Goal: Communication & Community: Answer question/provide support

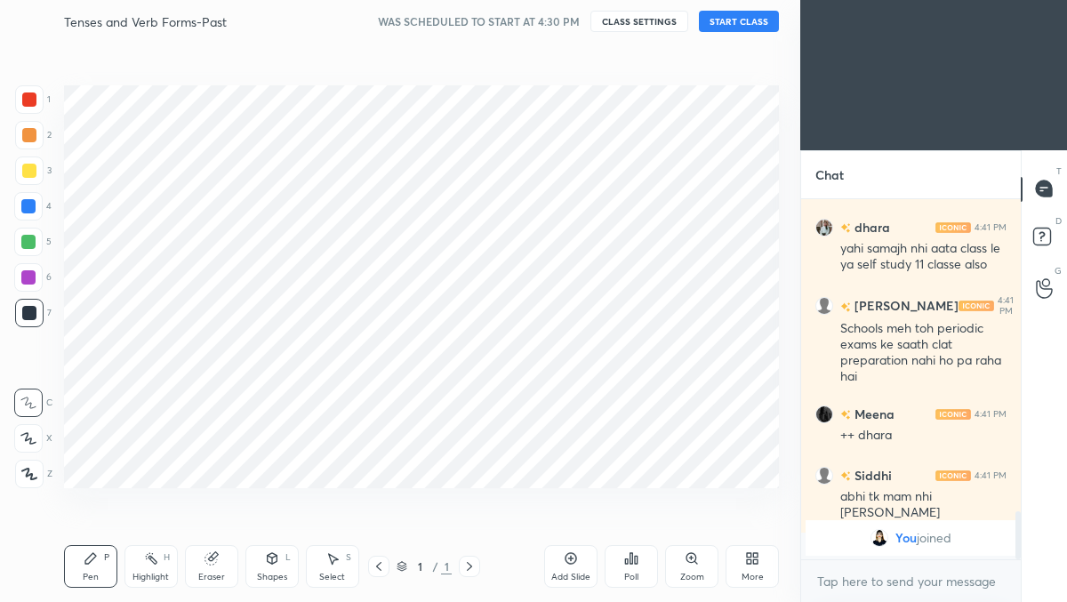
scroll to position [488, 729]
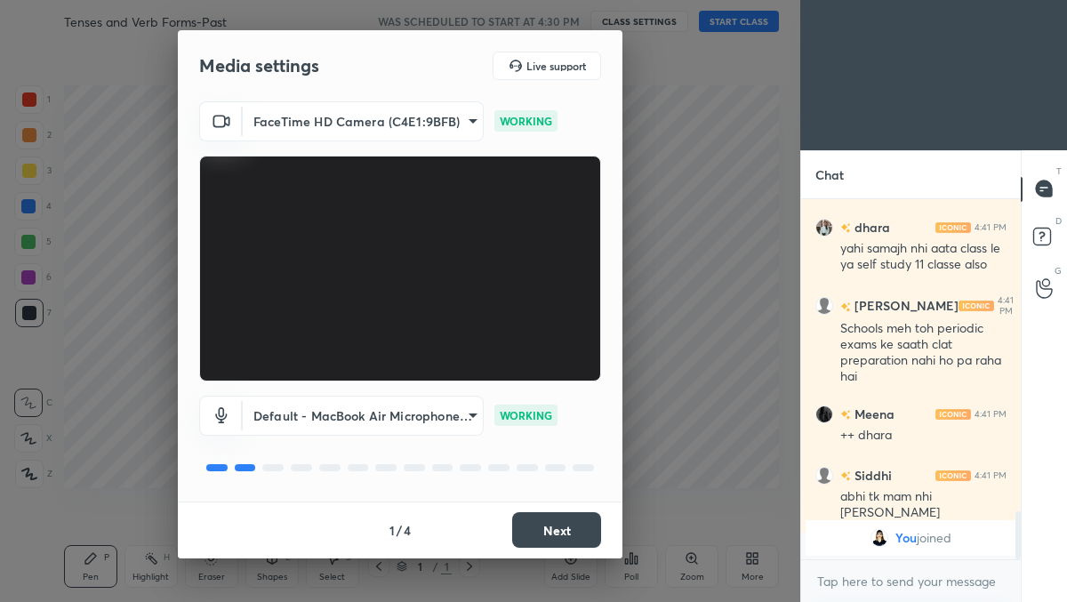
click at [546, 528] on button "Next" at bounding box center [556, 530] width 89 height 36
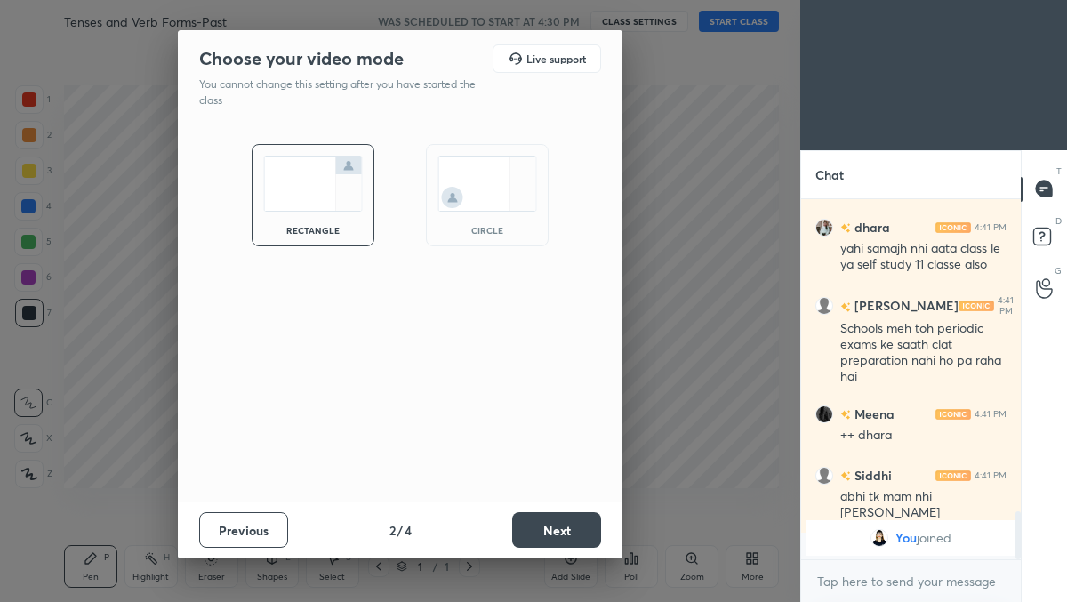
click at [546, 528] on button "Next" at bounding box center [556, 530] width 89 height 36
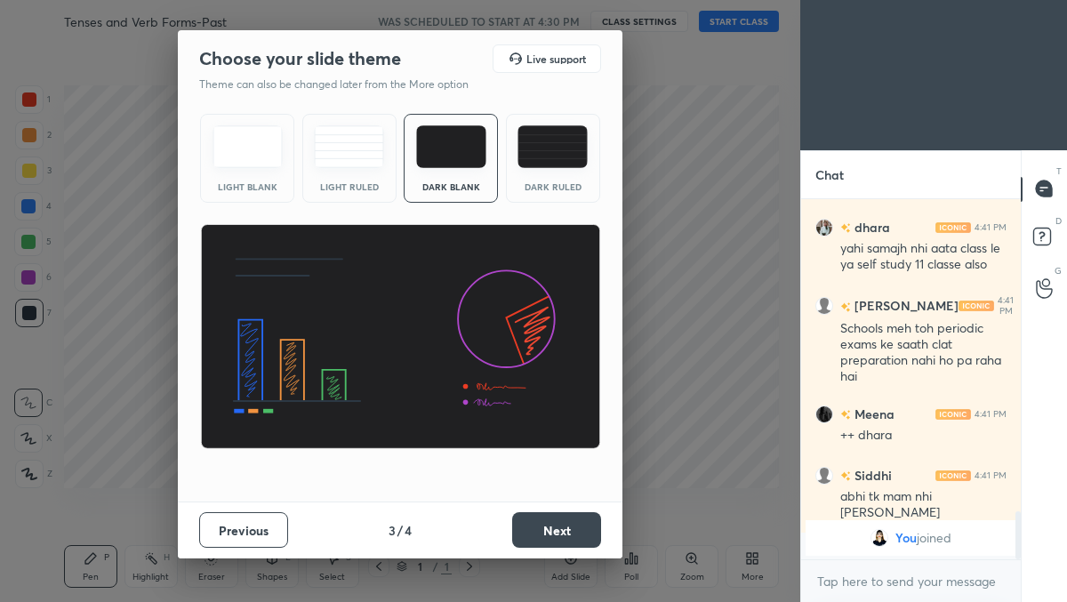
click at [546, 528] on button "Next" at bounding box center [556, 530] width 89 height 36
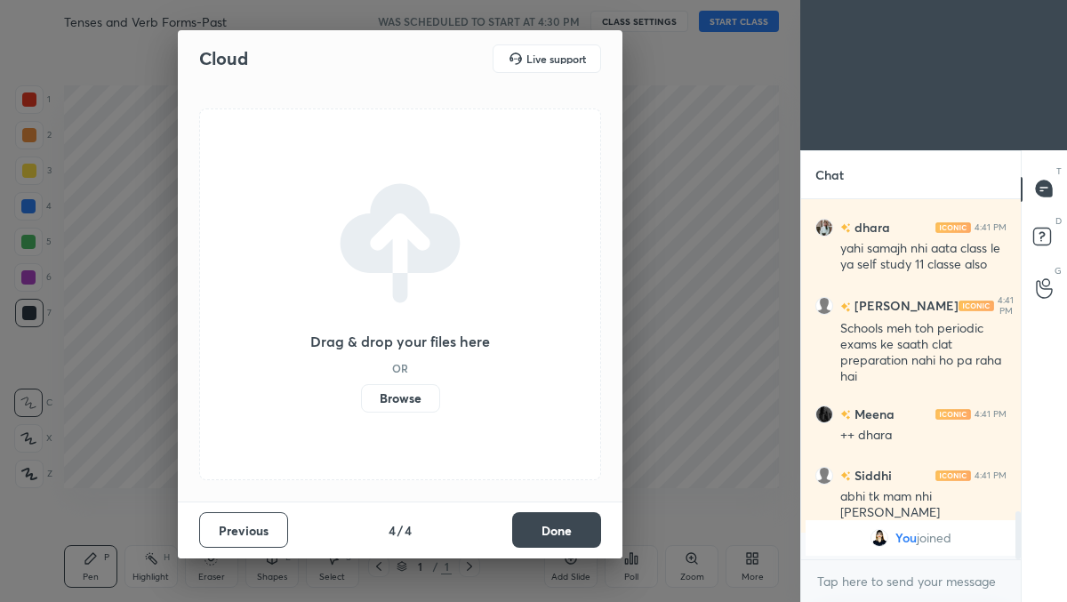
click at [546, 528] on button "Done" at bounding box center [556, 530] width 89 height 36
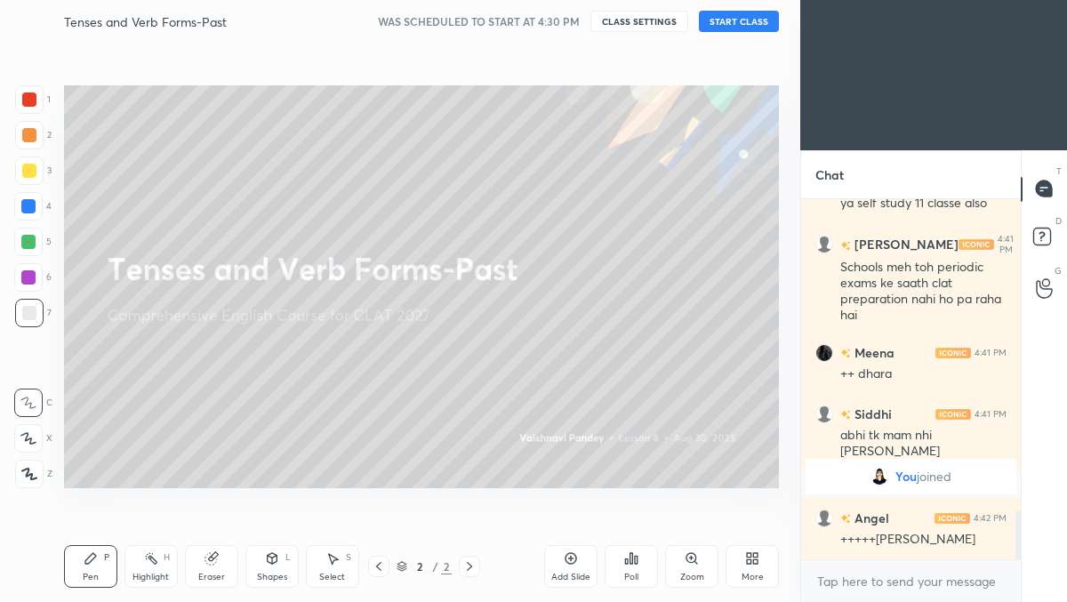
scroll to position [2356, 0]
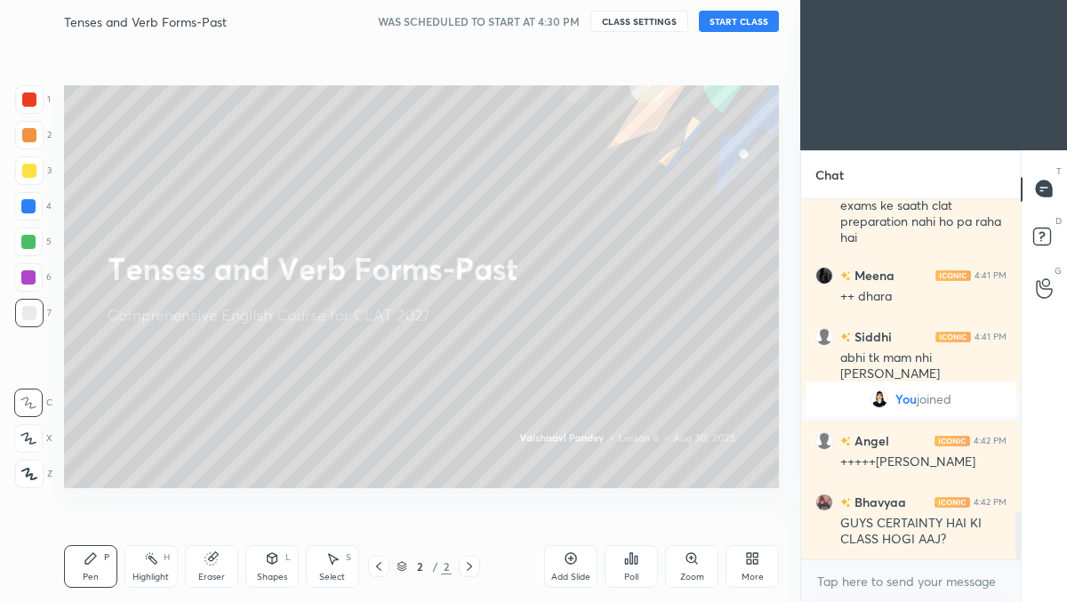
click at [737, 20] on button "START CLASS" at bounding box center [739, 21] width 80 height 21
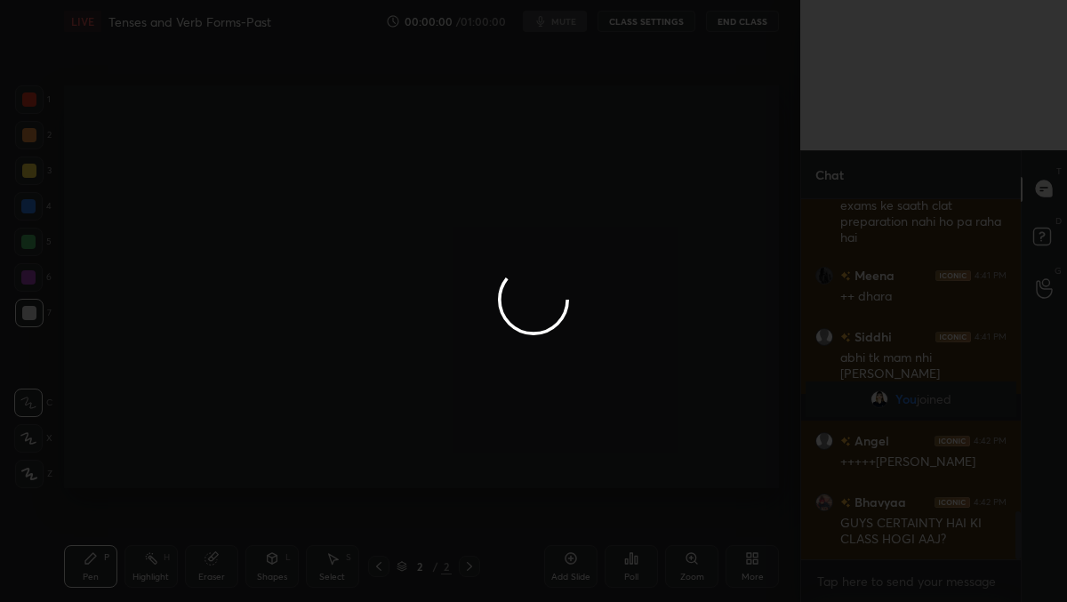
scroll to position [2417, 0]
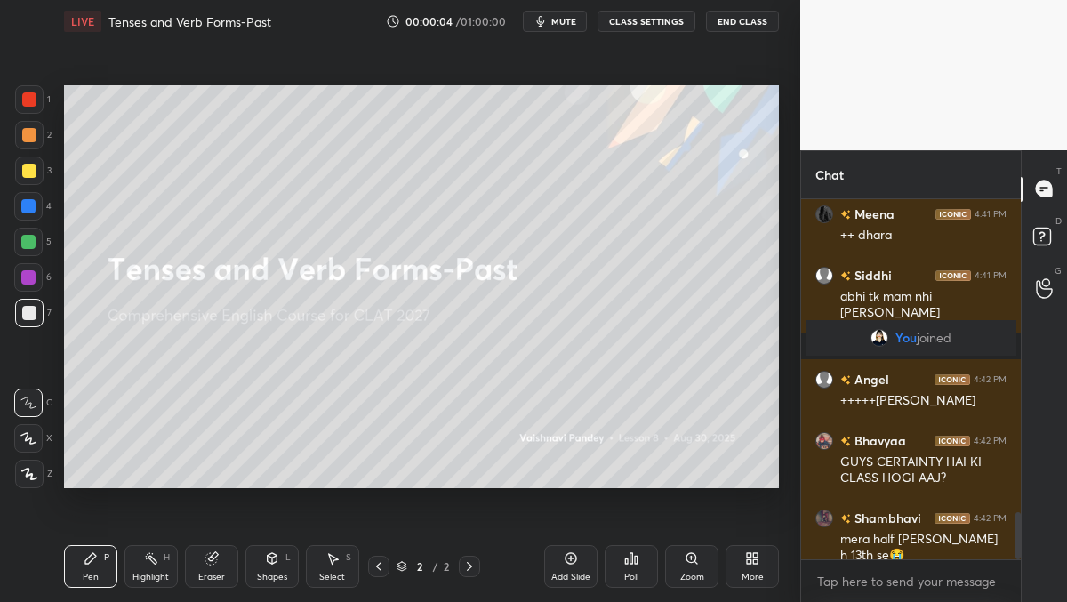
click at [756, 565] on div "More" at bounding box center [751, 566] width 53 height 43
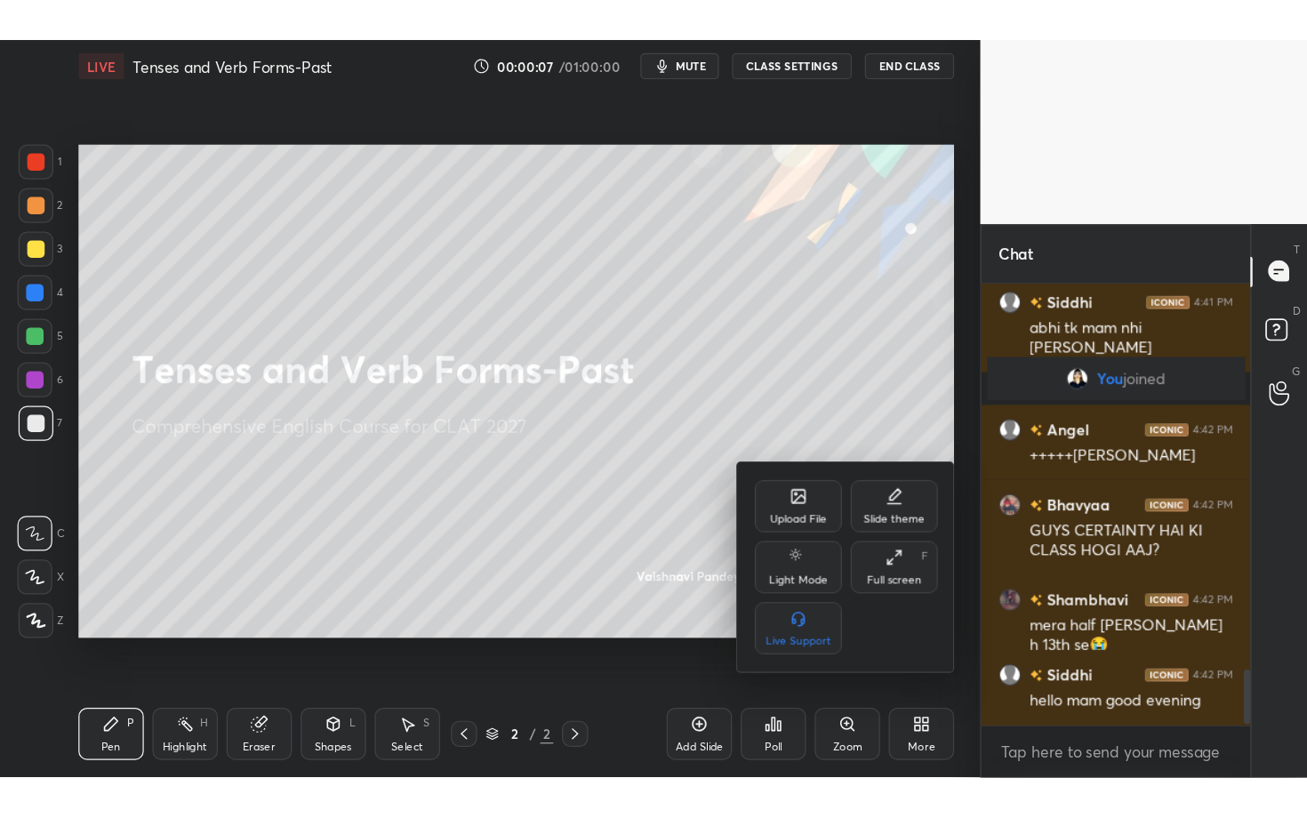
scroll to position [2540, 0]
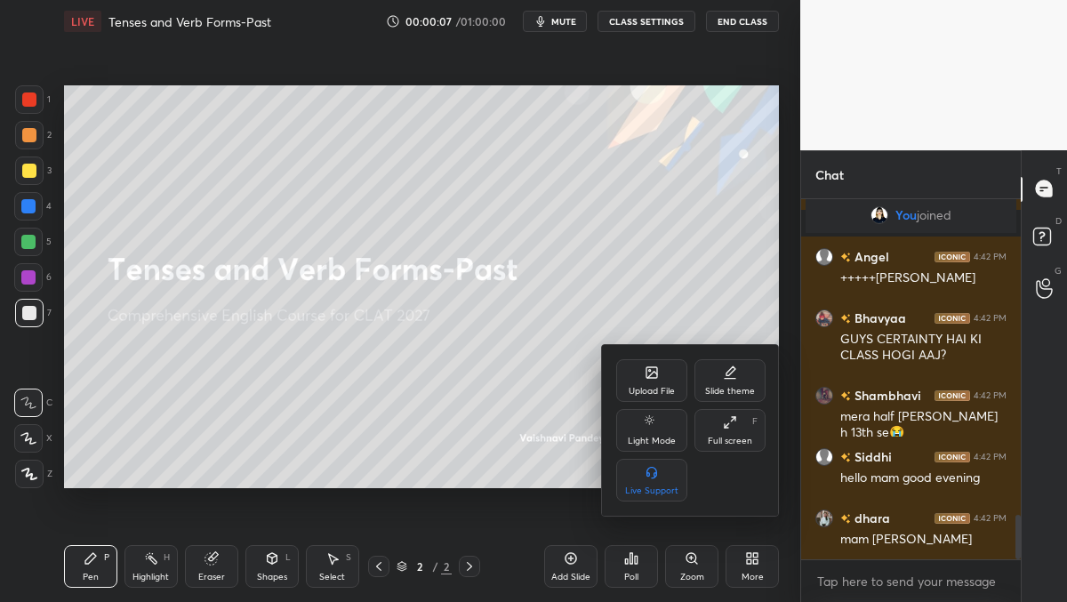
click at [733, 439] on div "Full screen" at bounding box center [730, 441] width 44 height 9
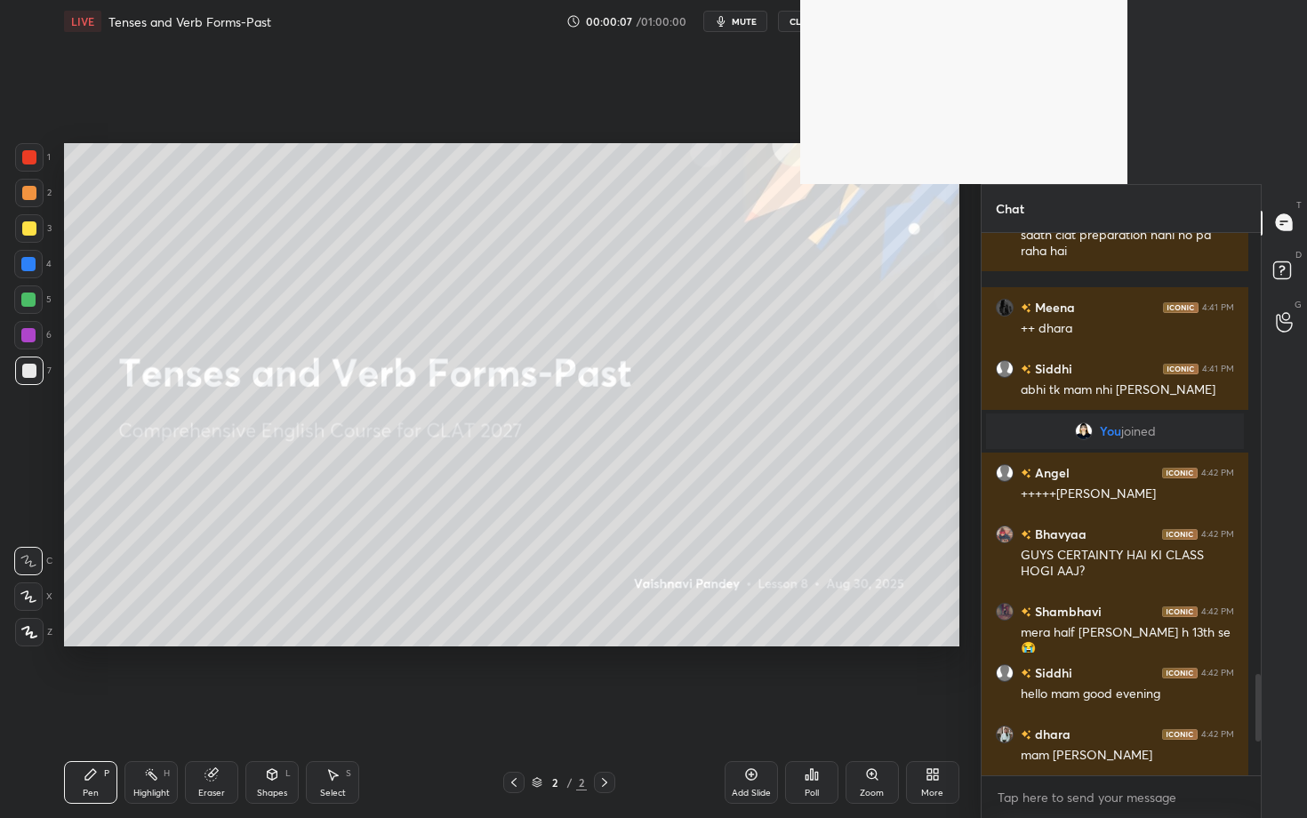
scroll to position [2358, 0]
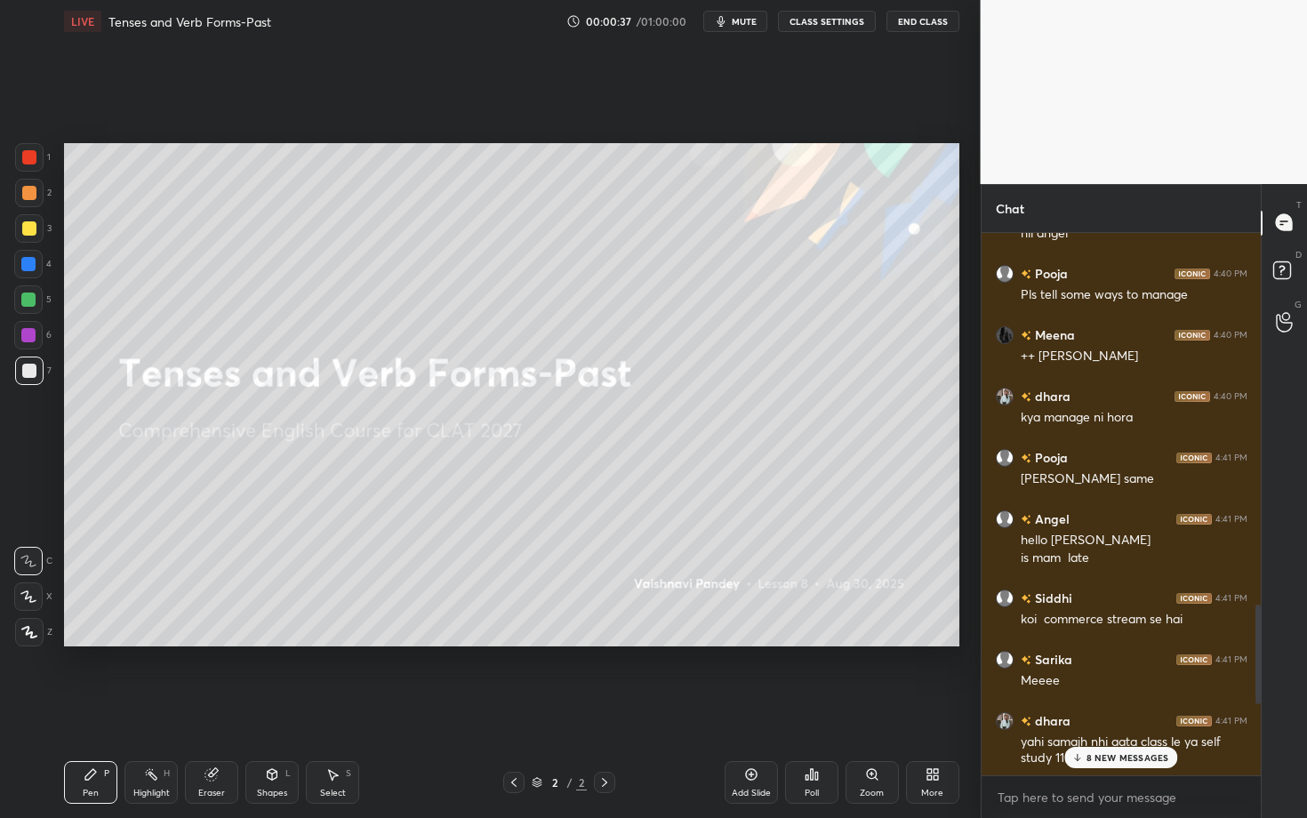
click at [1066, 601] on p "8 NEW MESSAGES" at bounding box center [1127, 757] width 83 height 11
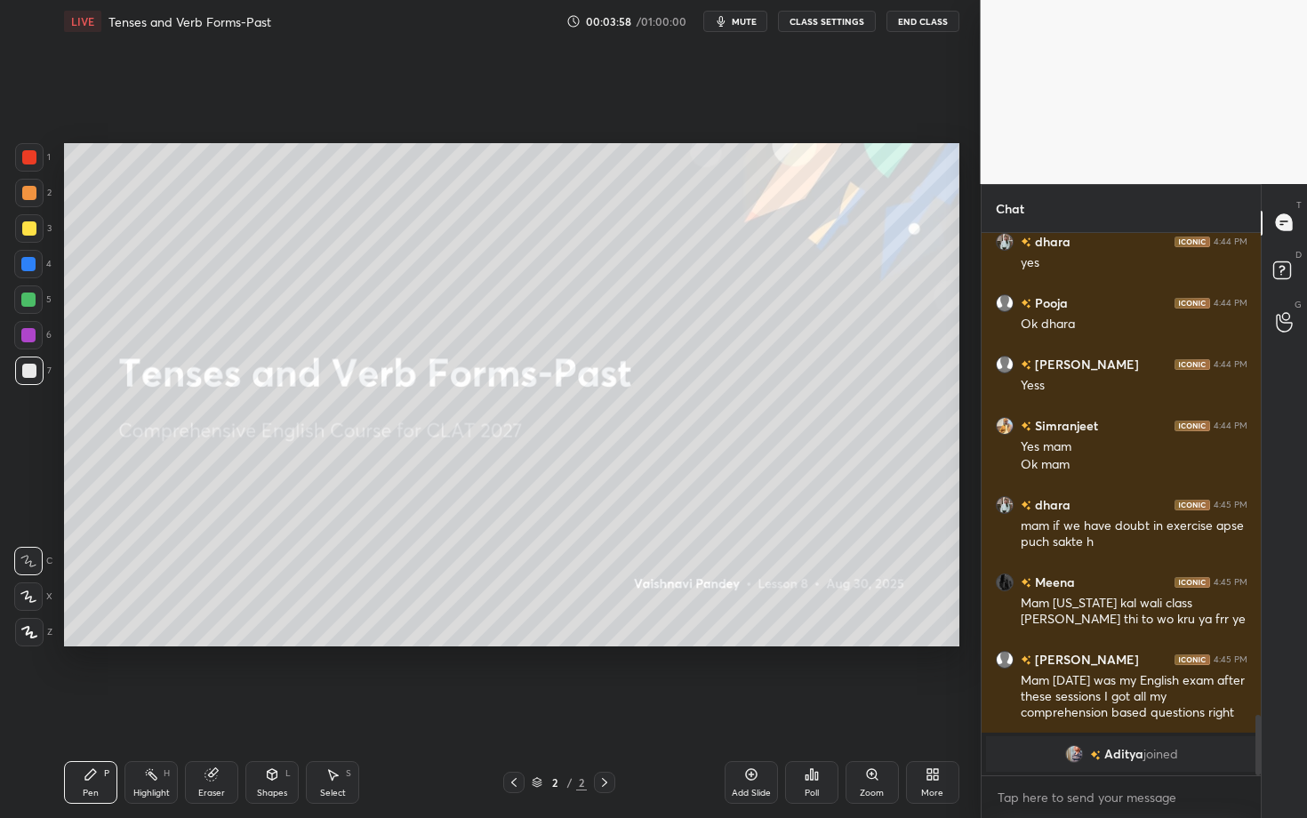
scroll to position [3625, 0]
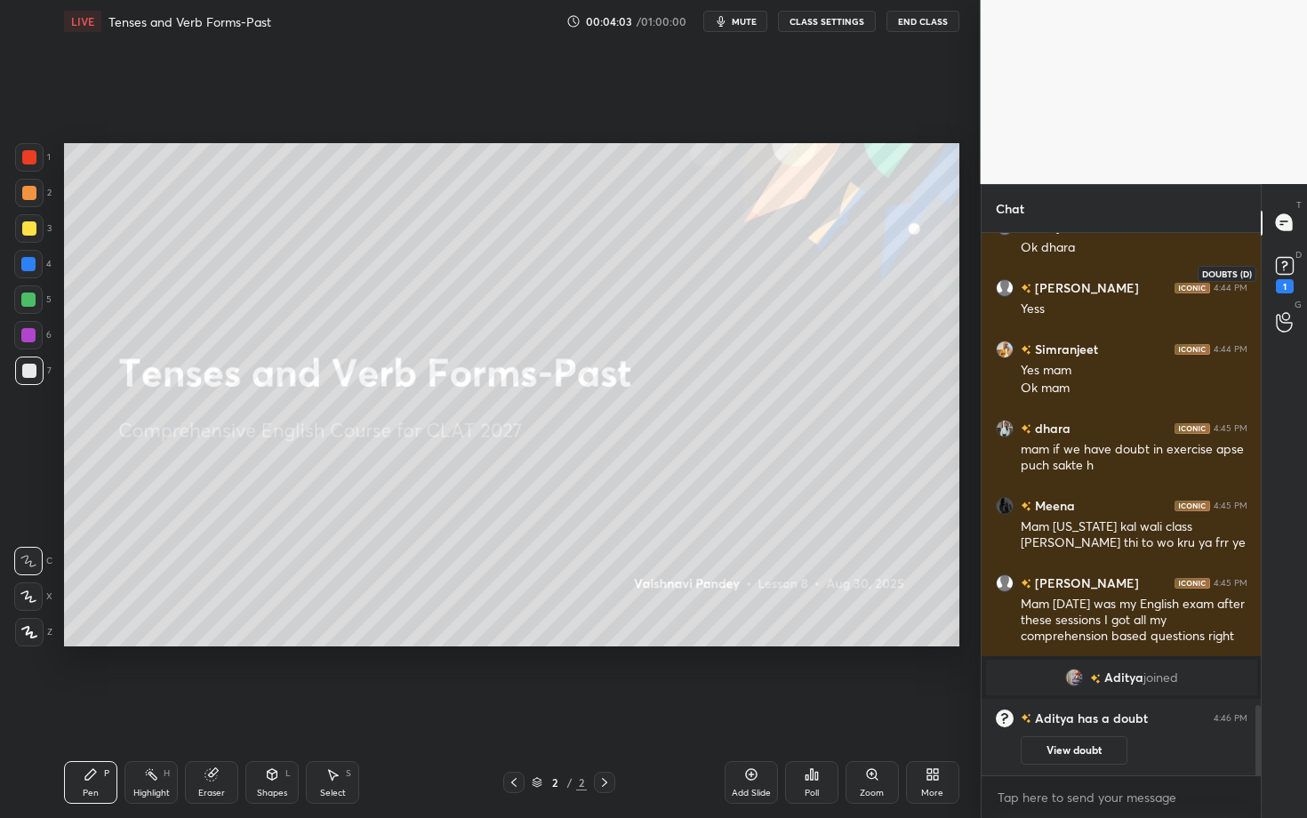
click at [1066, 271] on rect at bounding box center [1284, 265] width 17 height 17
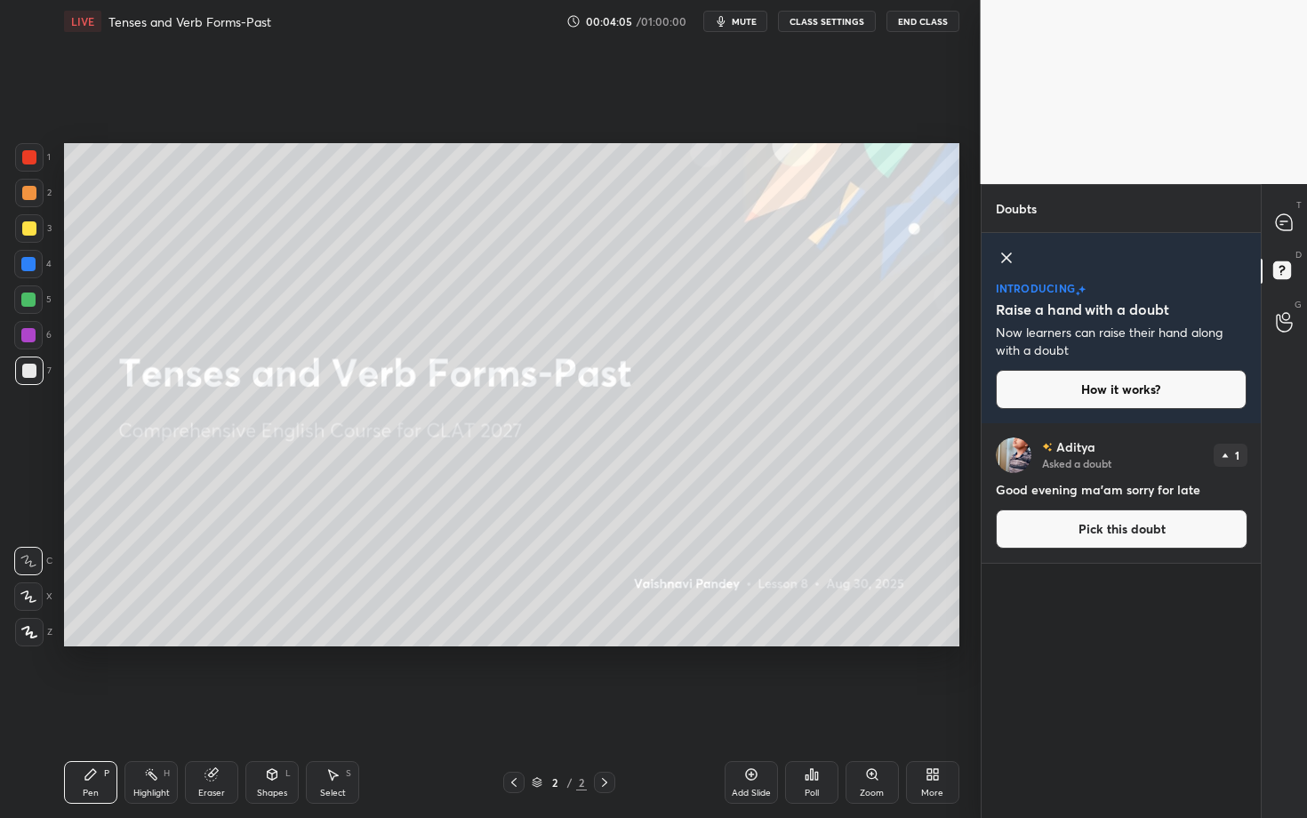
click at [1002, 255] on icon at bounding box center [1006, 257] width 21 height 21
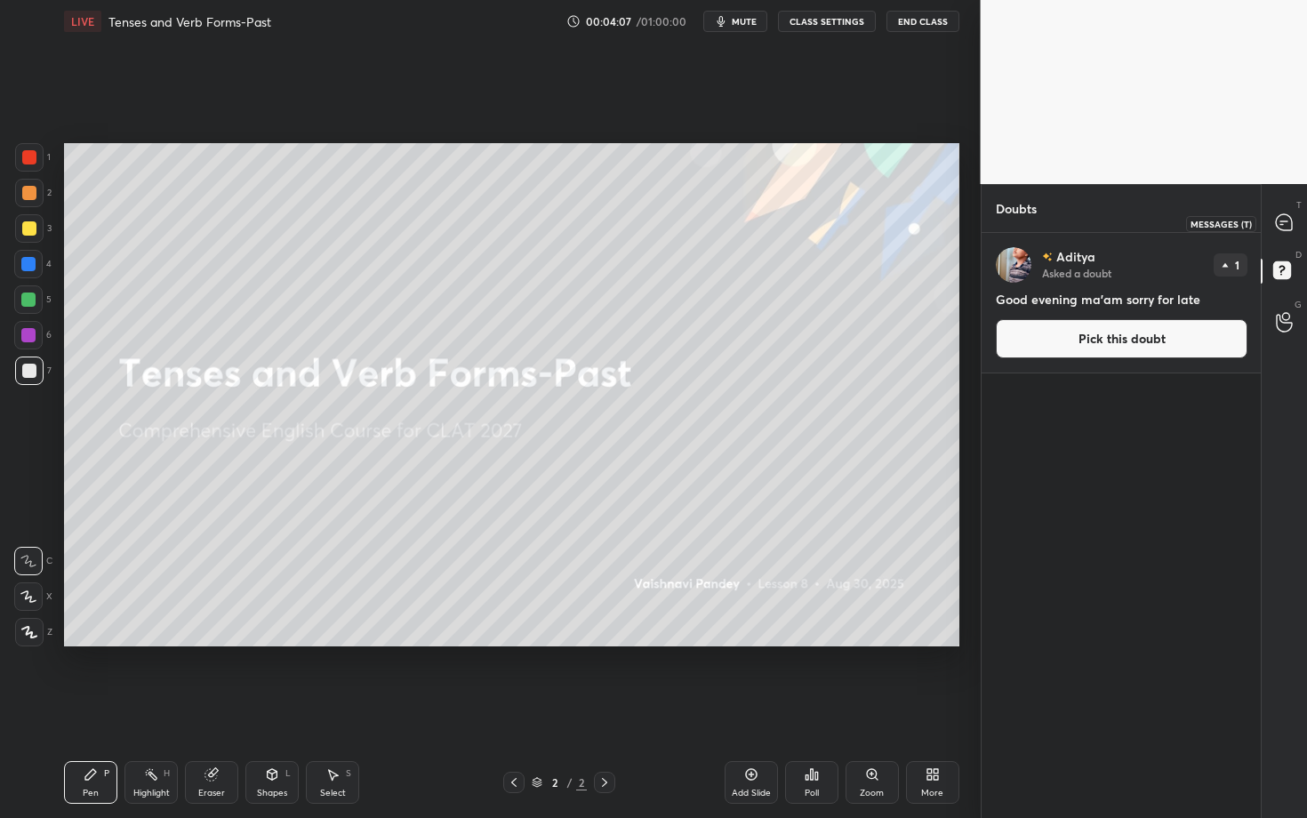
click at [1066, 227] on icon at bounding box center [1284, 222] width 16 height 16
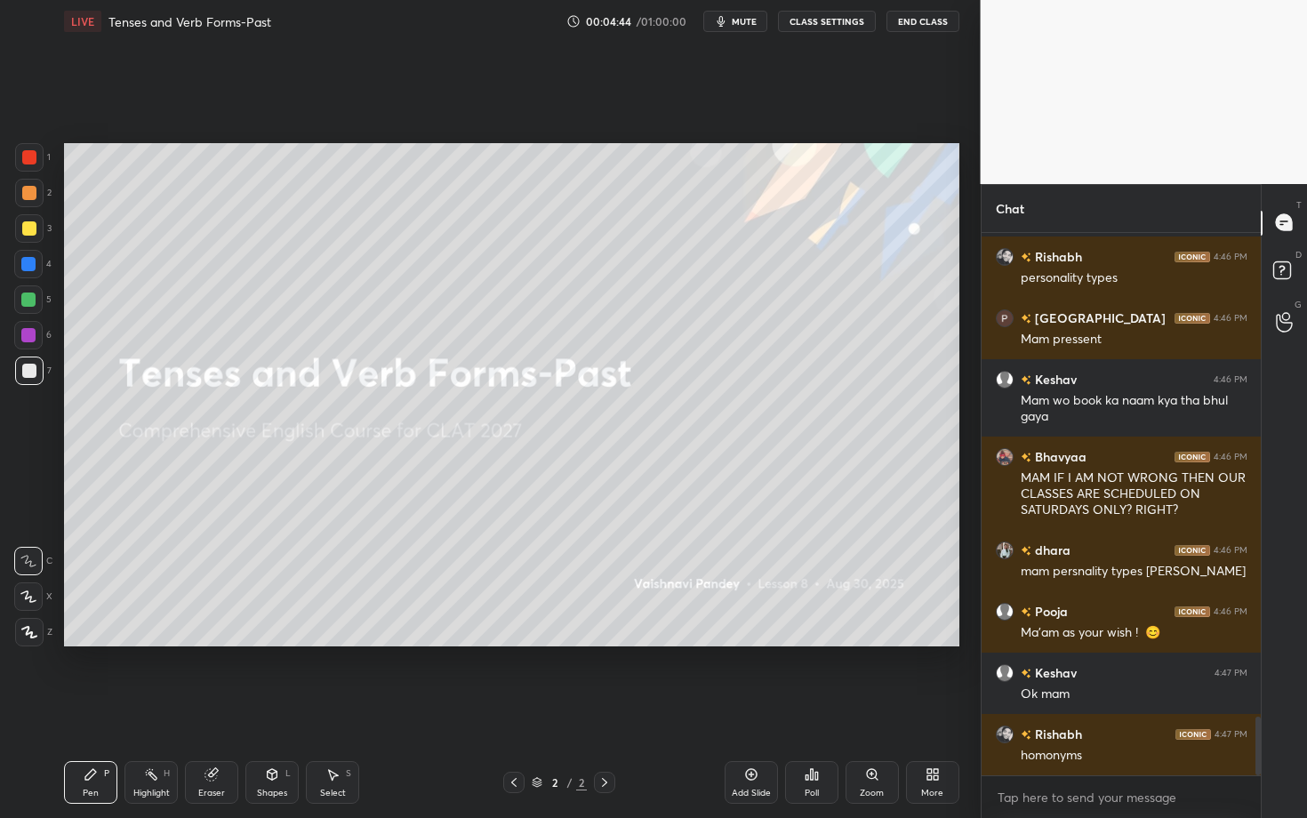
scroll to position [4553, 0]
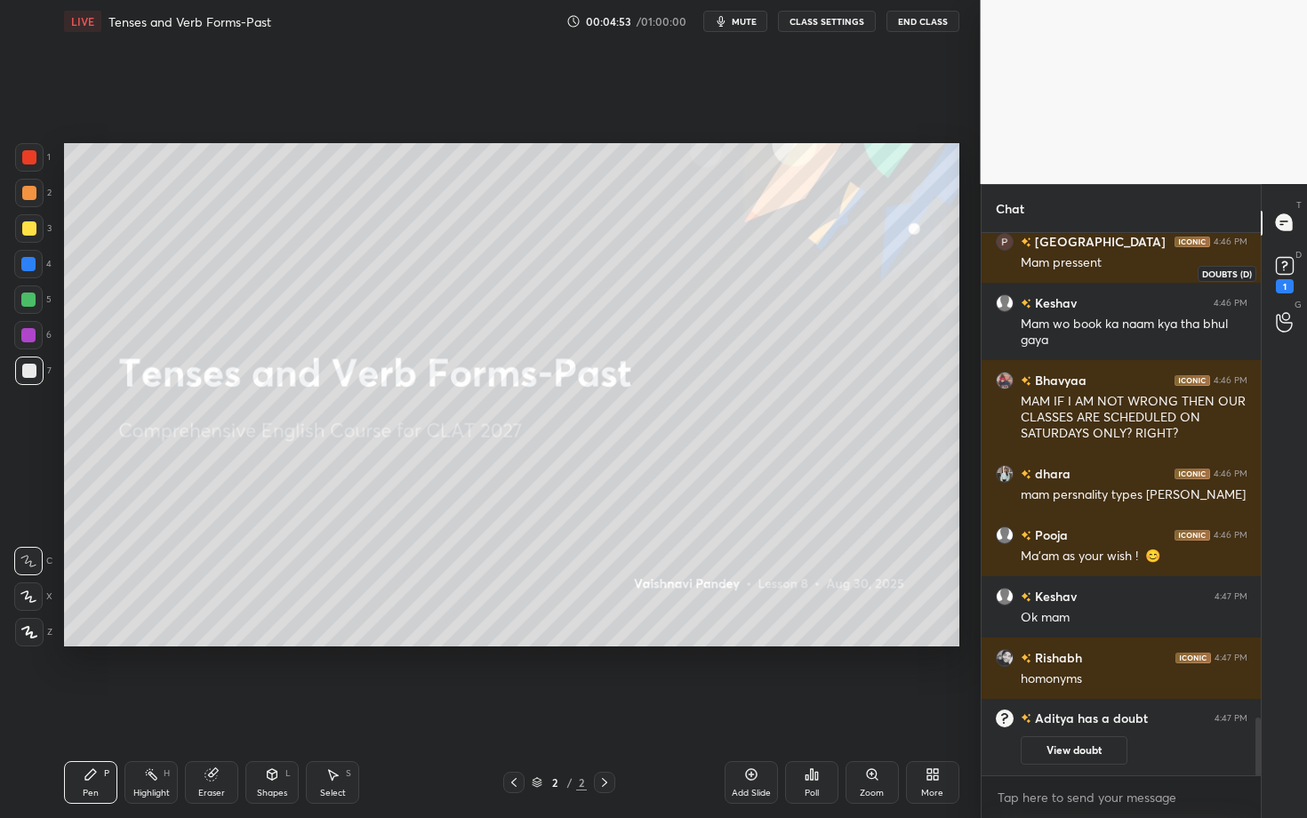
click at [1066, 273] on rect at bounding box center [1284, 265] width 17 height 17
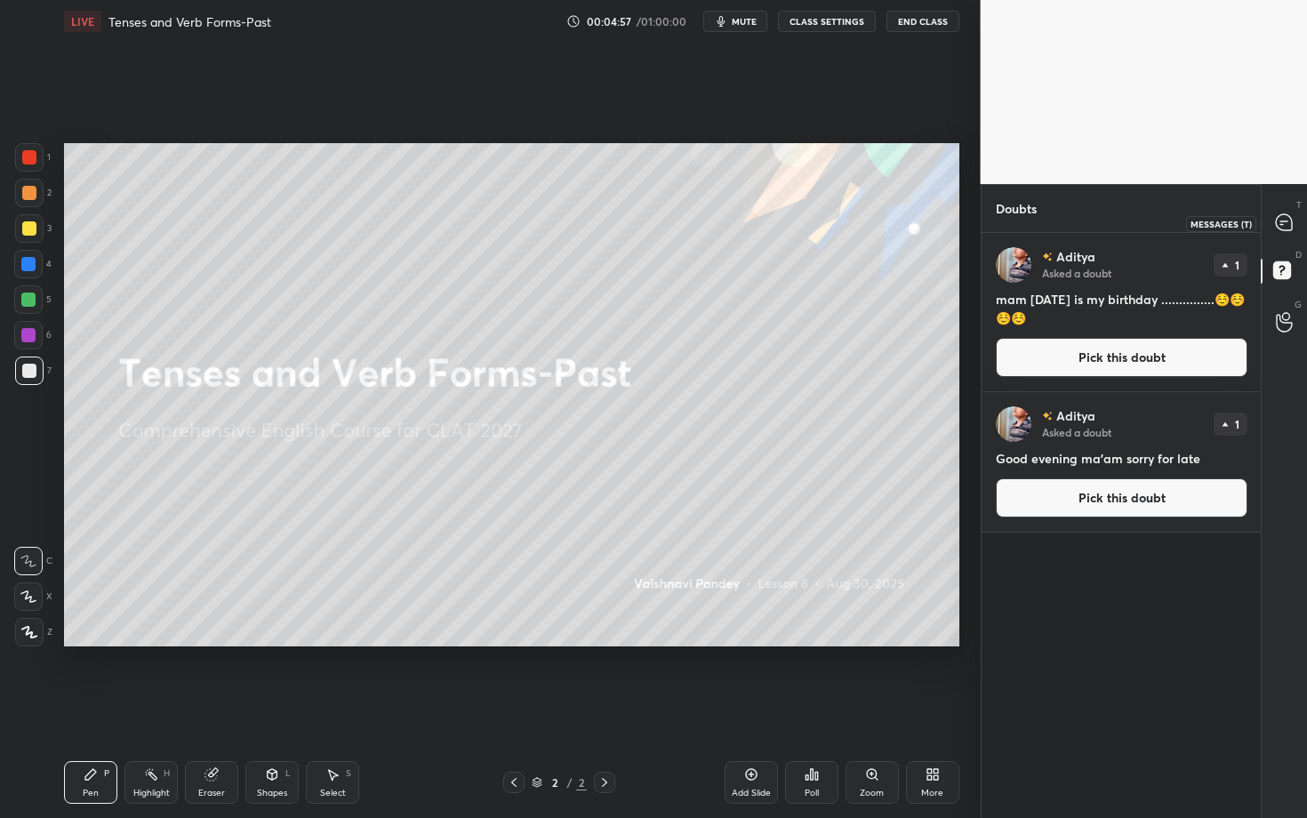
click at [1066, 222] on icon at bounding box center [1284, 222] width 16 height 16
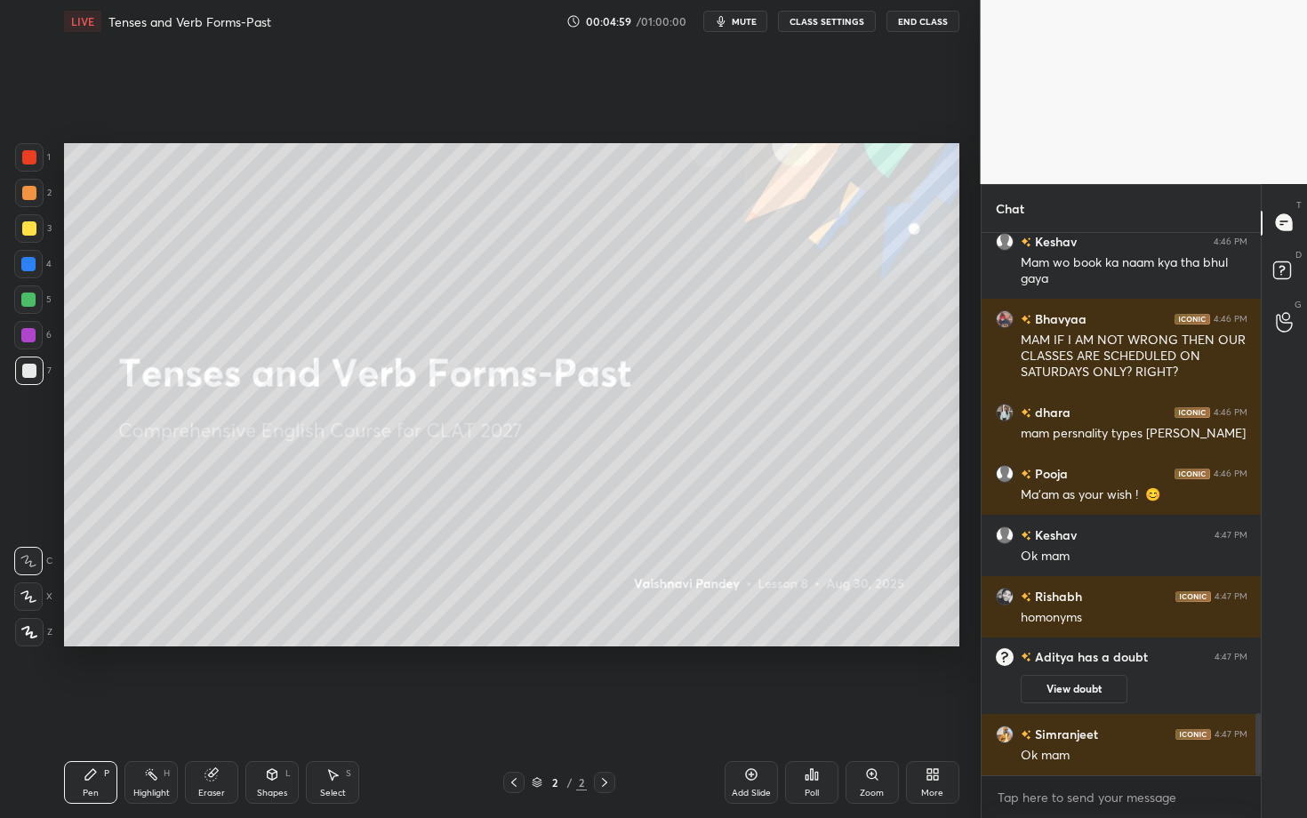
scroll to position [4273, 0]
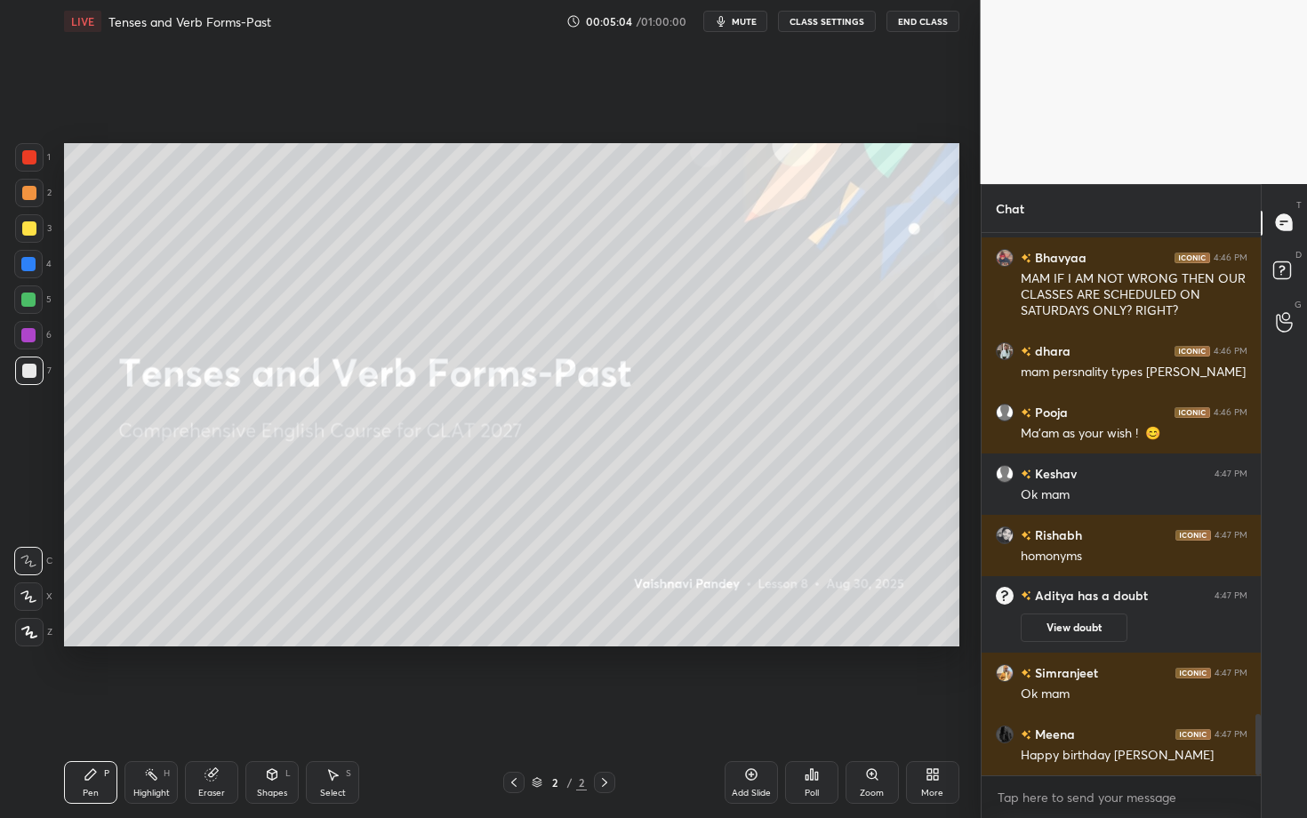
click at [739, 26] on span "mute" at bounding box center [744, 21] width 25 height 12
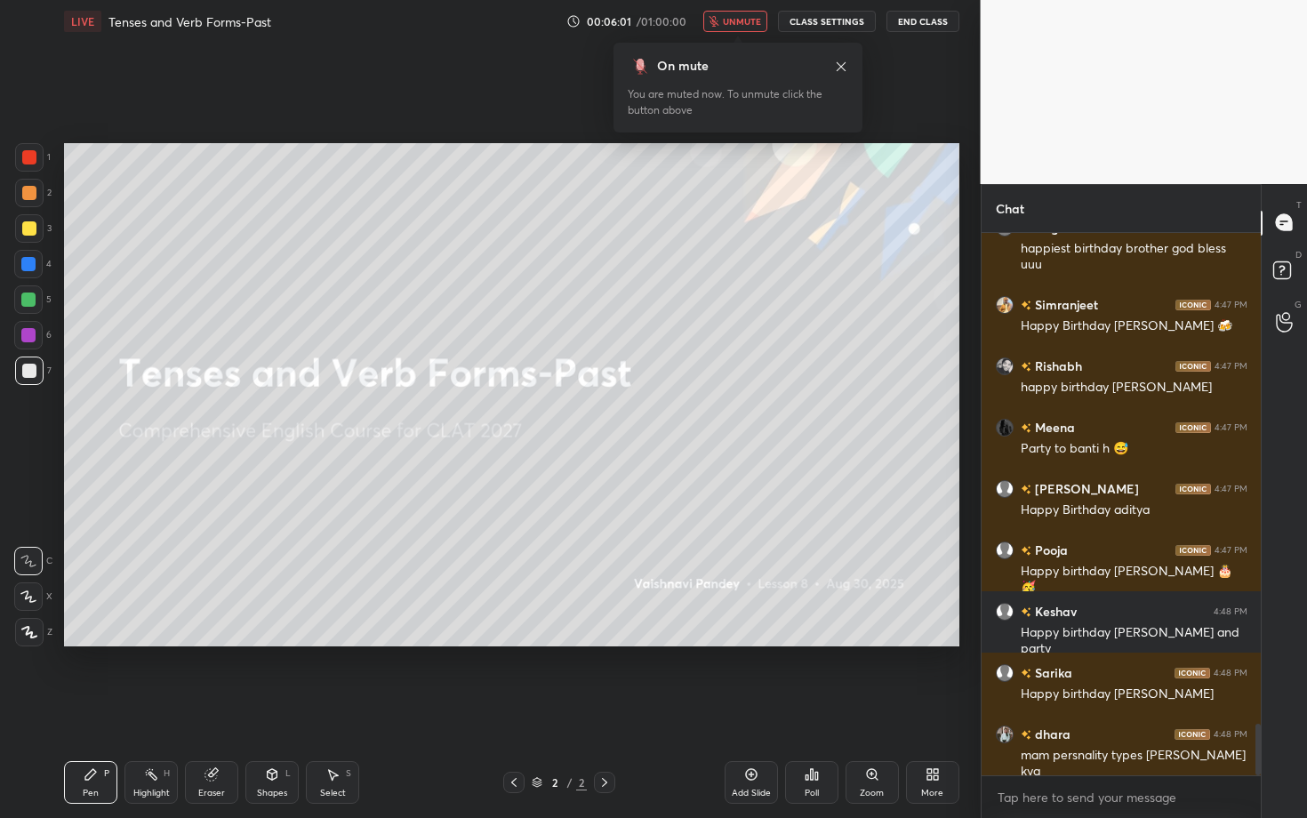
scroll to position [5196, 0]
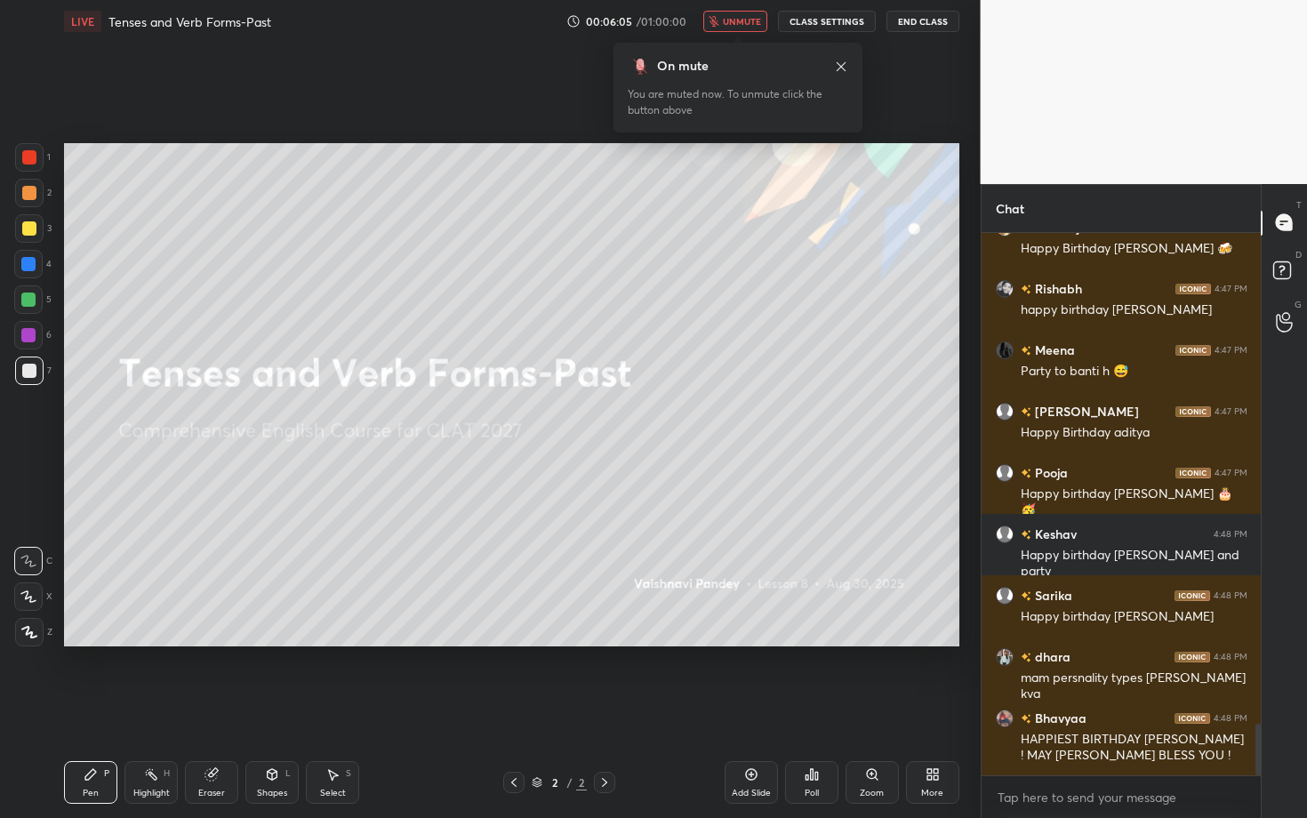
click at [736, 20] on span "unmute" at bounding box center [742, 21] width 38 height 12
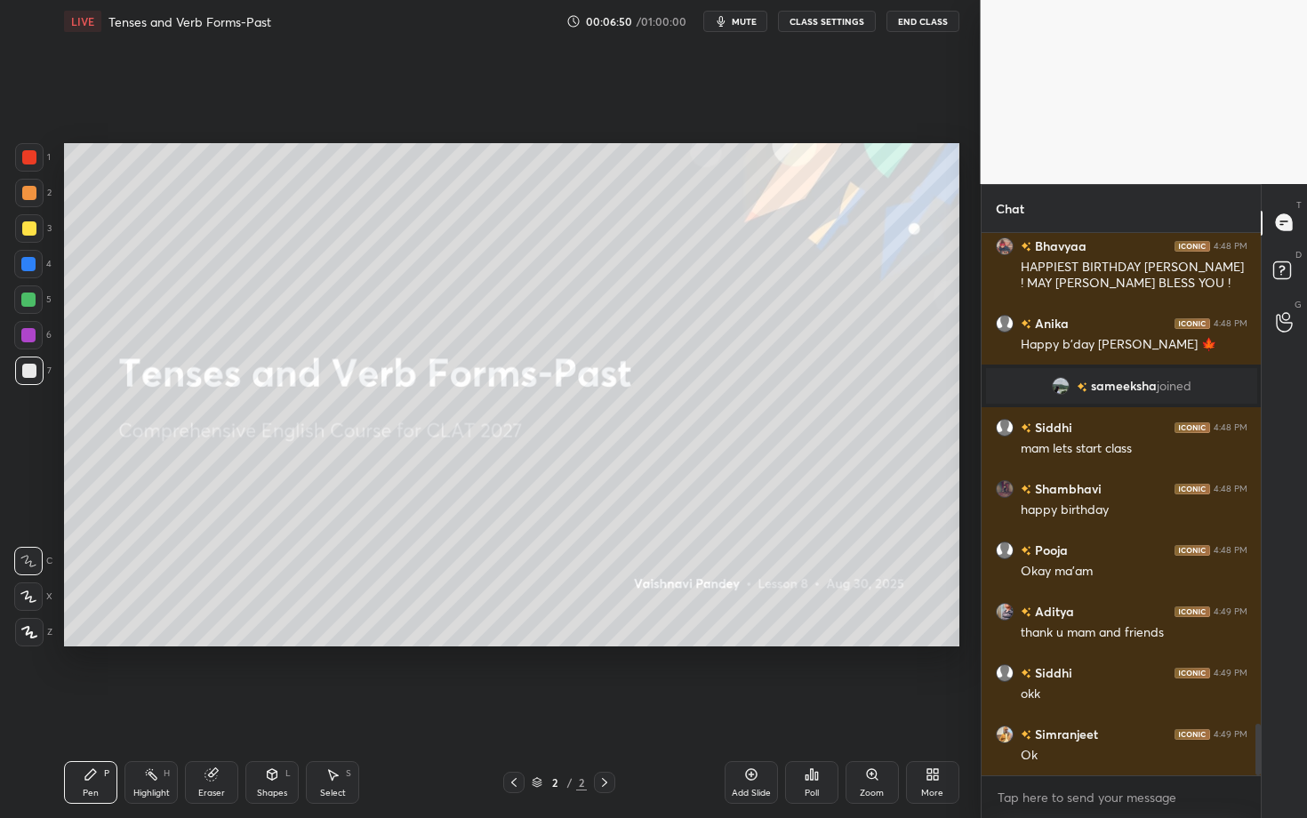
scroll to position [5269, 0]
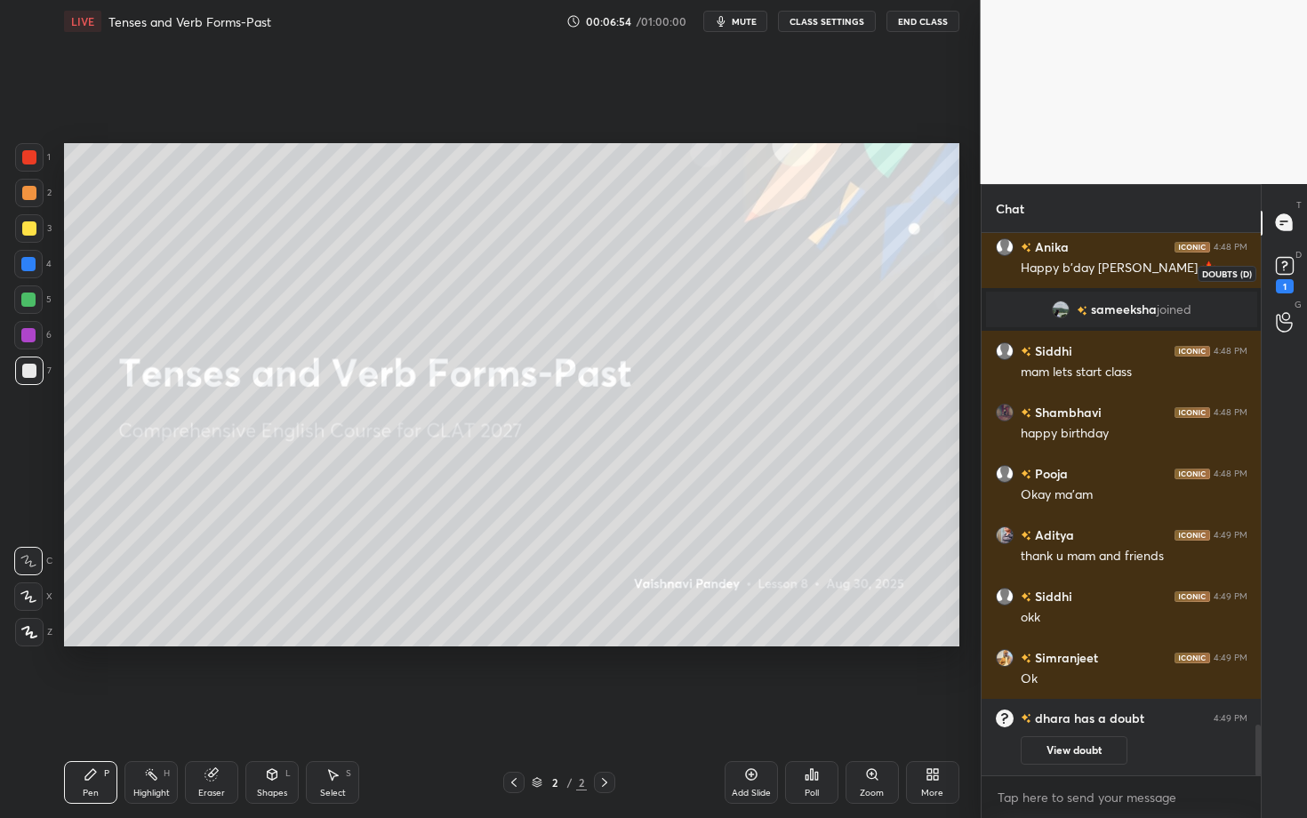
click at [1066, 267] on rect at bounding box center [1284, 265] width 17 height 17
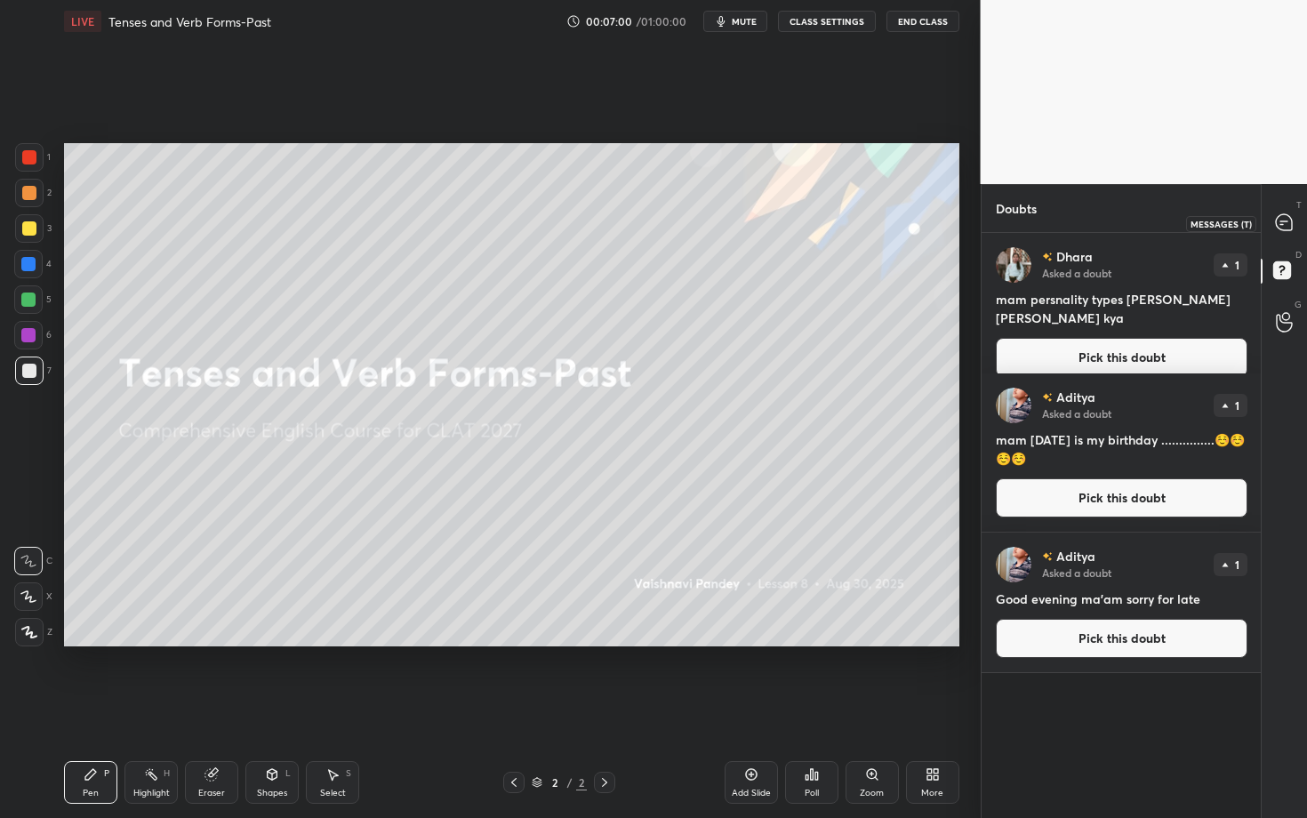
click at [1066, 222] on icon at bounding box center [1284, 222] width 16 height 16
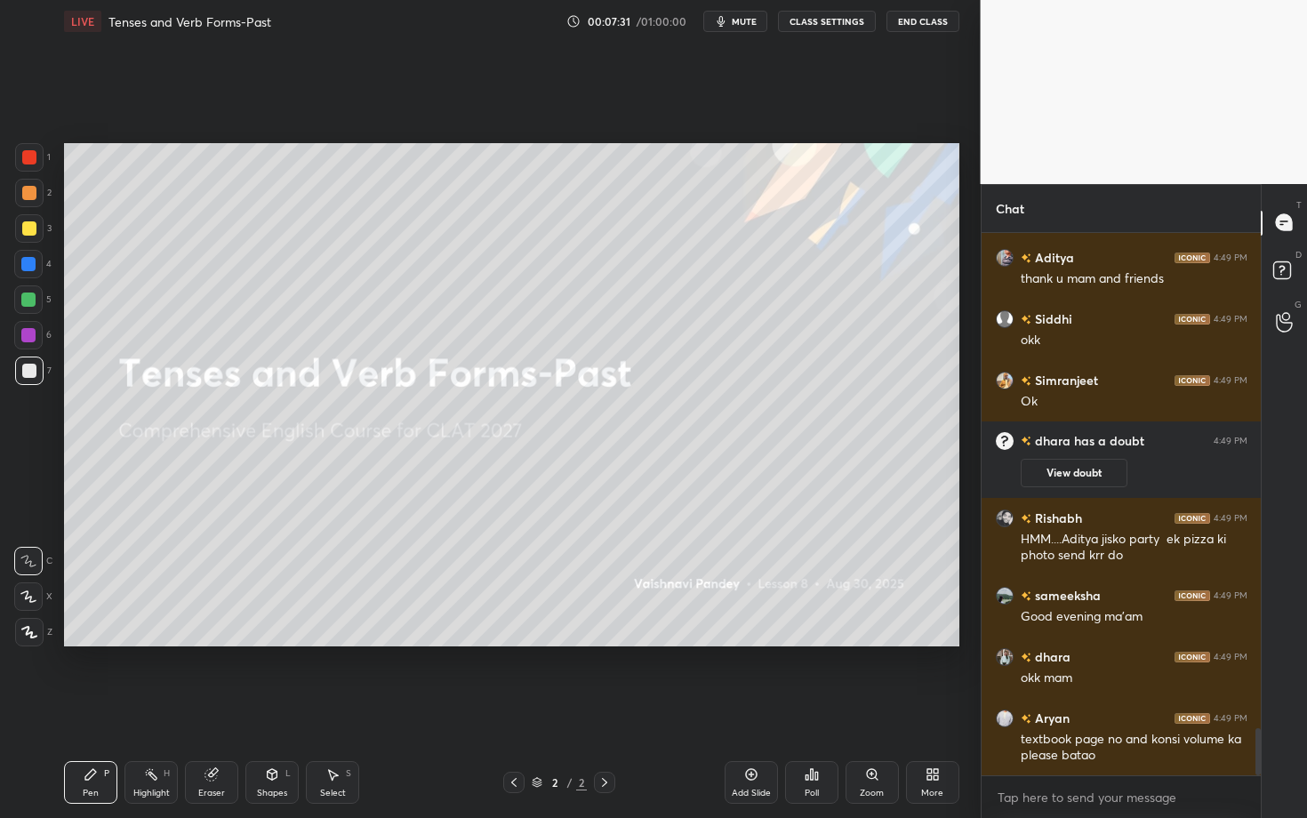
scroll to position [5686, 0]
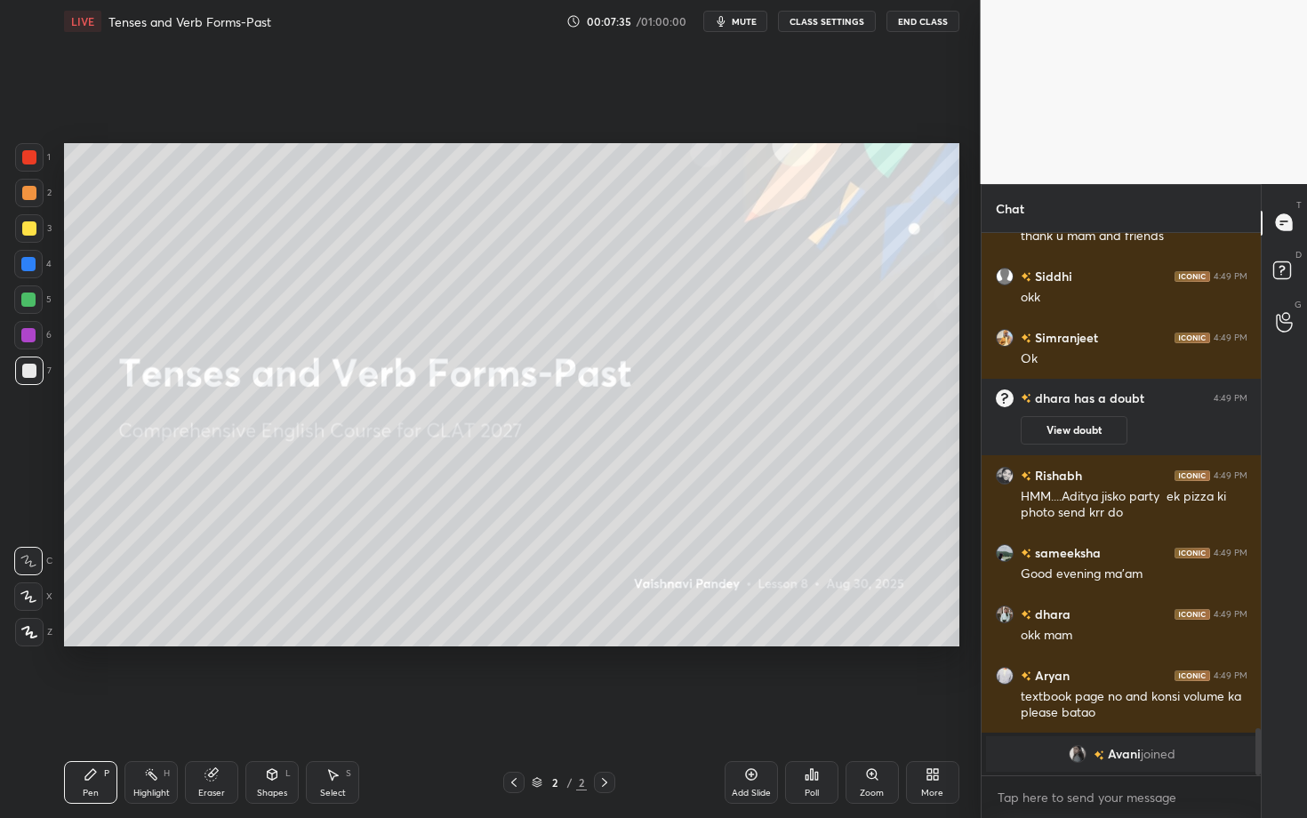
click at [24, 601] on icon at bounding box center [29, 632] width 16 height 12
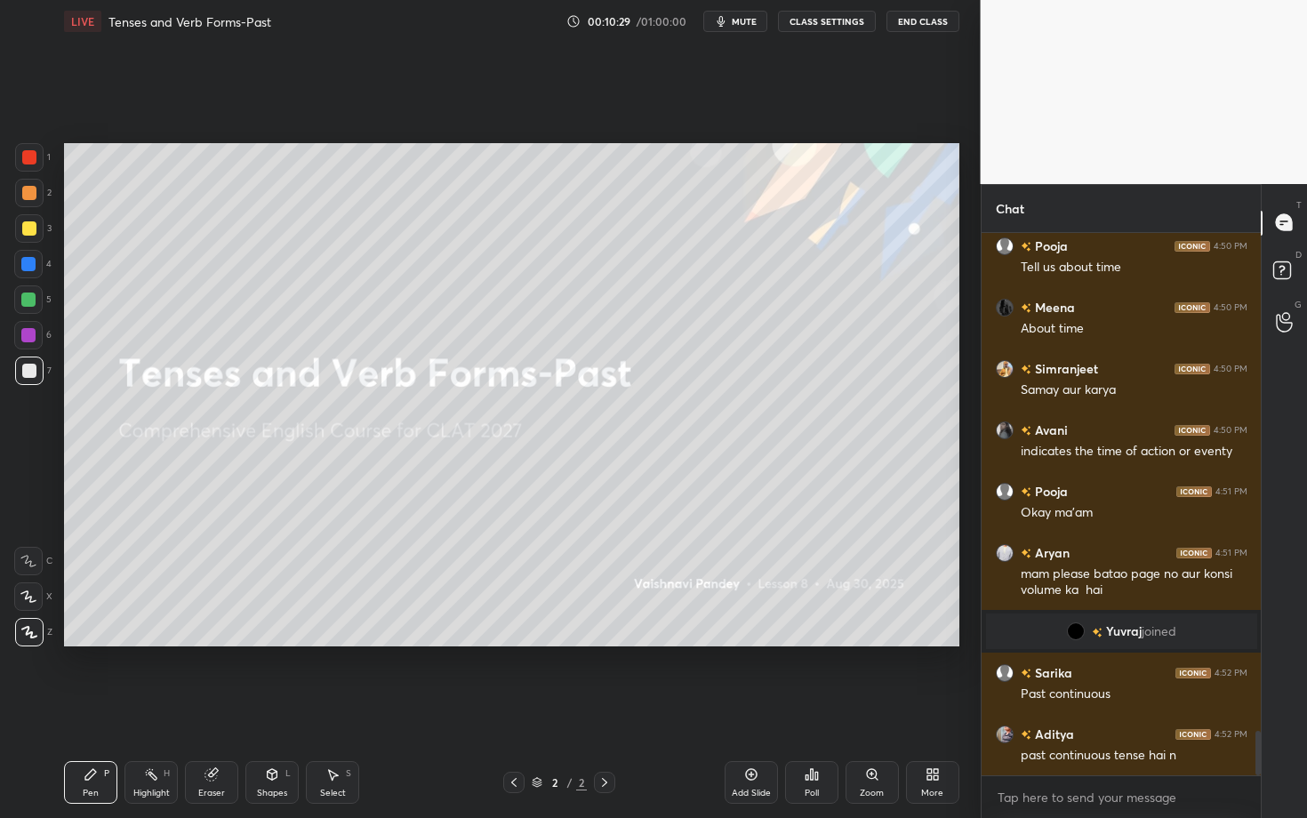
scroll to position [6084, 0]
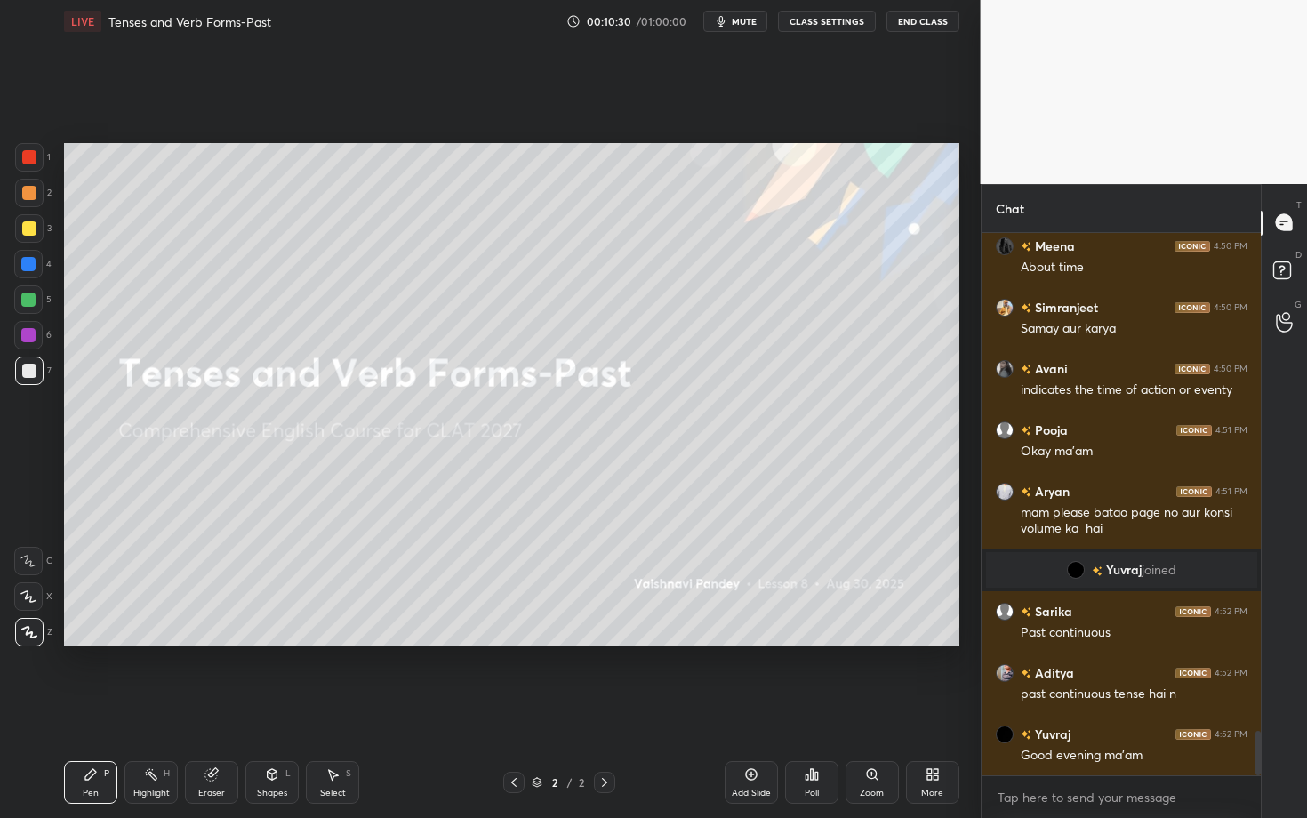
click at [32, 329] on div at bounding box center [28, 335] width 14 height 14
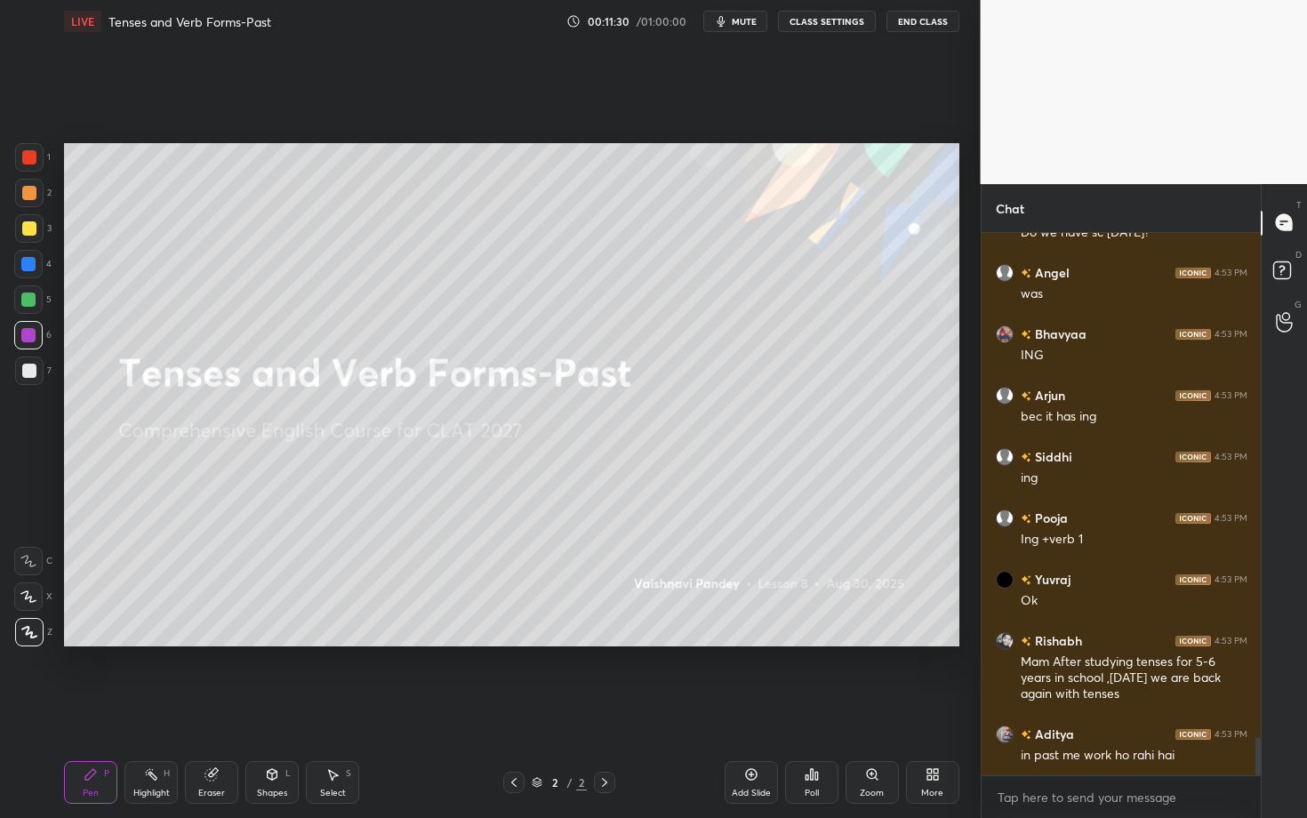
scroll to position [7098, 0]
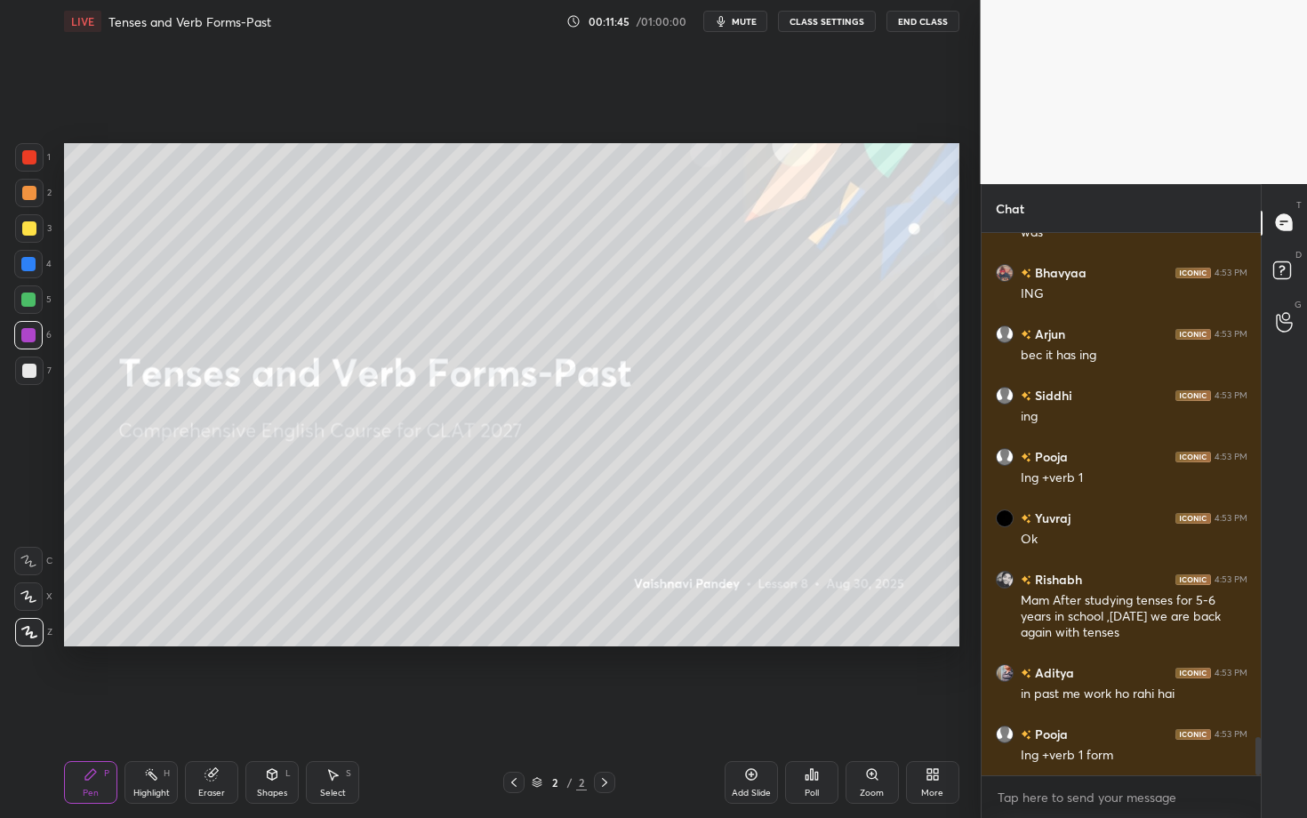
click at [25, 267] on div at bounding box center [28, 264] width 14 height 14
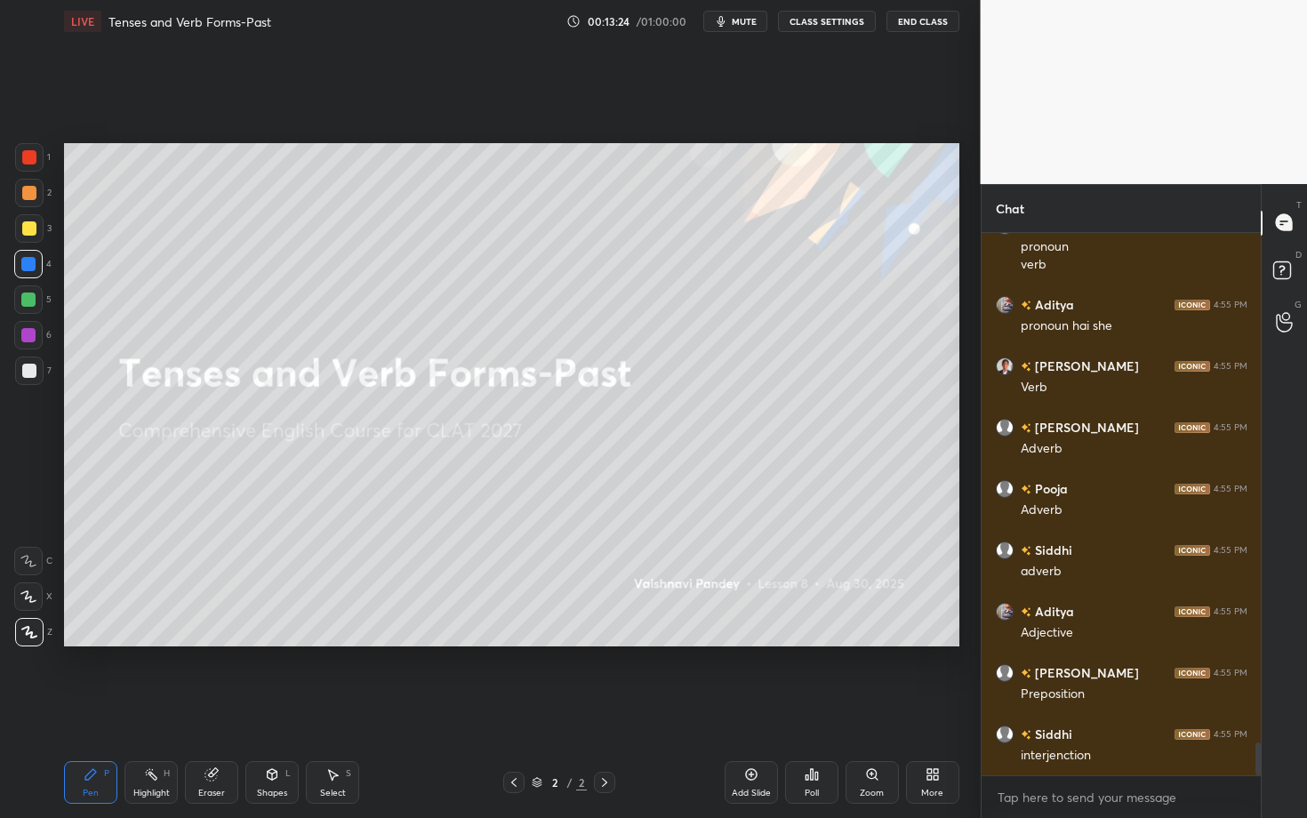
scroll to position [8404, 0]
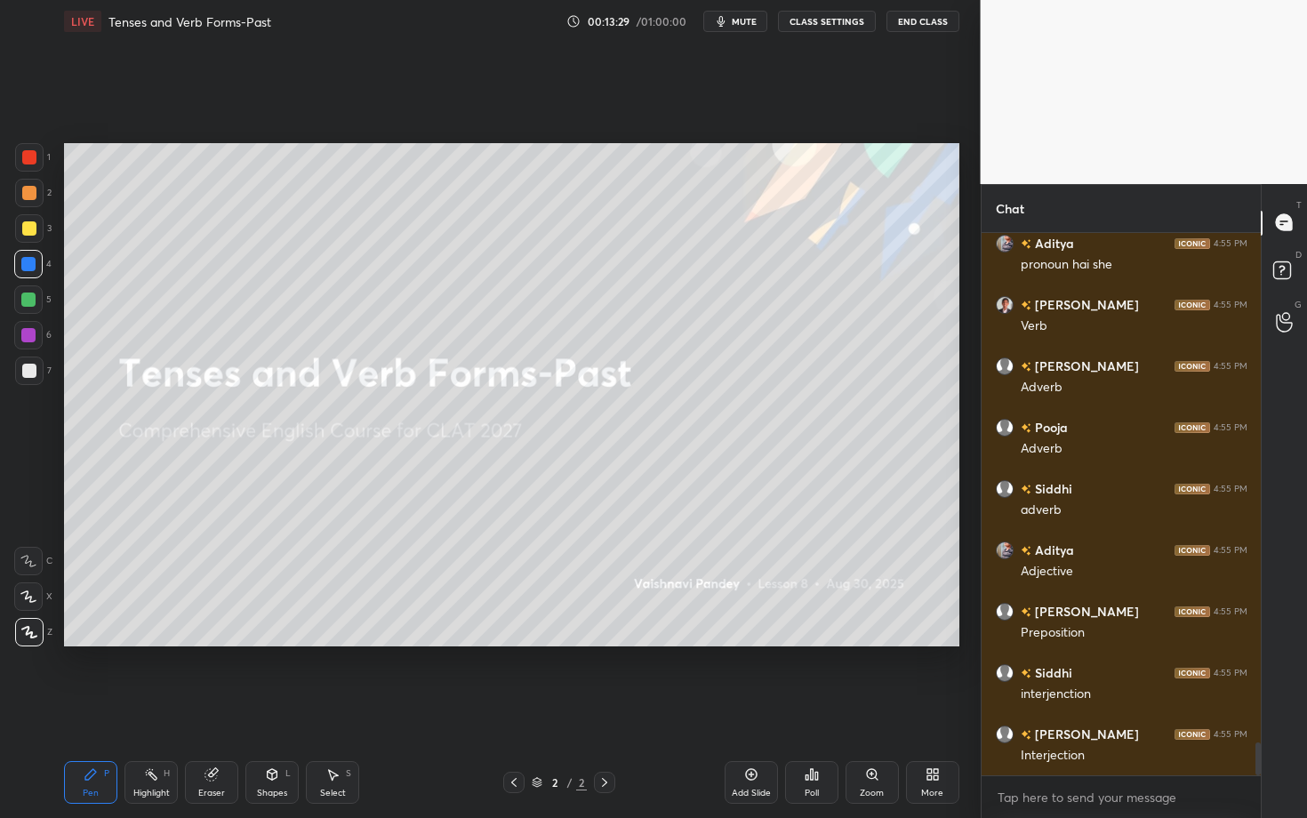
drag, startPoint x: 27, startPoint y: 230, endPoint x: 46, endPoint y: 225, distance: 20.3
click at [32, 232] on div at bounding box center [29, 228] width 14 height 14
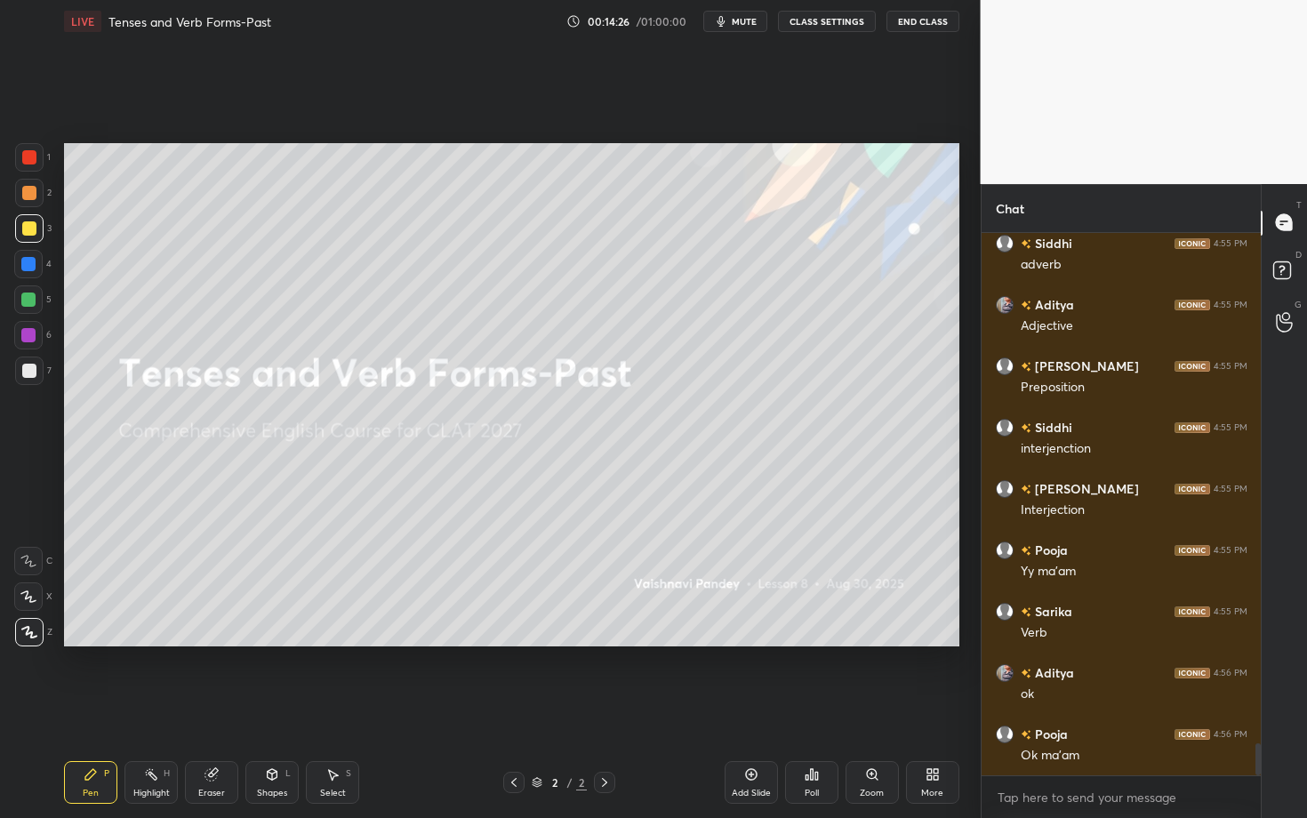
scroll to position [8692, 0]
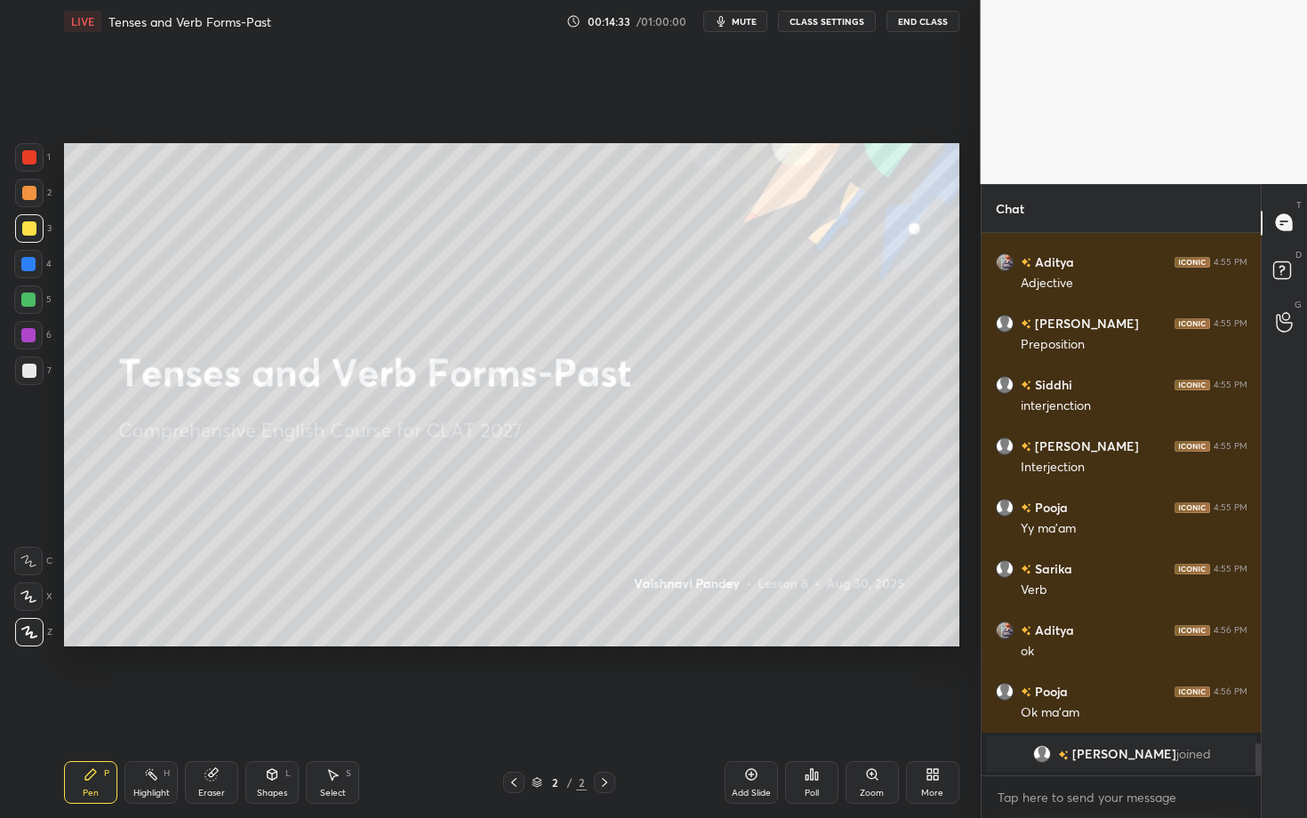
click at [762, 601] on div "Add Slide" at bounding box center [751, 793] width 39 height 9
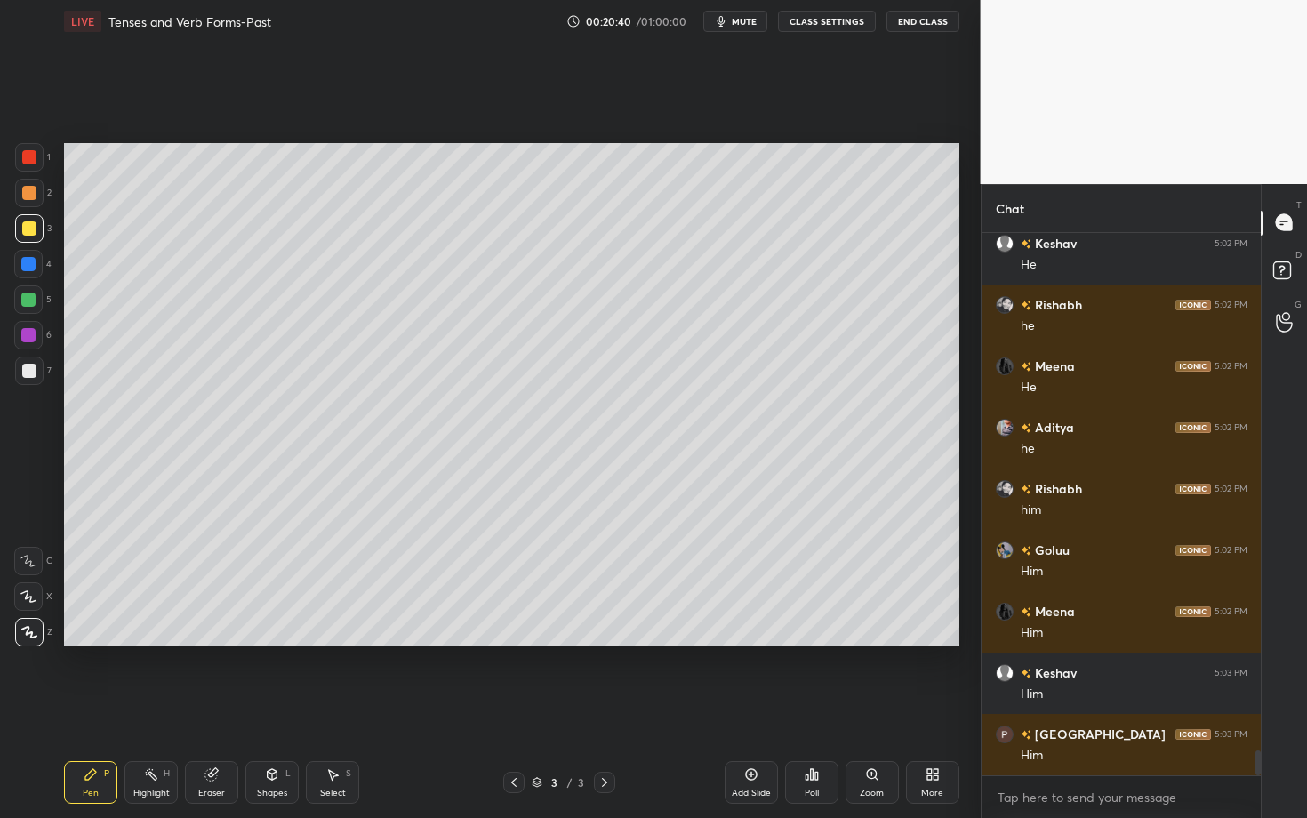
scroll to position [11362, 0]
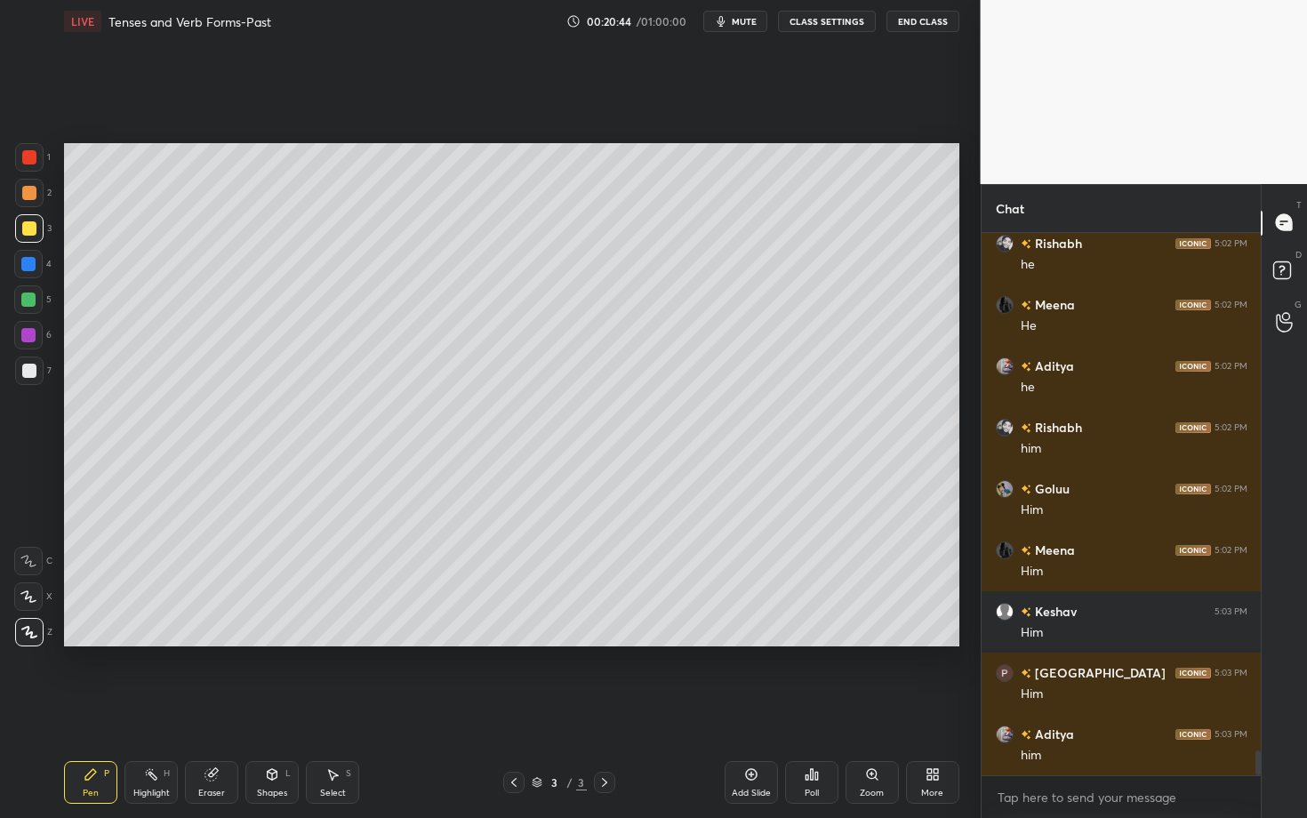
click at [735, 26] on span "mute" at bounding box center [744, 21] width 25 height 12
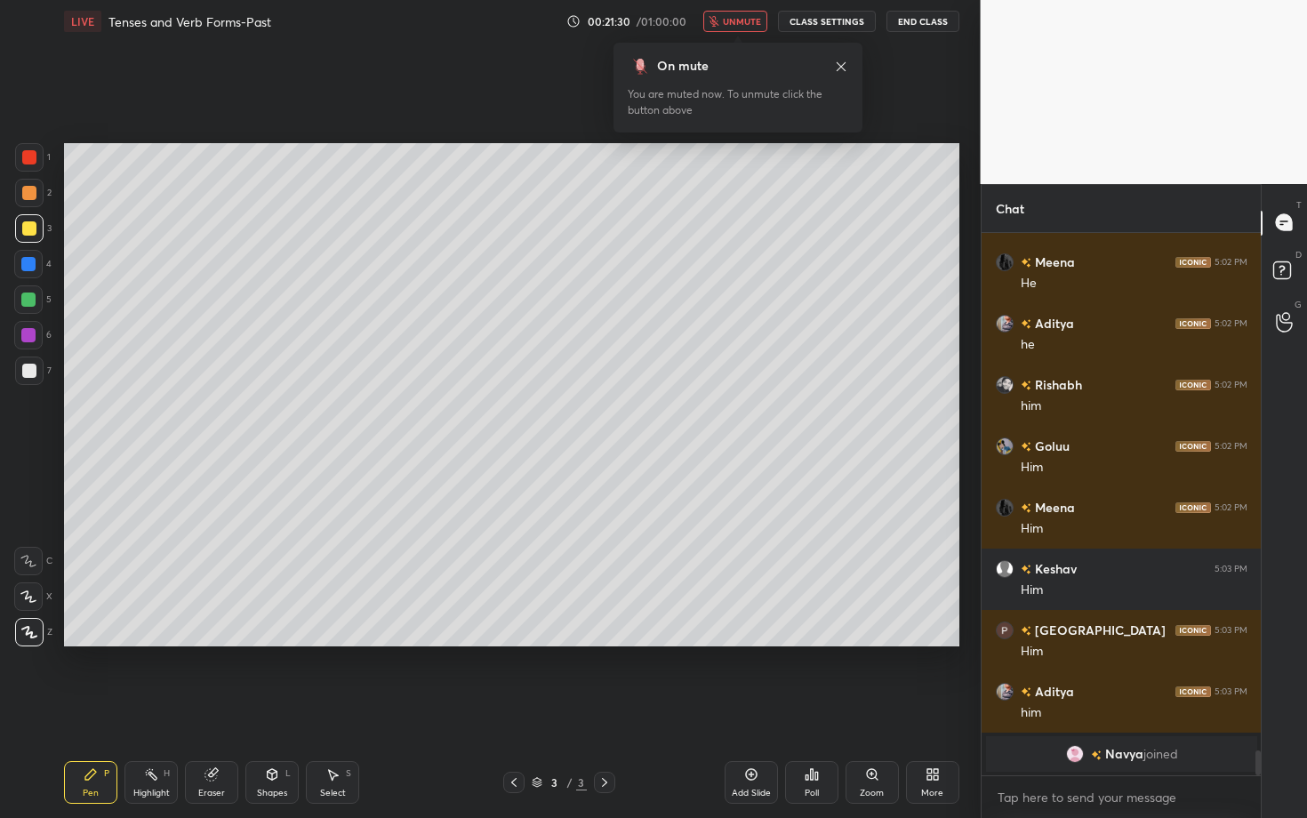
click at [725, 27] on button "unmute" at bounding box center [735, 21] width 64 height 21
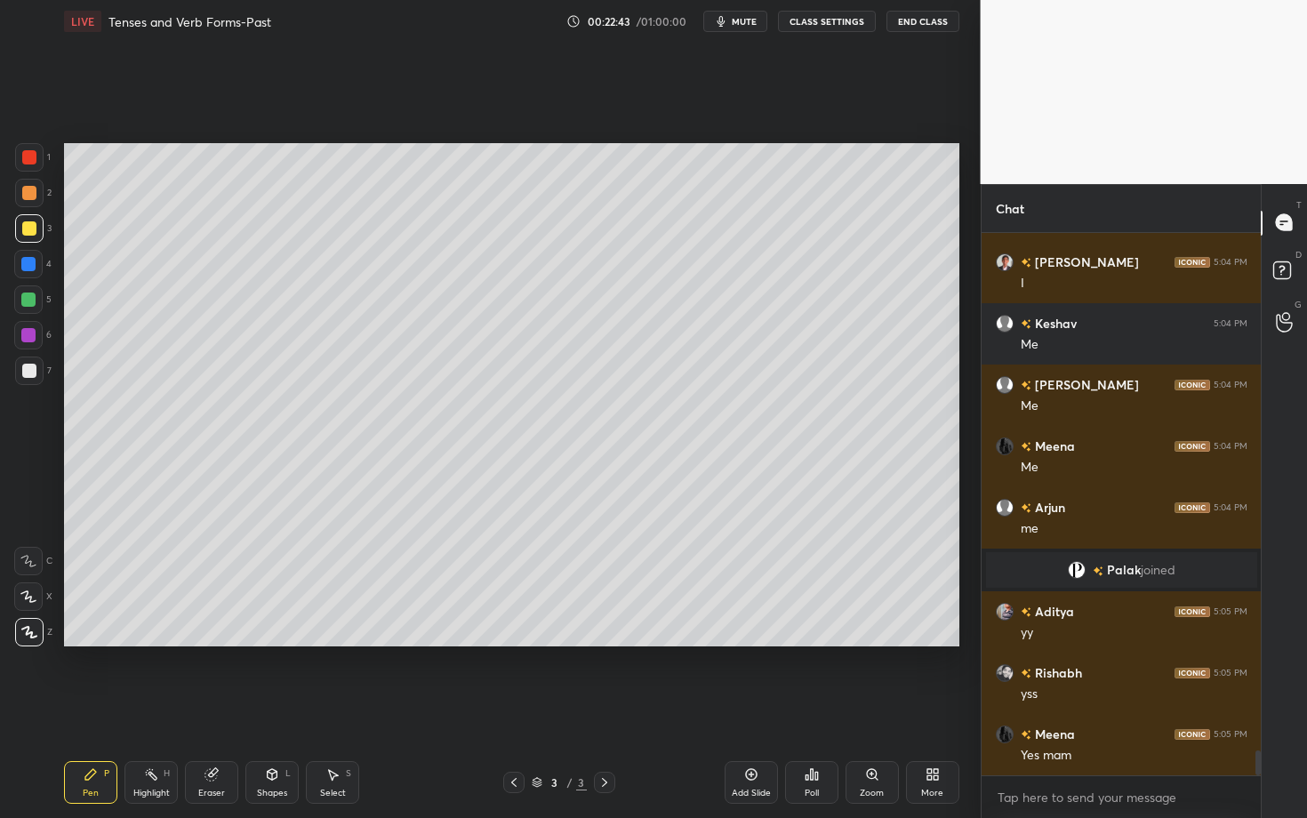
scroll to position [11150, 0]
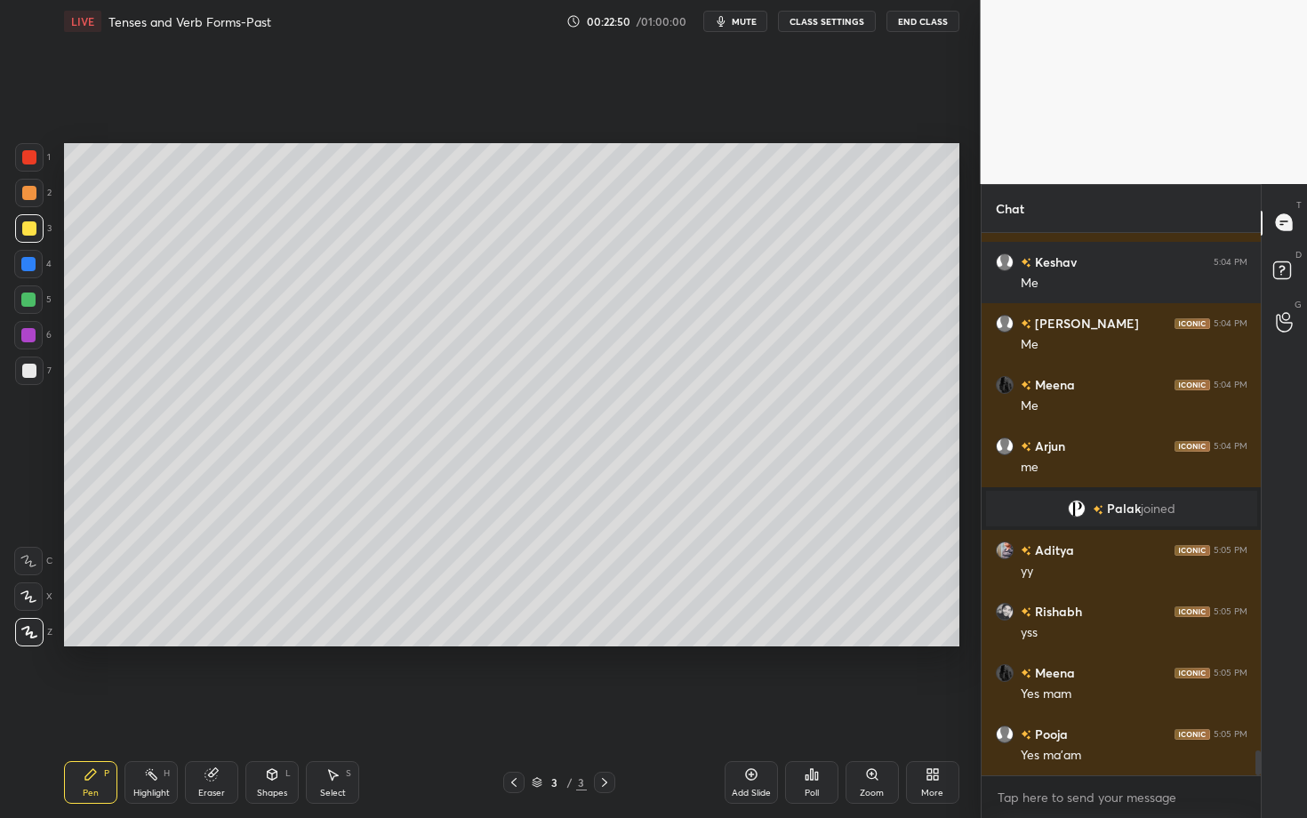
click at [112, 601] on div "Setting up your live class Poll for secs No correct answer Start poll" at bounding box center [512, 395] width 910 height 704
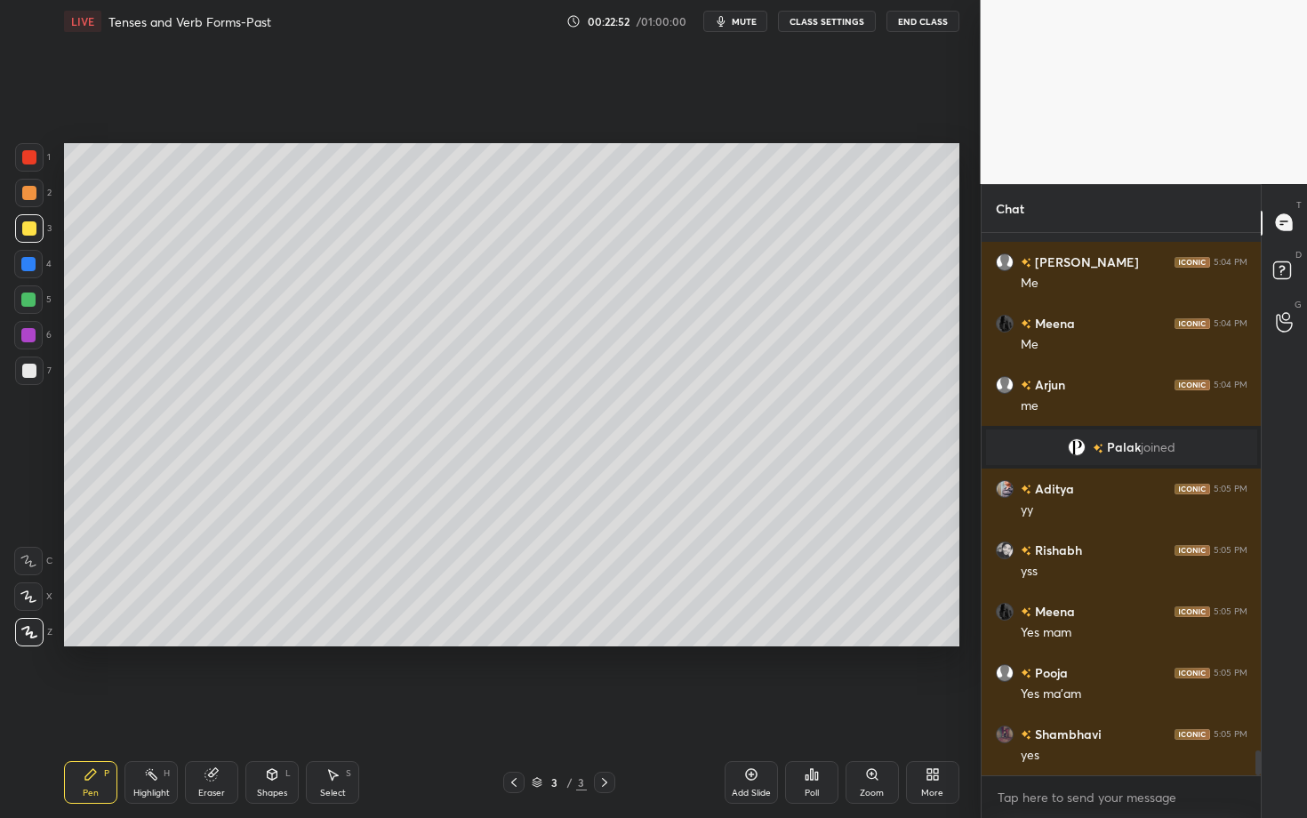
drag, startPoint x: 117, startPoint y: 655, endPoint x: 106, endPoint y: 658, distance: 11.9
click at [104, 601] on div "Setting up your live class Poll for secs No correct answer Start poll" at bounding box center [512, 395] width 910 height 704
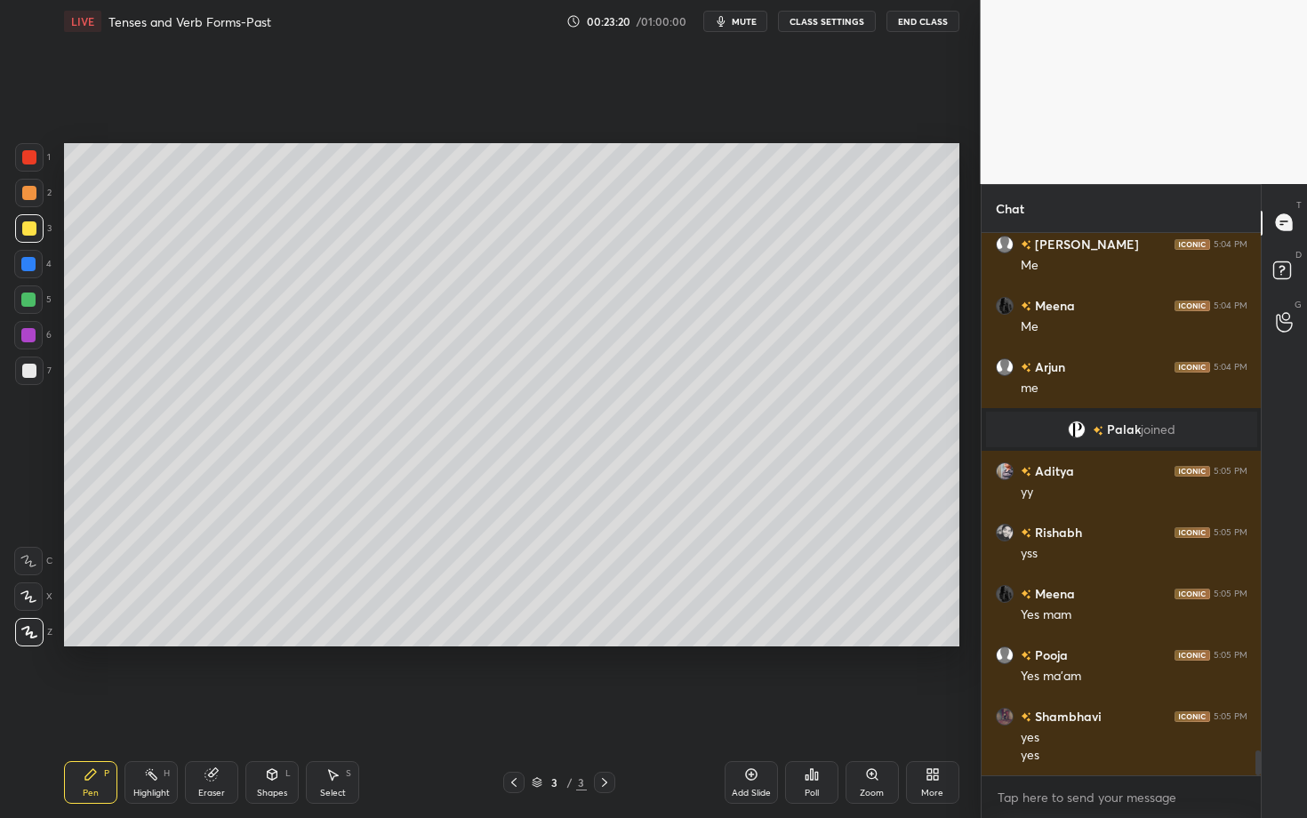
drag, startPoint x: 125, startPoint y: 646, endPoint x: 227, endPoint y: 648, distance: 101.4
click at [214, 601] on div "Setting up your live class Poll for secs No correct answer Start poll" at bounding box center [512, 395] width 910 height 704
click at [210, 601] on div "Setting up your live class Poll for secs No correct answer Start poll" at bounding box center [512, 395] width 910 height 704
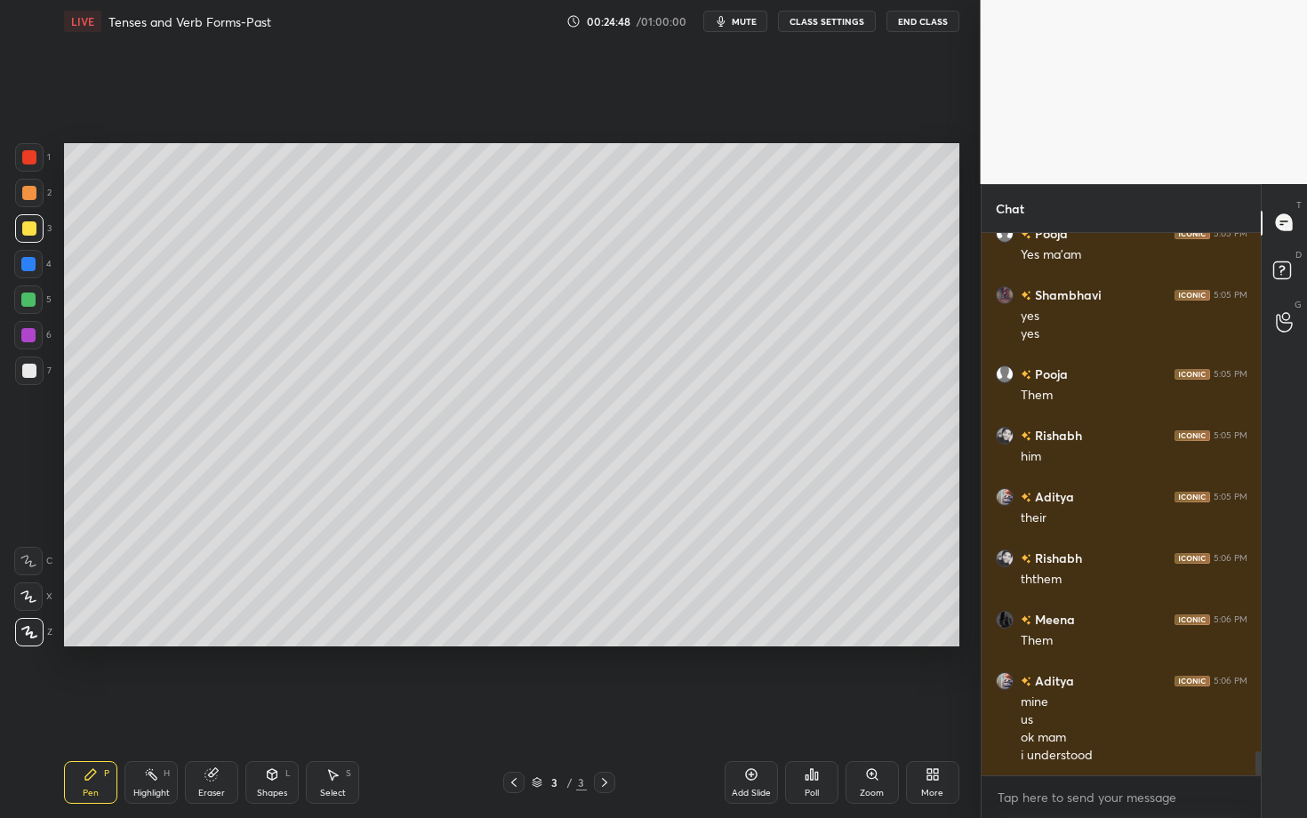
scroll to position [11712, 0]
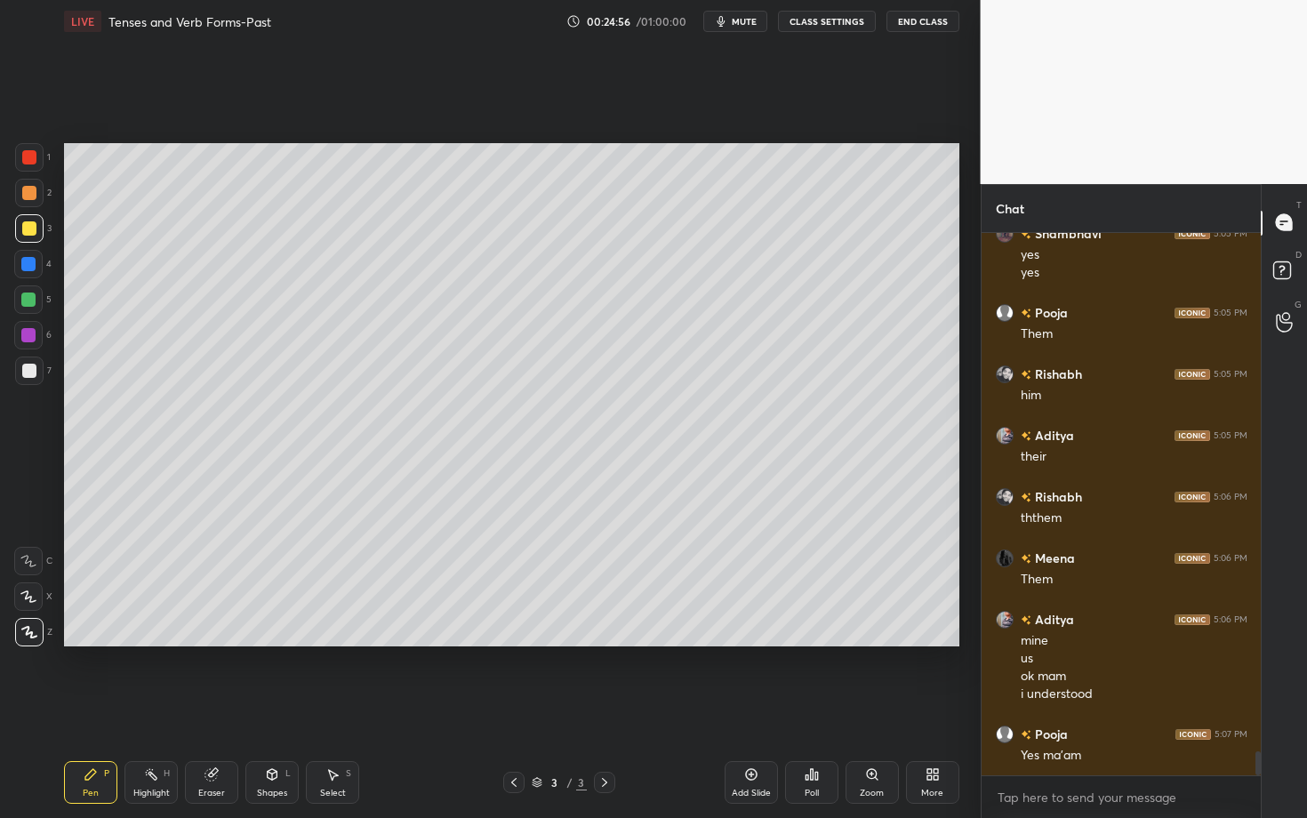
click at [748, 601] on icon at bounding box center [751, 774] width 14 height 14
click at [29, 264] on div at bounding box center [28, 264] width 14 height 14
click at [26, 191] on div at bounding box center [29, 193] width 14 height 14
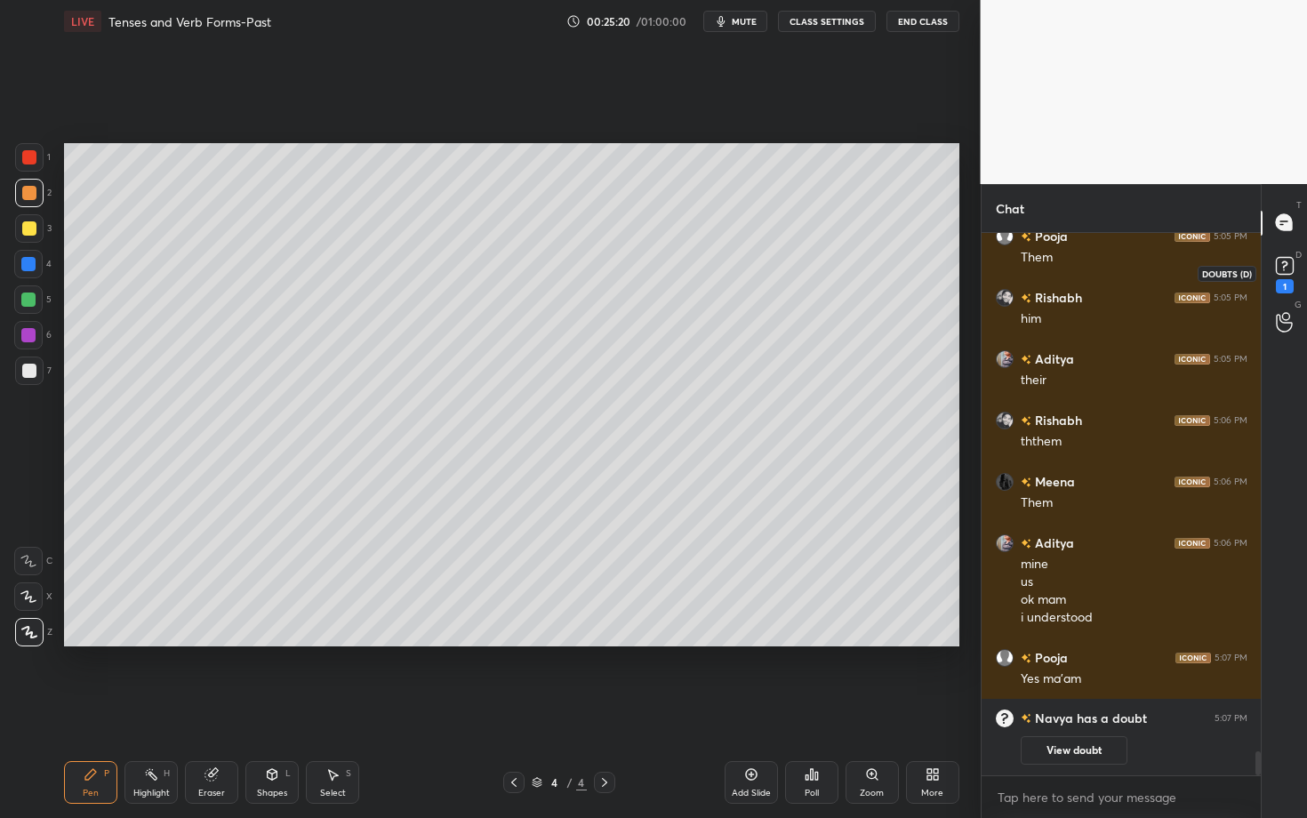
click at [1066, 267] on icon at bounding box center [1284, 266] width 27 height 27
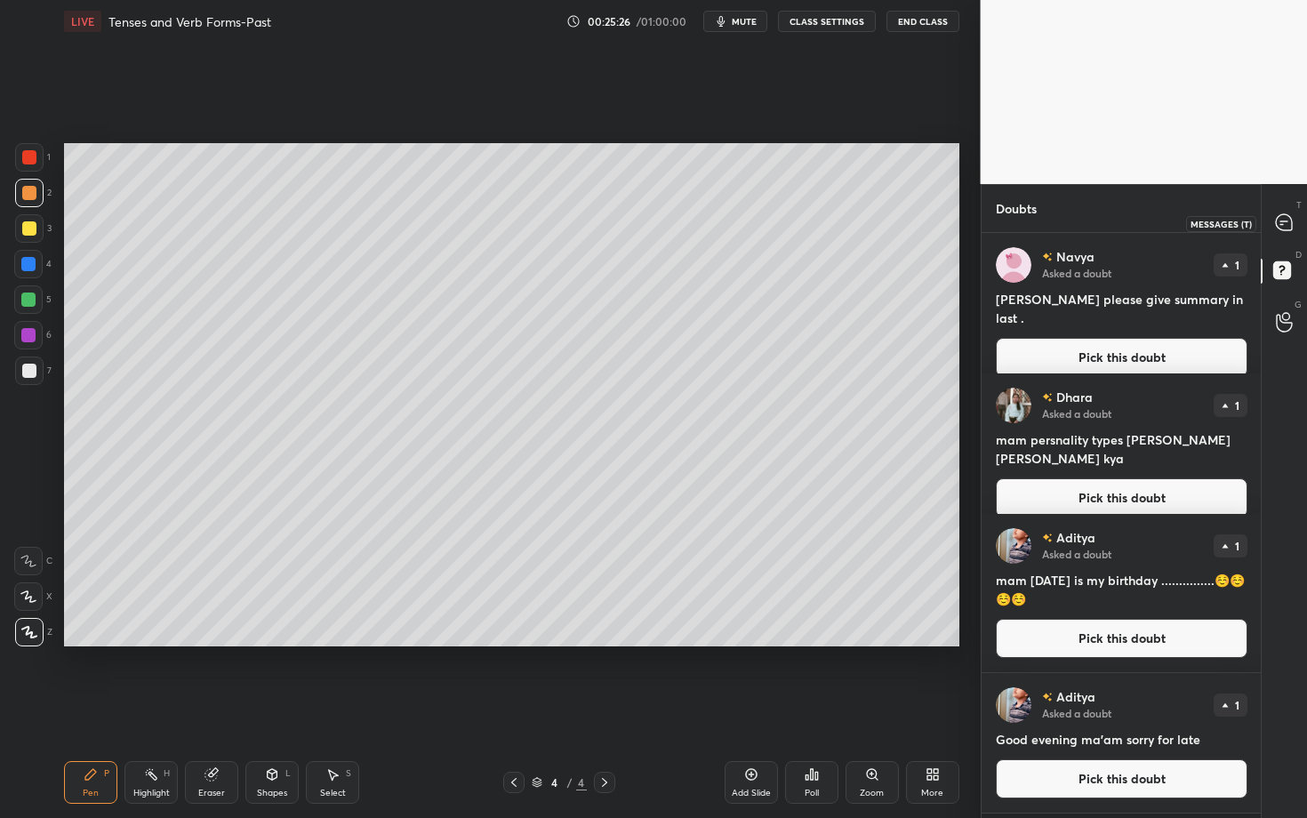
click at [1066, 212] on div at bounding box center [1285, 223] width 36 height 32
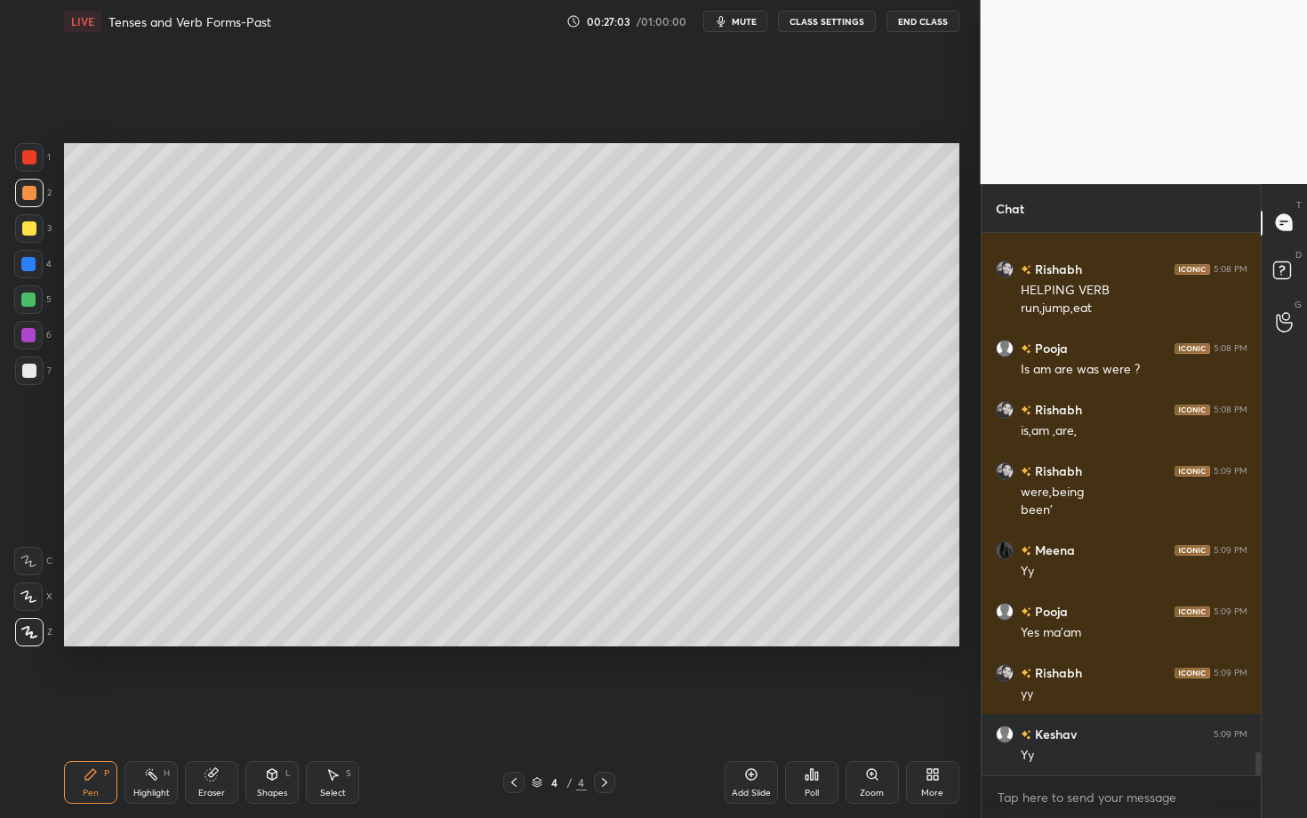
scroll to position [12366, 0]
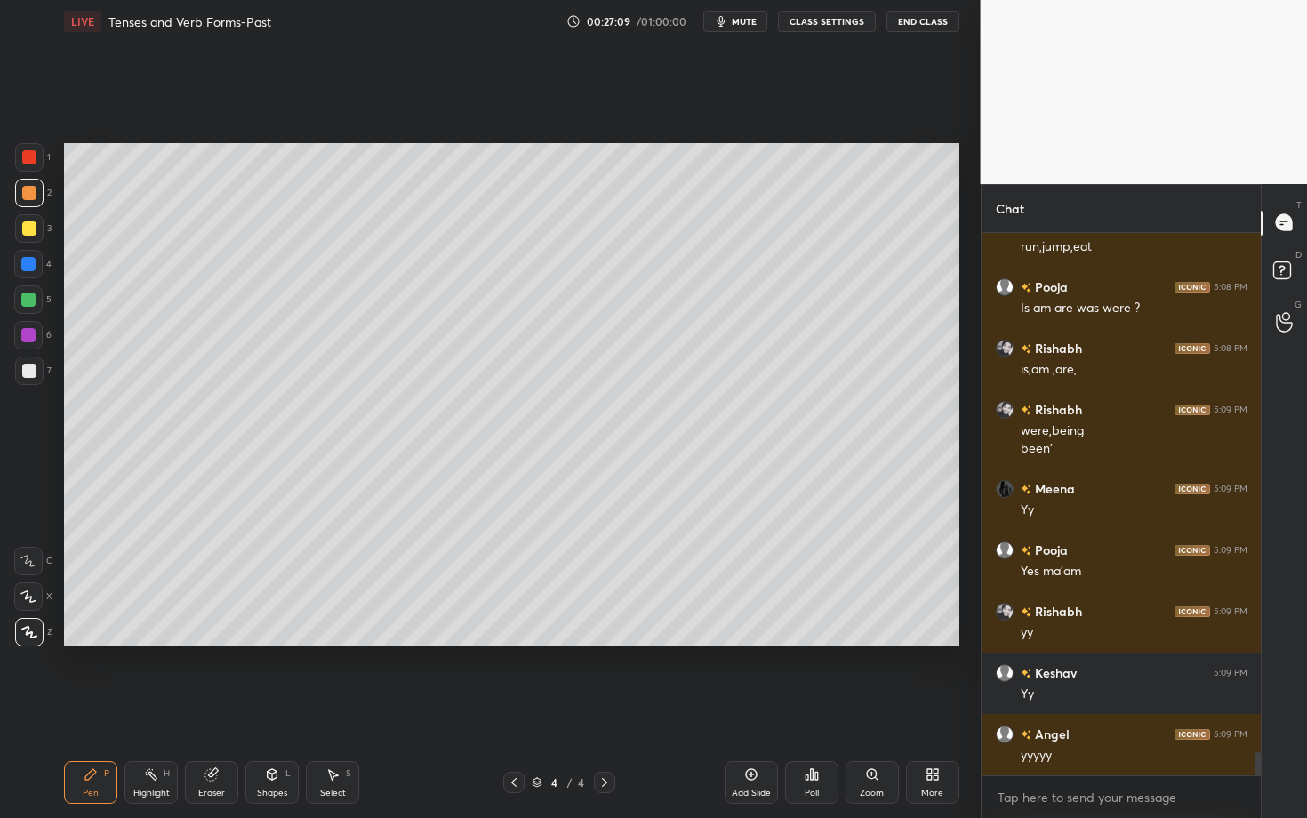
click at [746, 601] on div "Add Slide" at bounding box center [751, 793] width 39 height 9
click at [738, 25] on span "mute" at bounding box center [744, 21] width 25 height 12
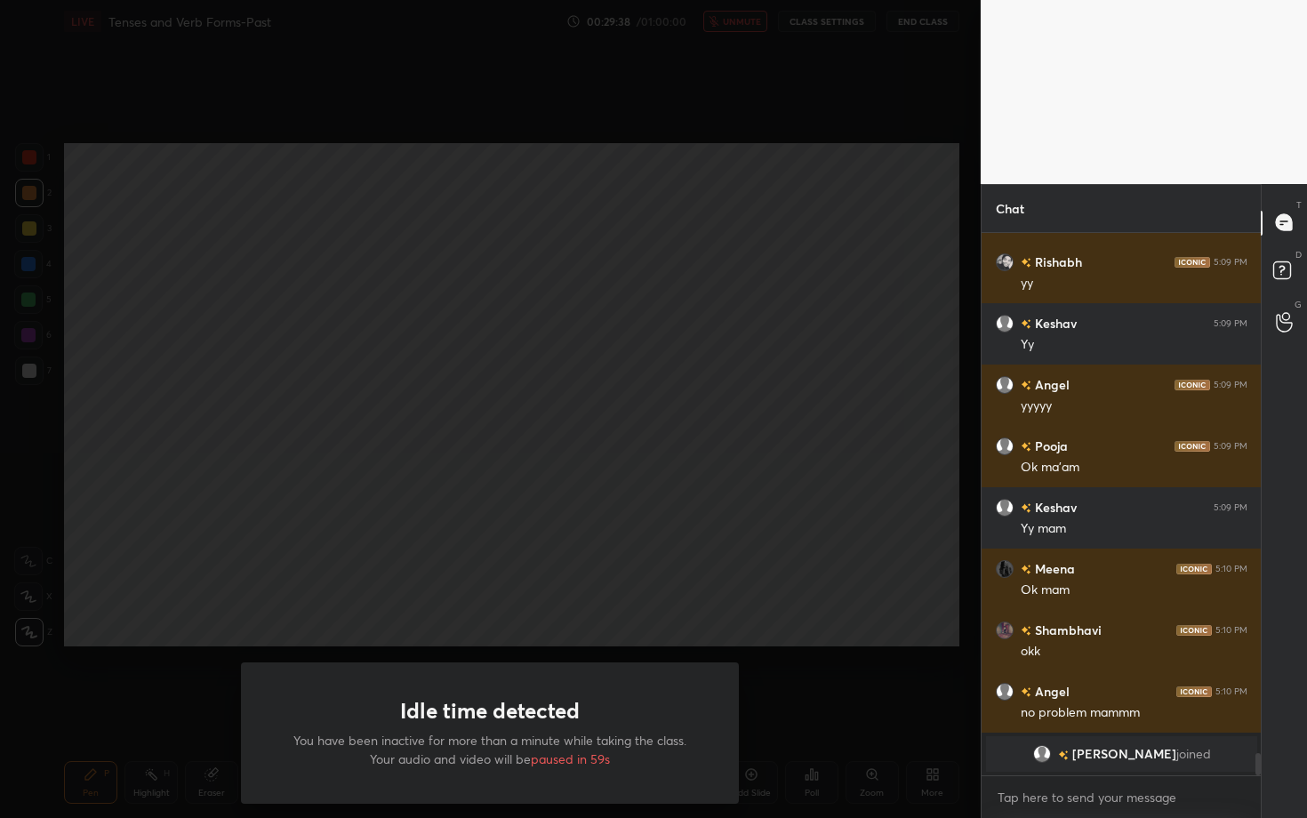
scroll to position [12738, 0]
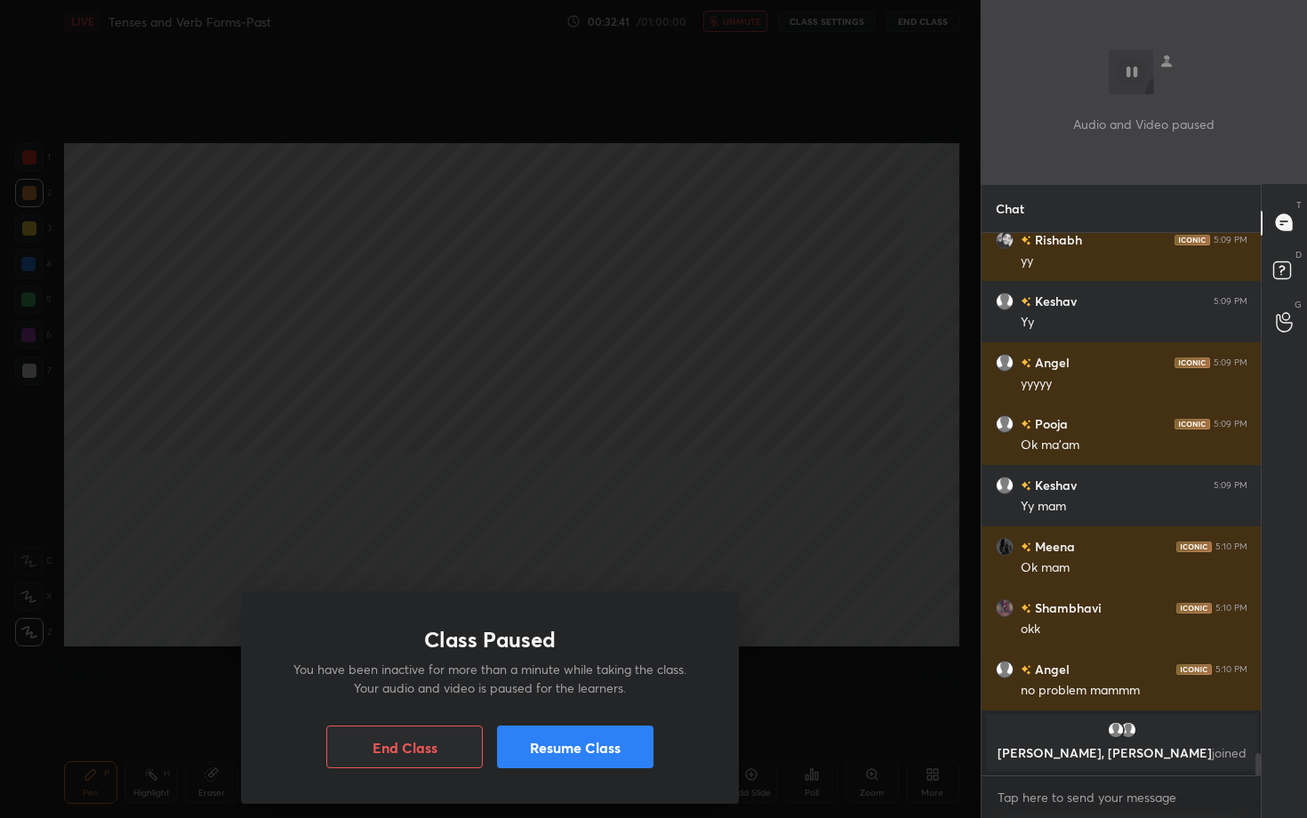
click at [0, 534] on div "Class Paused You have been inactive for more than a minute while taking the cla…" at bounding box center [490, 409] width 981 height 818
click at [547, 601] on button "Resume Class" at bounding box center [575, 746] width 156 height 43
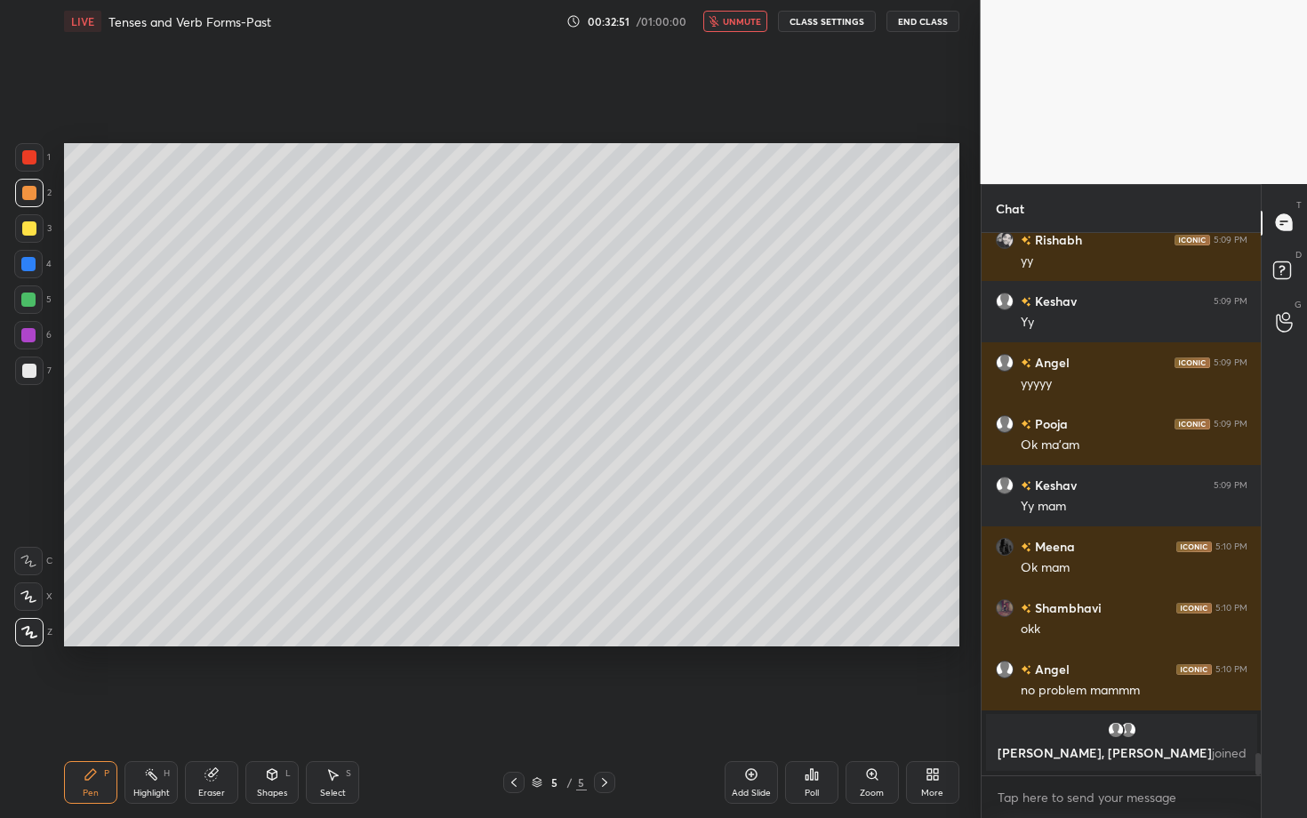
click at [739, 23] on span "unmute" at bounding box center [742, 21] width 38 height 12
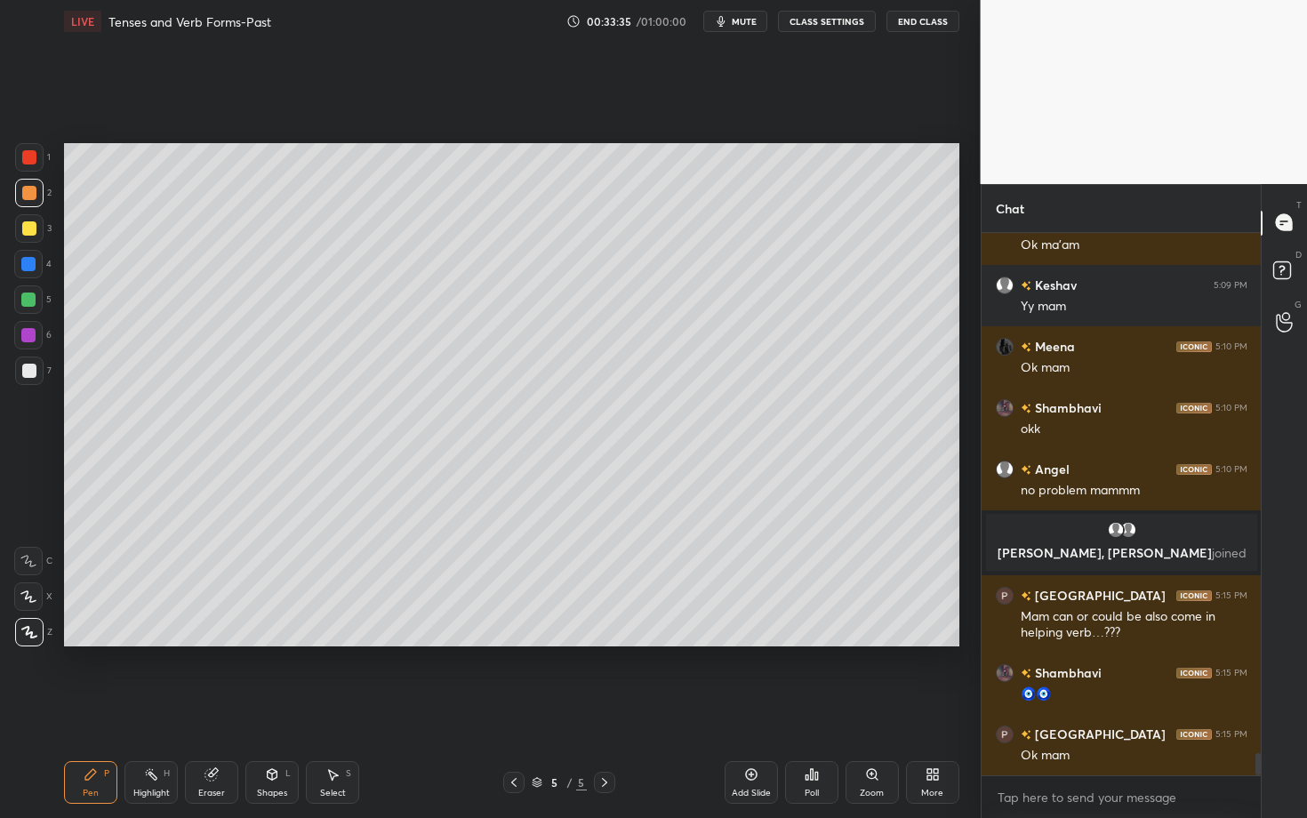
scroll to position [12599, 0]
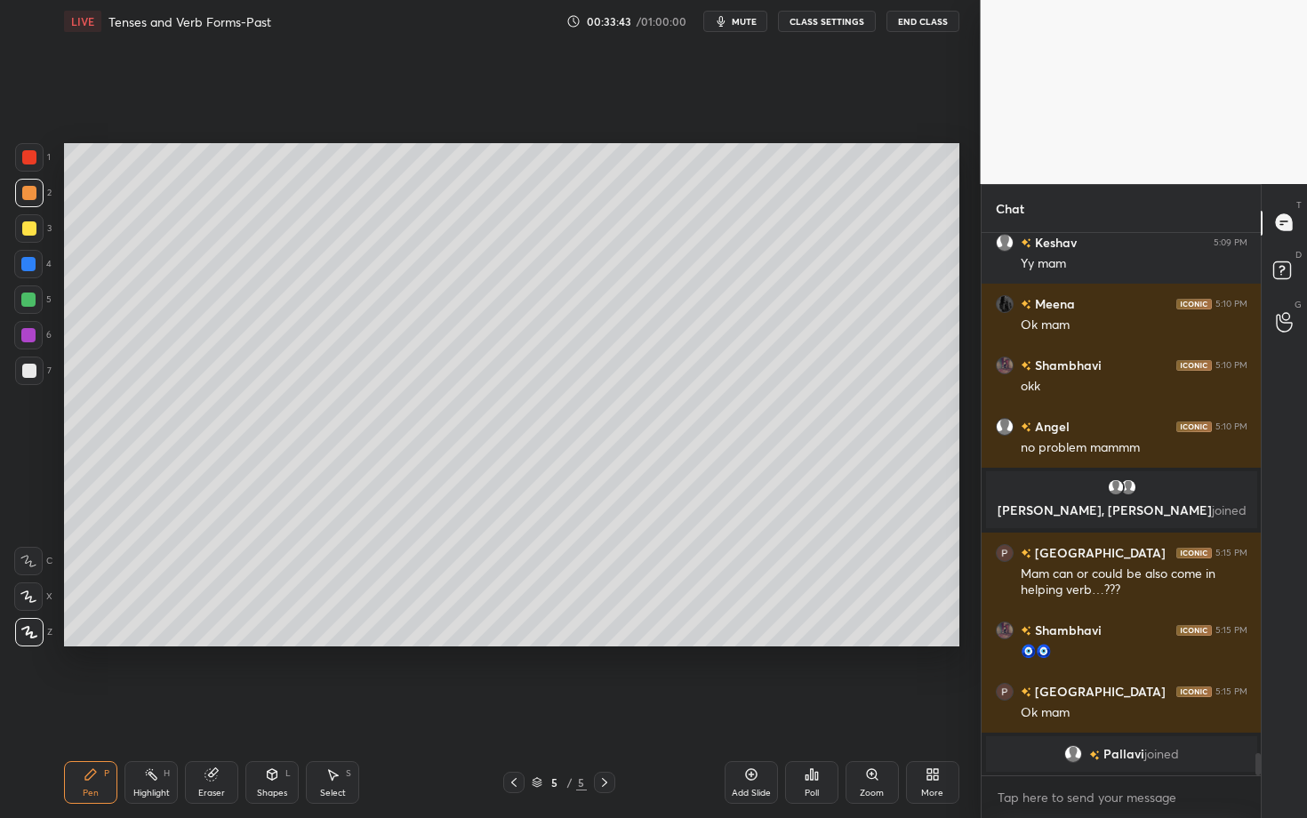
click at [210, 601] on icon at bounding box center [211, 775] width 12 height 12
click at [208, 601] on div "Eraser" at bounding box center [211, 782] width 53 height 43
click at [93, 601] on div "Pen P" at bounding box center [90, 782] width 53 height 43
click at [87, 601] on div "Pen" at bounding box center [91, 793] width 16 height 9
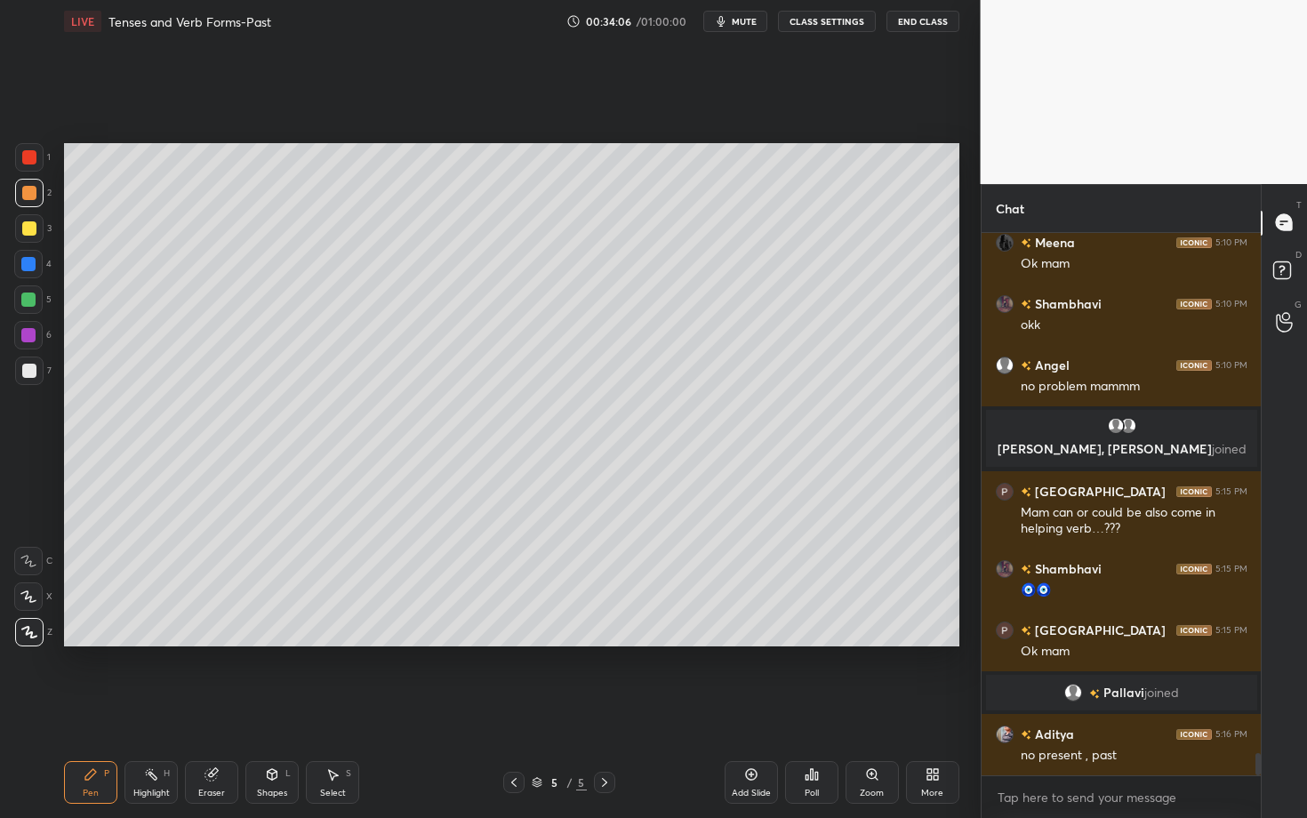
scroll to position [12584, 0]
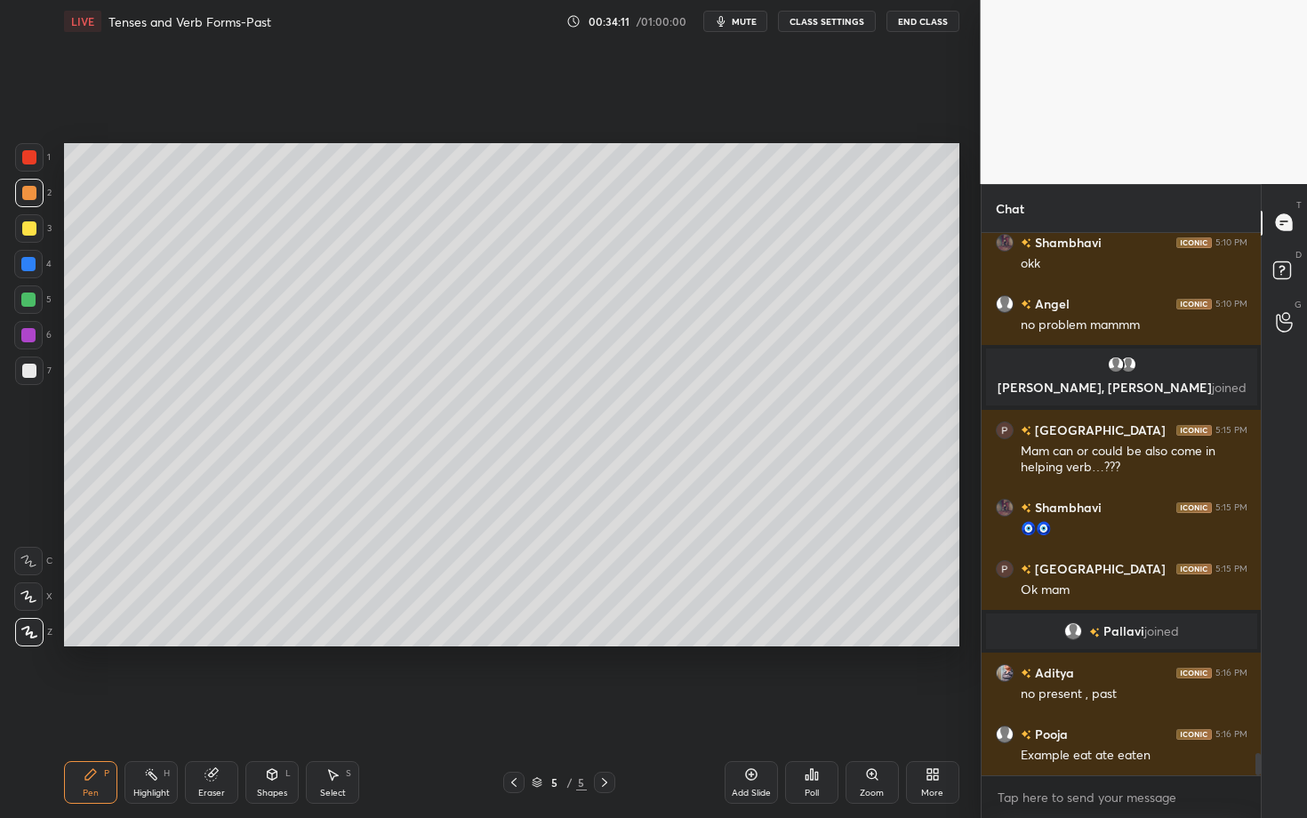
click at [26, 304] on div at bounding box center [28, 300] width 14 height 14
click at [24, 338] on div at bounding box center [28, 335] width 14 height 14
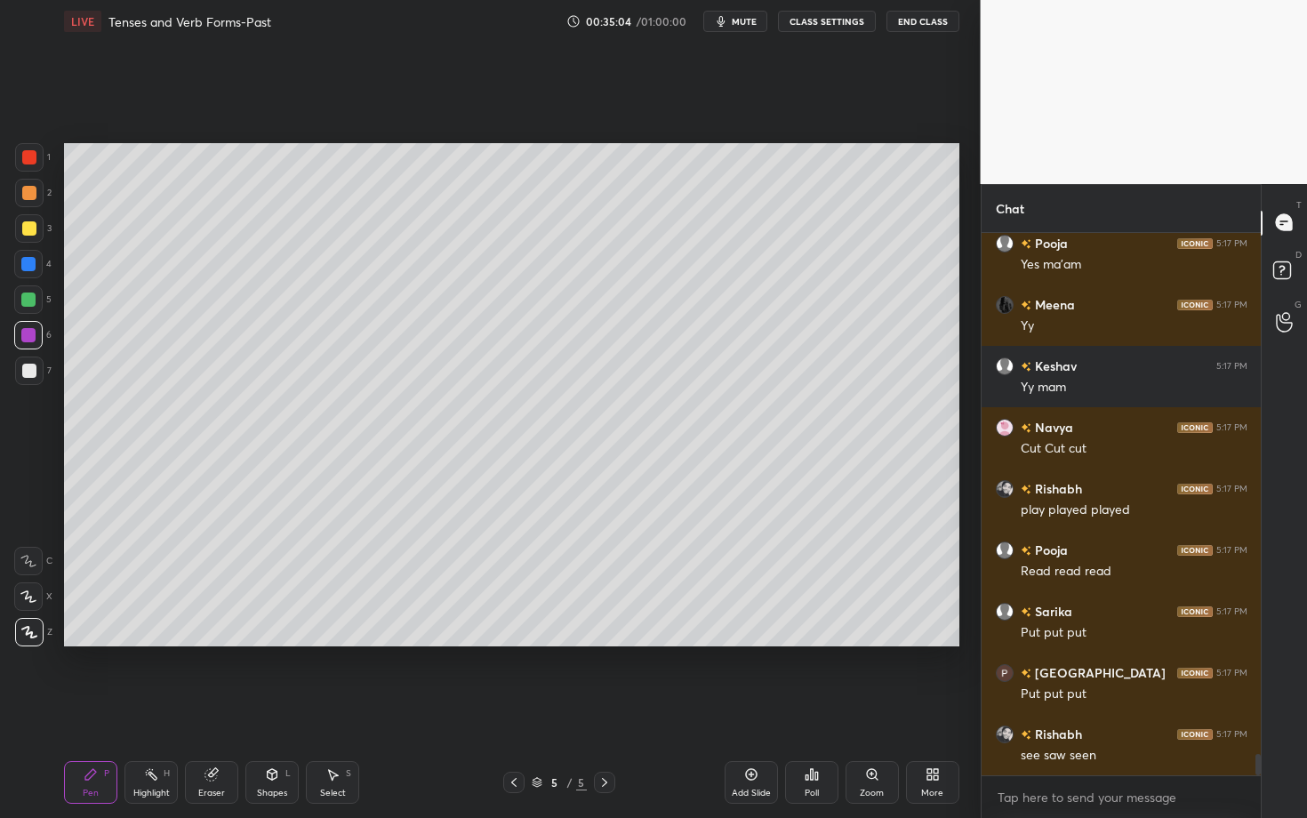
scroll to position [13320, 0]
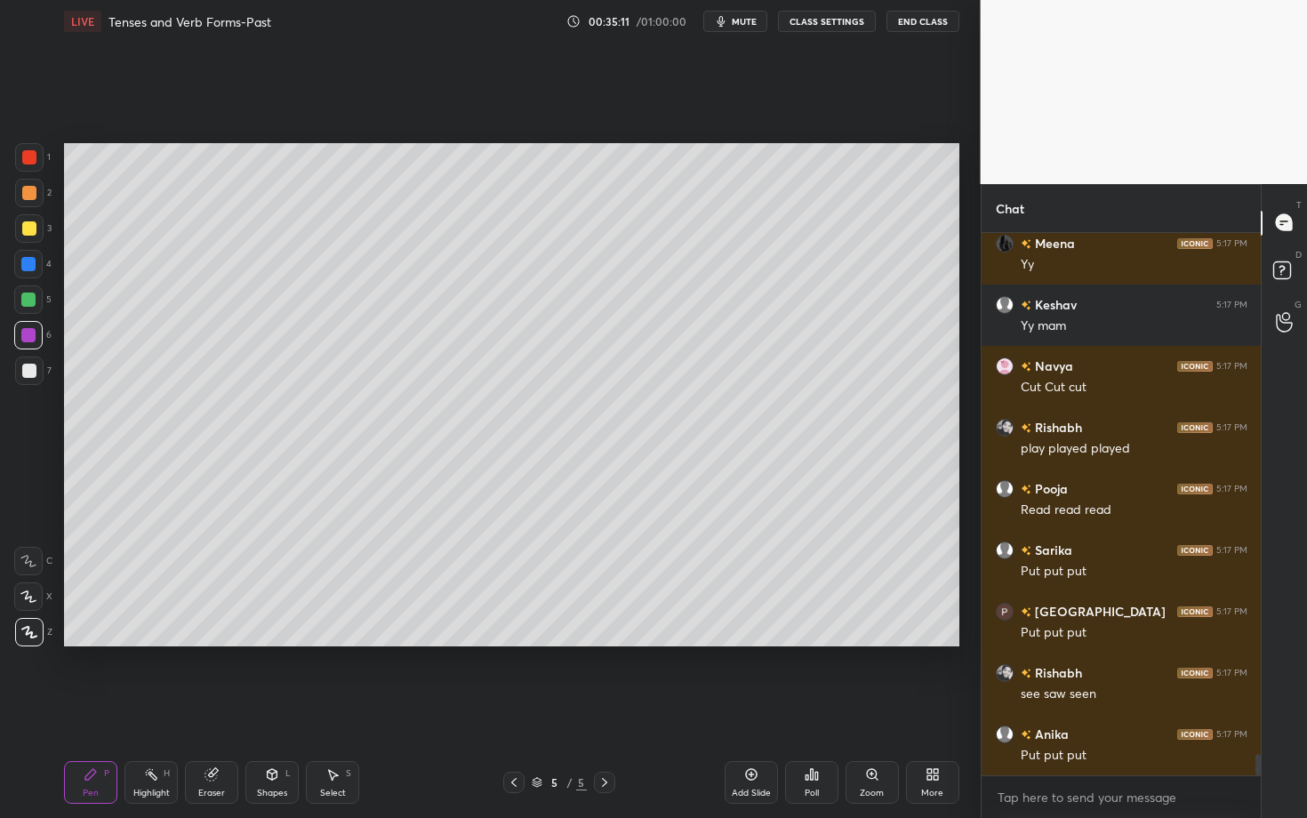
click at [677, 429] on div "Setting up your live class Poll for secs No correct answer Start poll" at bounding box center [512, 395] width 910 height 704
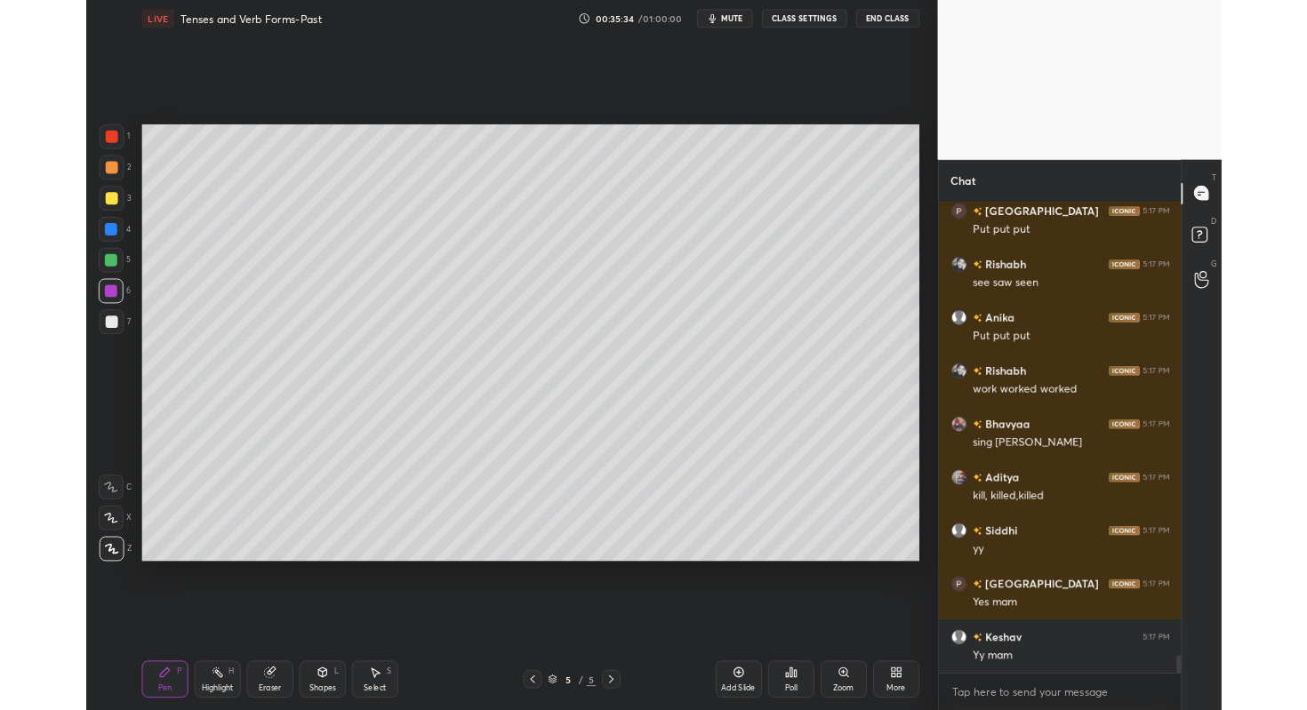
scroll to position [13750, 0]
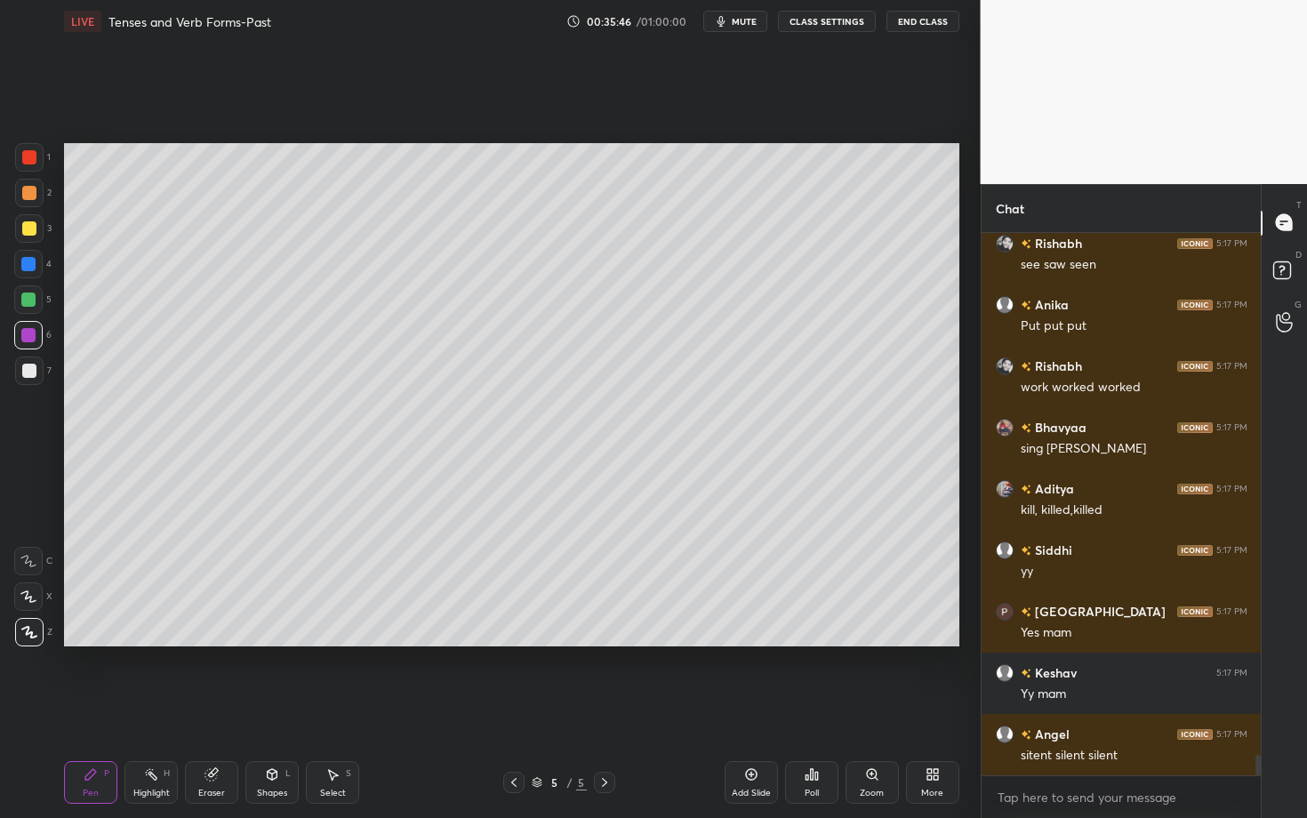
click at [934, 601] on div "More" at bounding box center [932, 793] width 22 height 9
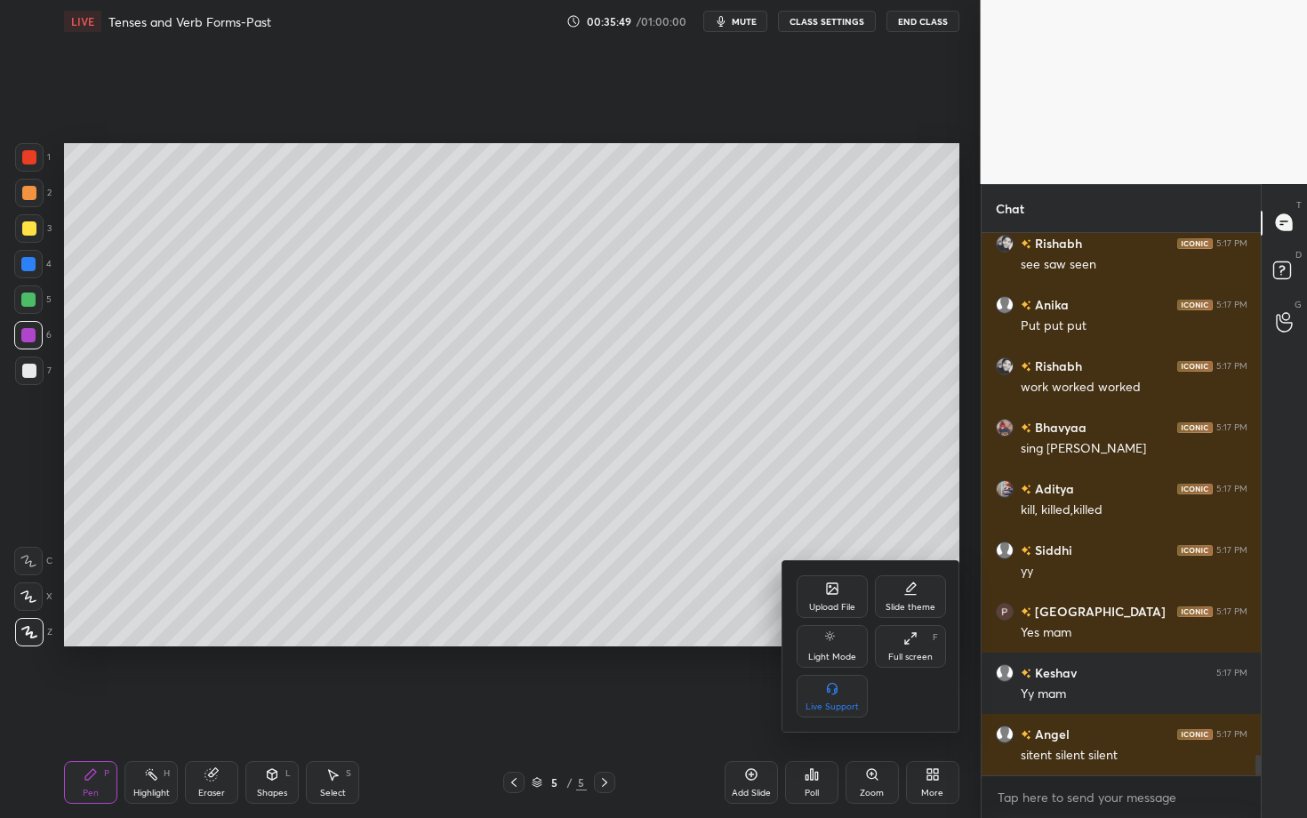
click at [824, 595] on div "Upload File" at bounding box center [832, 596] width 71 height 43
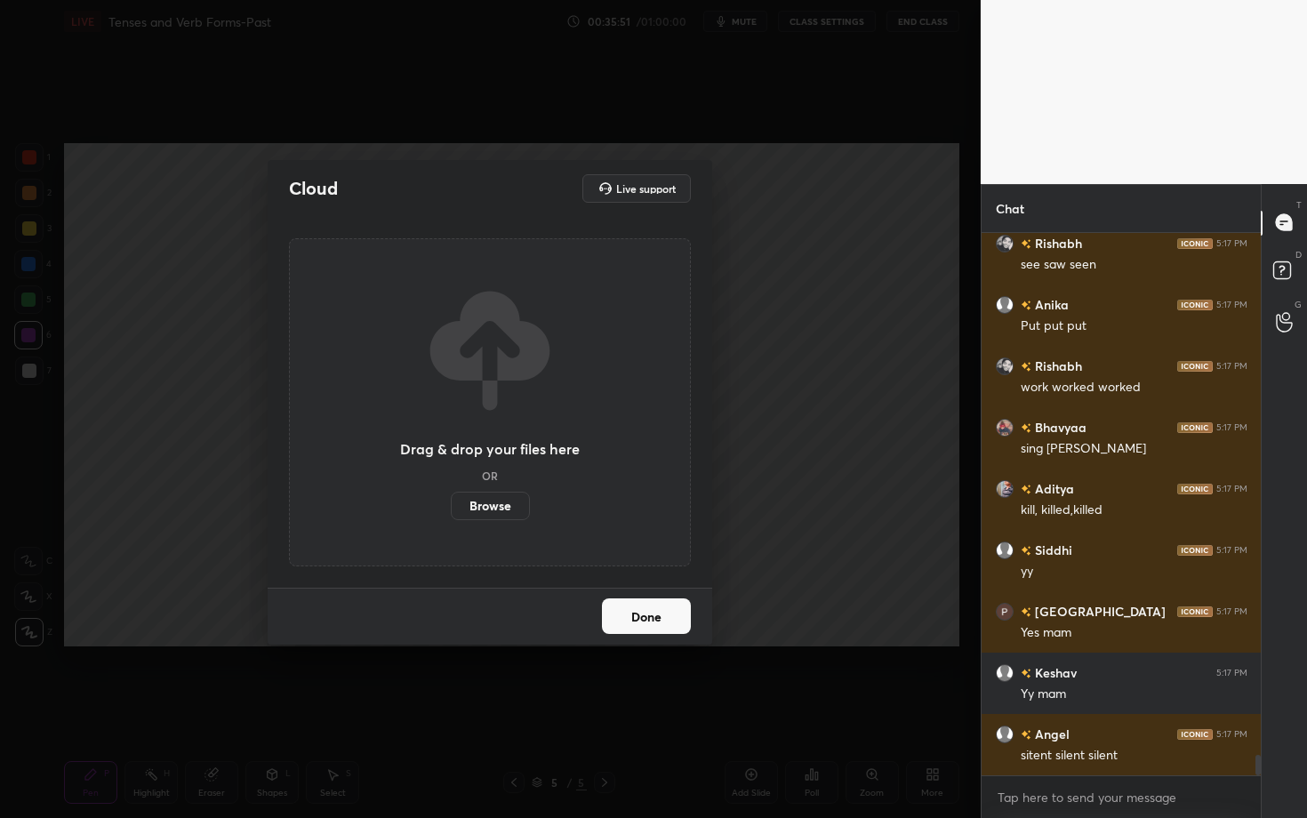
click at [505, 515] on label "Browse" at bounding box center [490, 506] width 79 height 28
click at [451, 515] on input "Browse" at bounding box center [451, 506] width 0 height 28
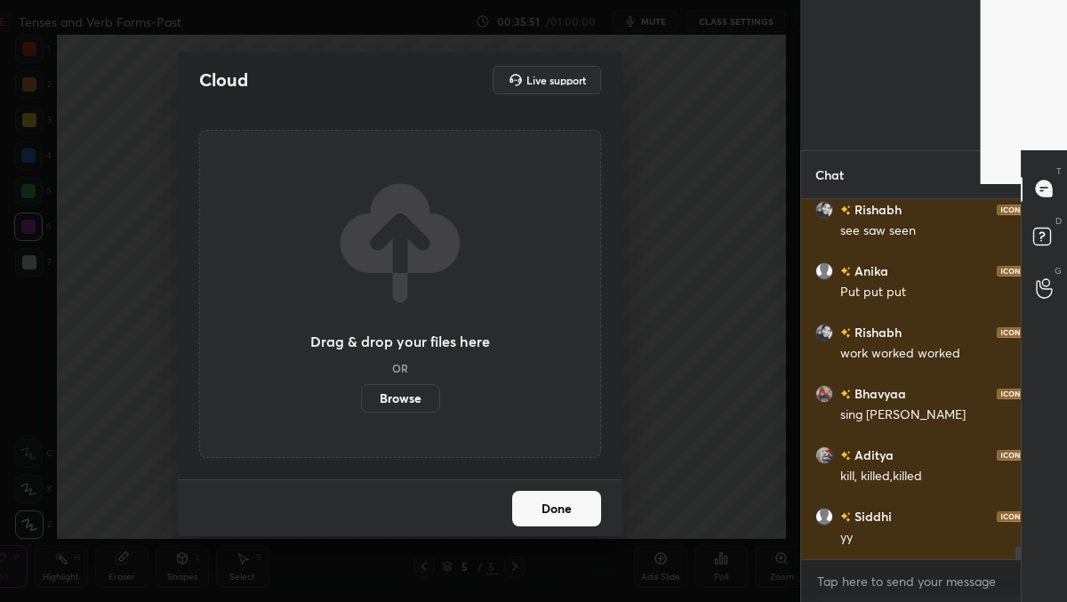
scroll to position [88421, 88180]
type textarea "x"
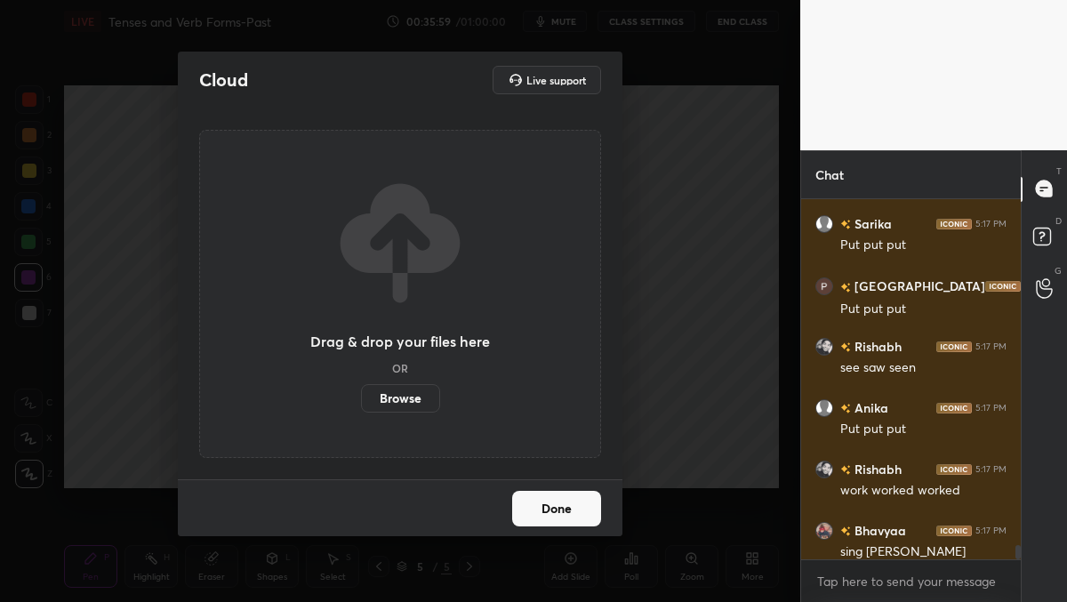
scroll to position [13568, 0]
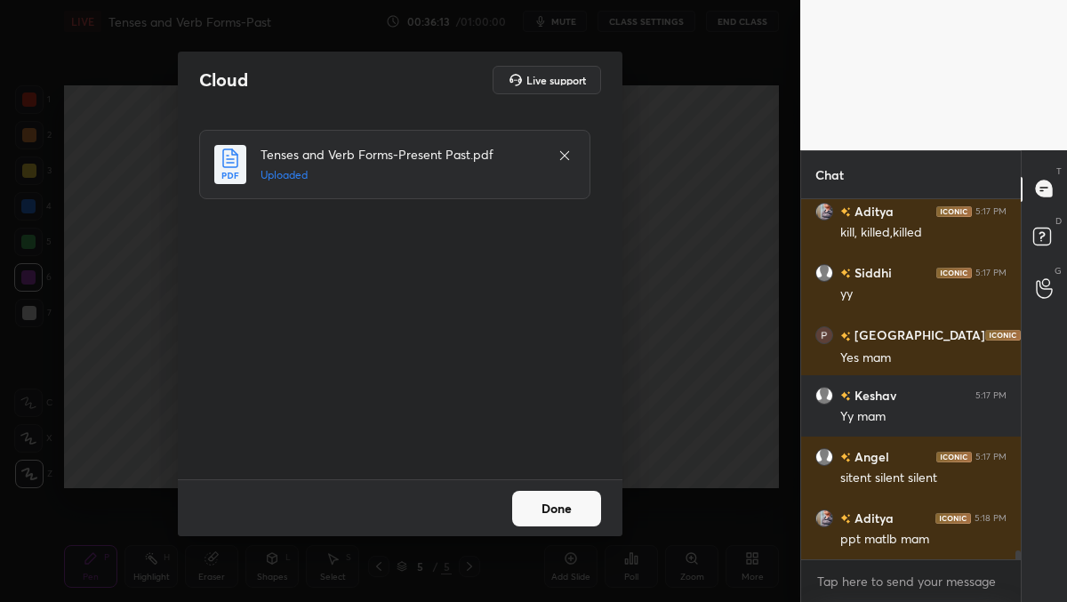
click at [525, 517] on button "Done" at bounding box center [556, 509] width 89 height 36
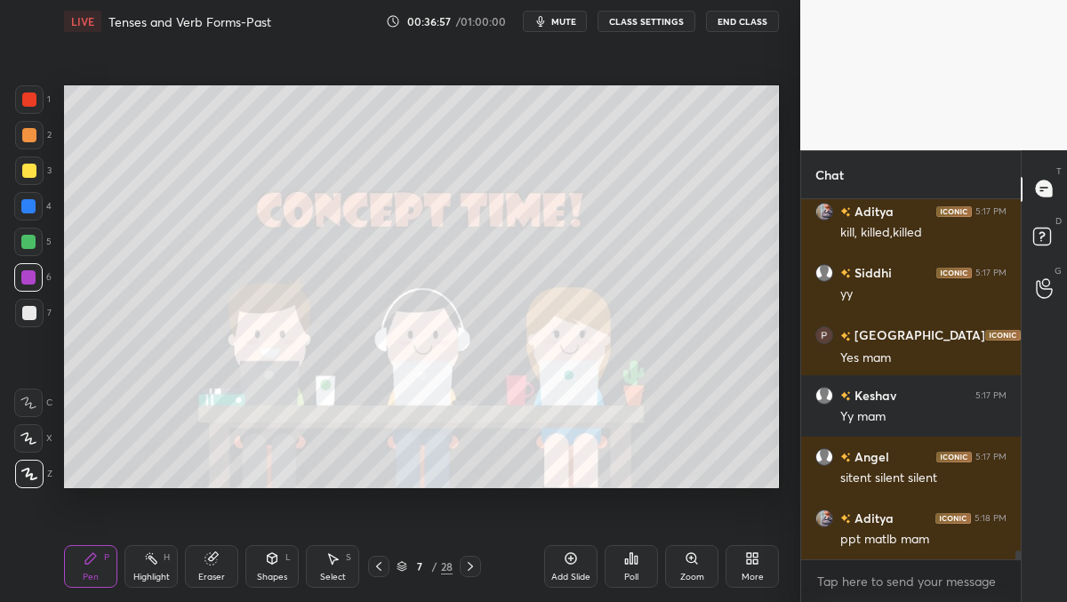
scroll to position [13630, 0]
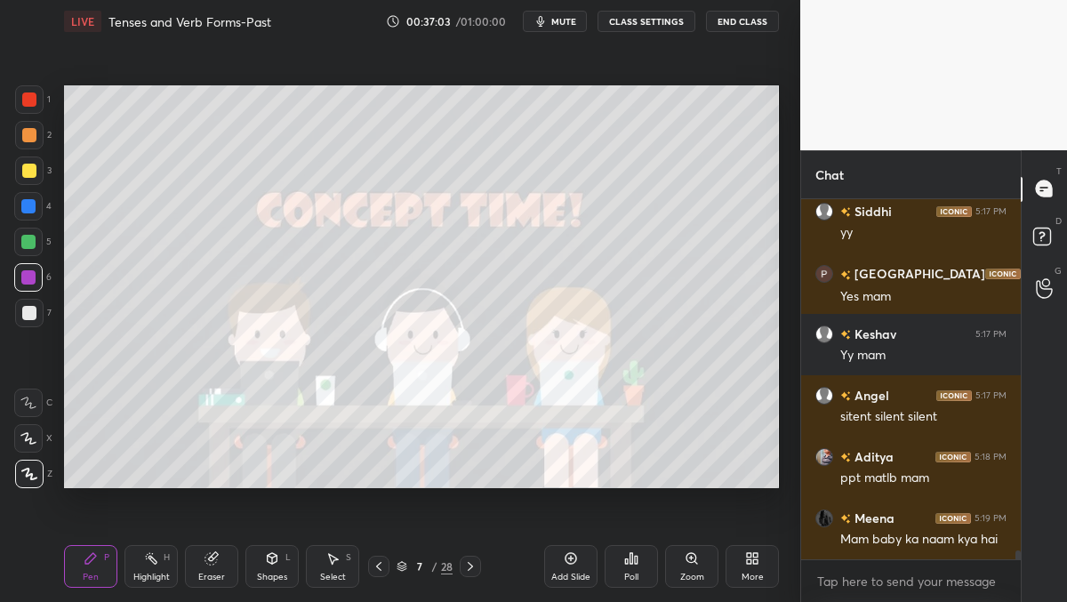
click at [565, 27] on span "mute" at bounding box center [563, 21] width 25 height 12
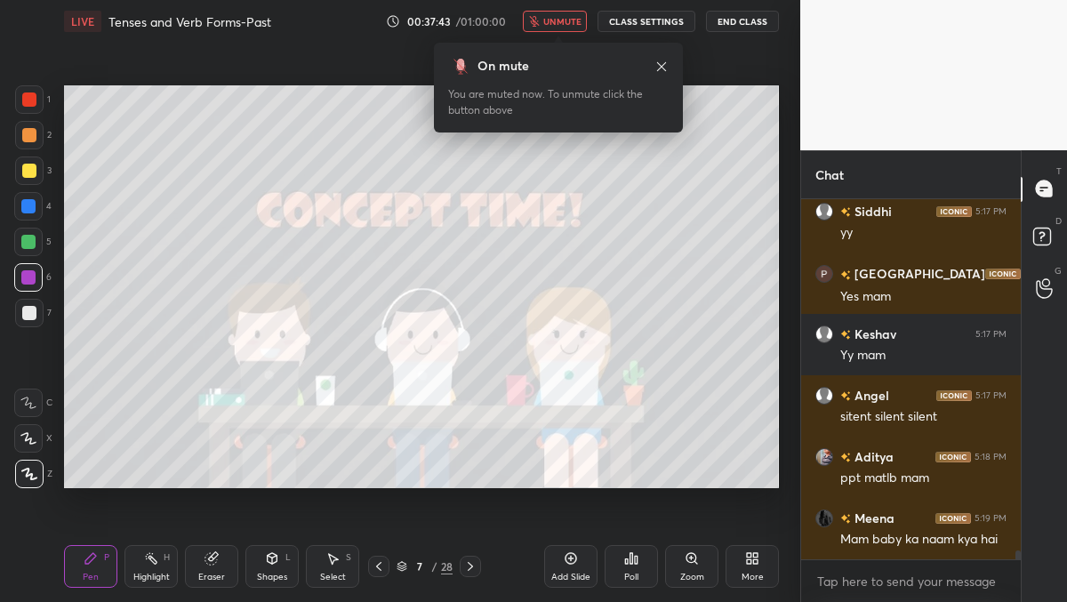
click at [551, 21] on span "unmute" at bounding box center [562, 21] width 38 height 12
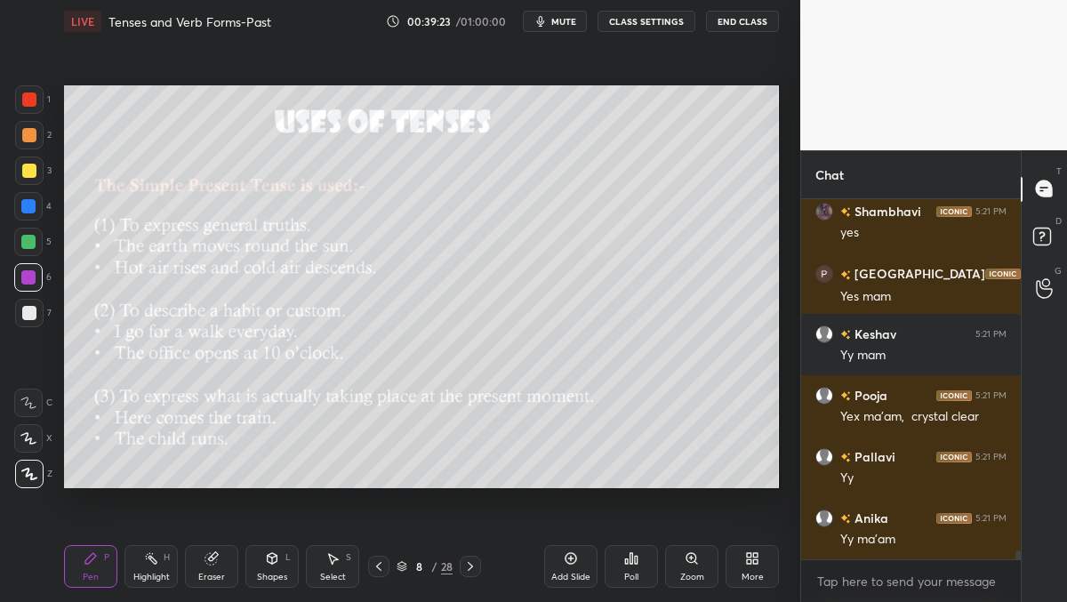
scroll to position [14305, 0]
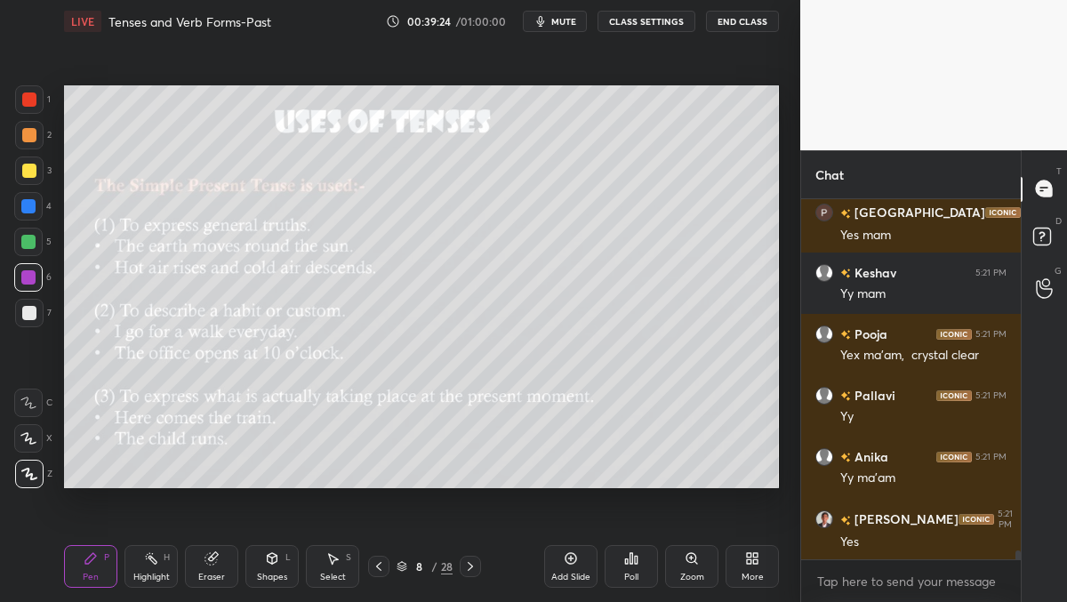
drag, startPoint x: 25, startPoint y: 201, endPoint x: 35, endPoint y: 203, distance: 9.9
click at [22, 210] on div at bounding box center [28, 206] width 14 height 14
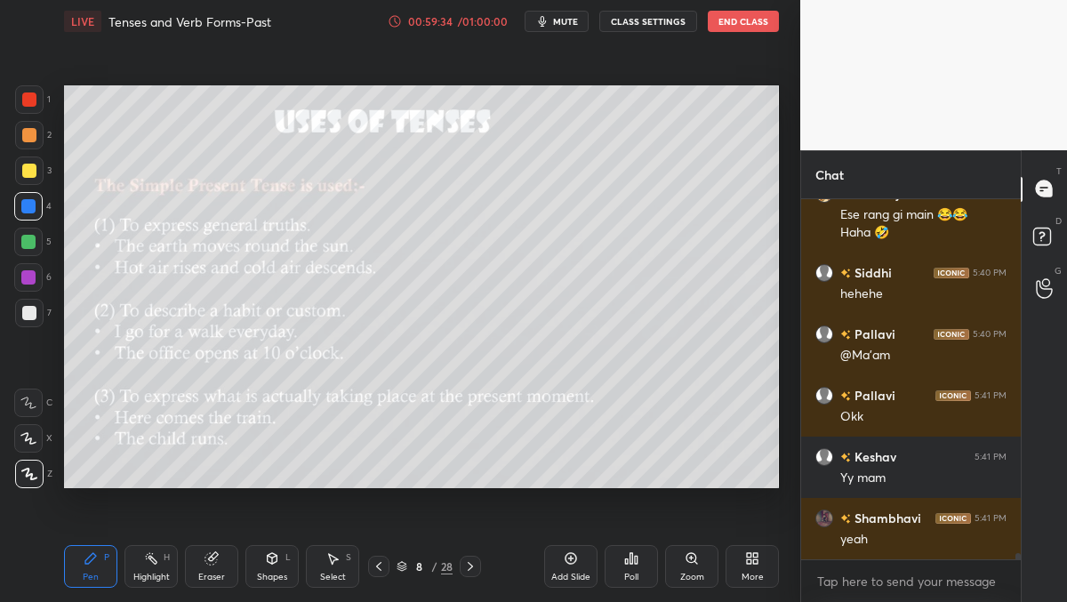
scroll to position [21052, 0]
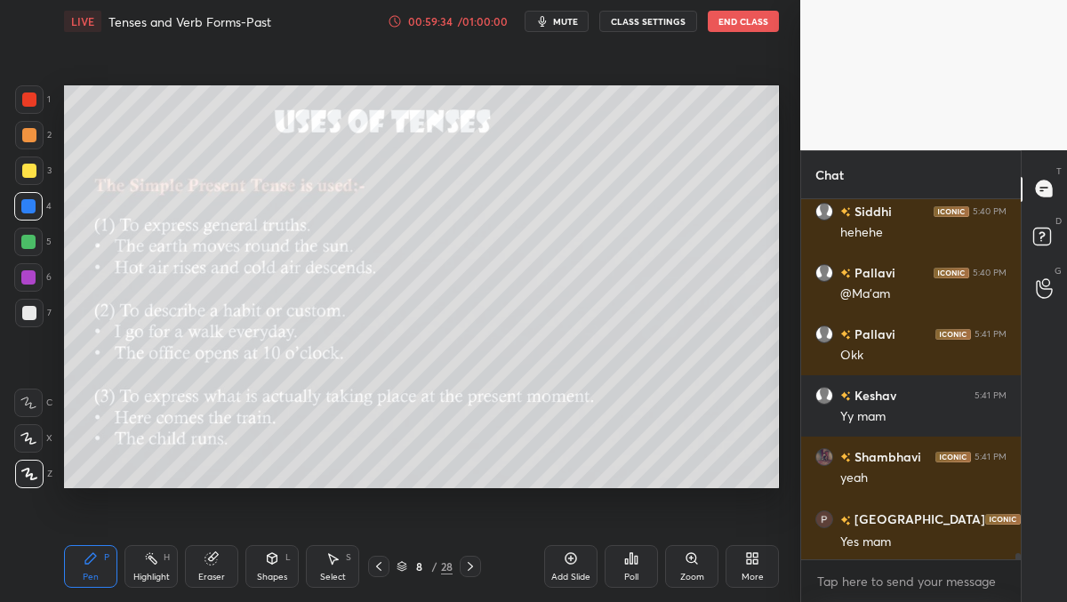
click at [25, 177] on div at bounding box center [29, 171] width 14 height 14
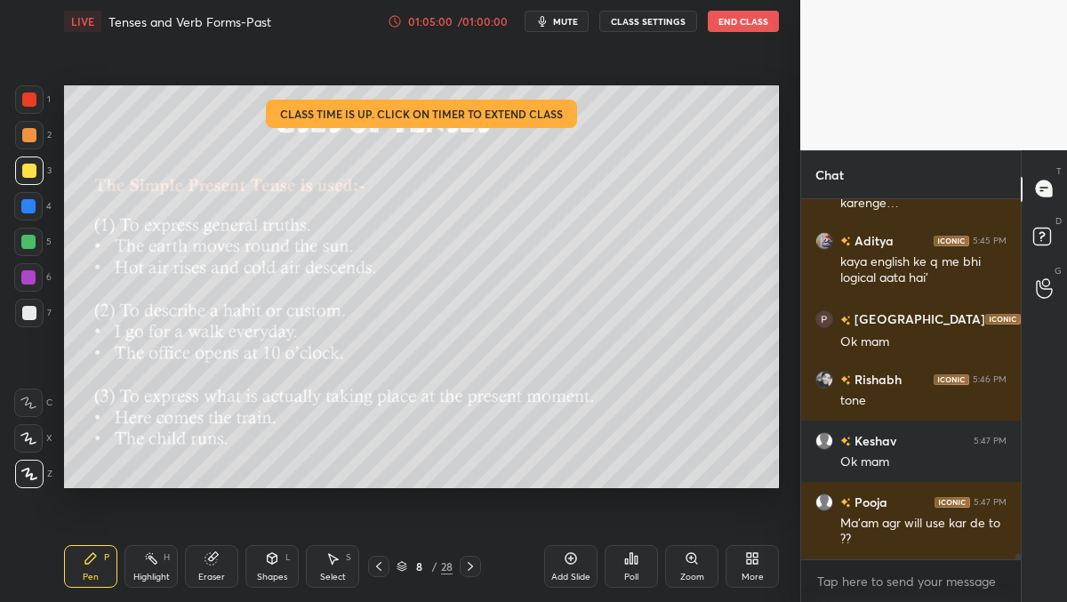
scroll to position [22699, 0]
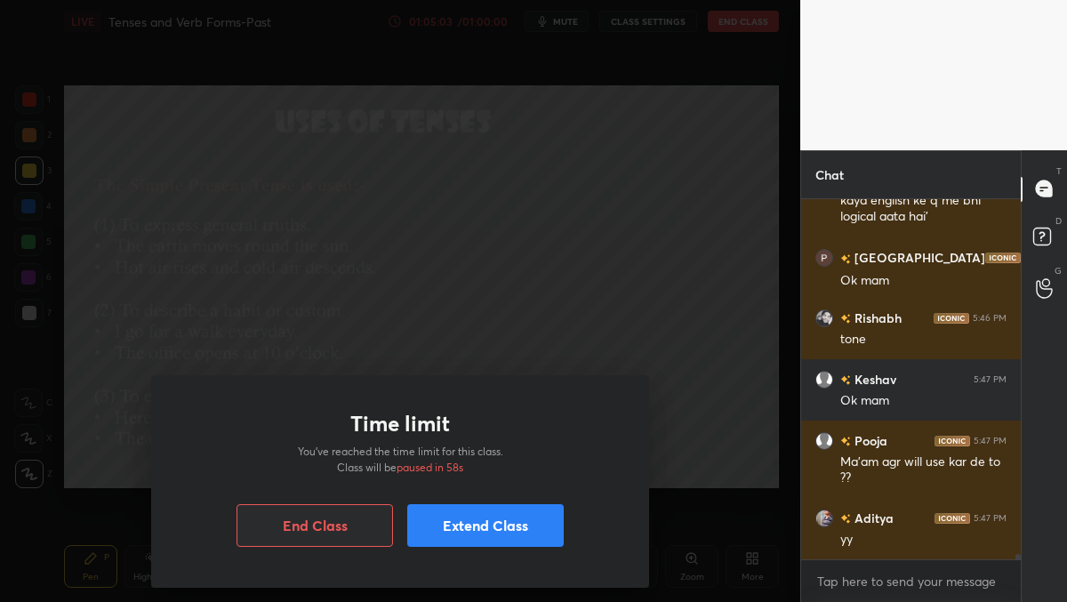
click at [476, 531] on button "Extend Class" at bounding box center [485, 525] width 156 height 43
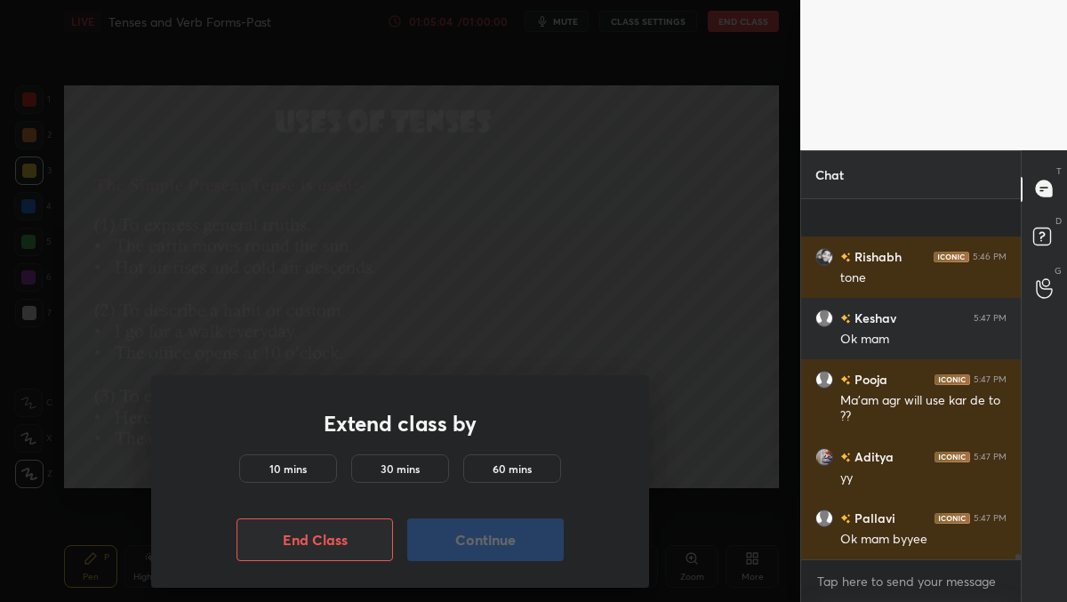
scroll to position [22886, 0]
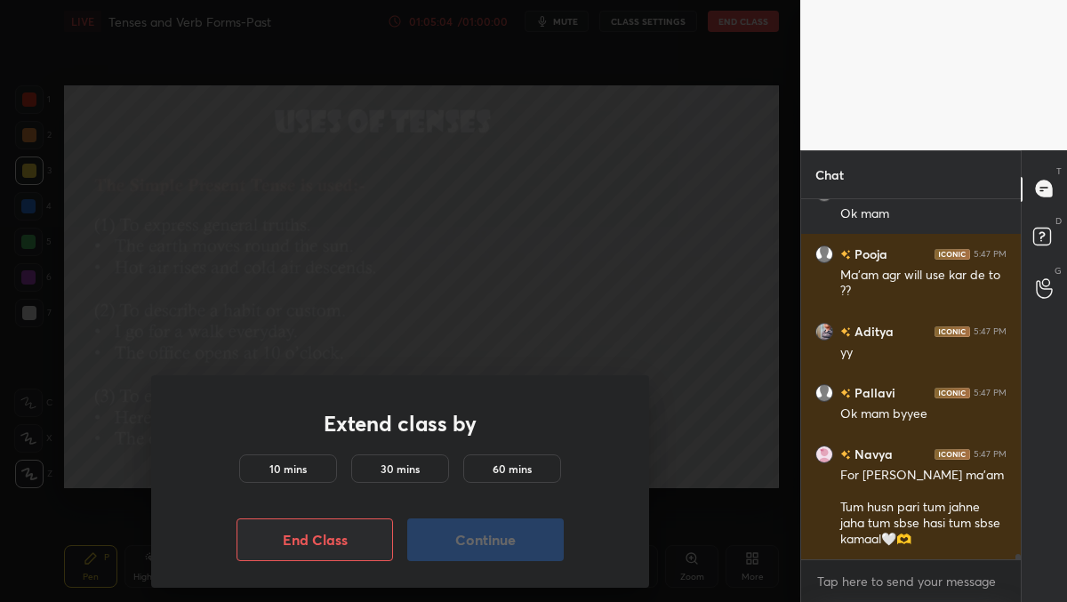
click at [307, 465] on div "10 mins" at bounding box center [288, 468] width 98 height 28
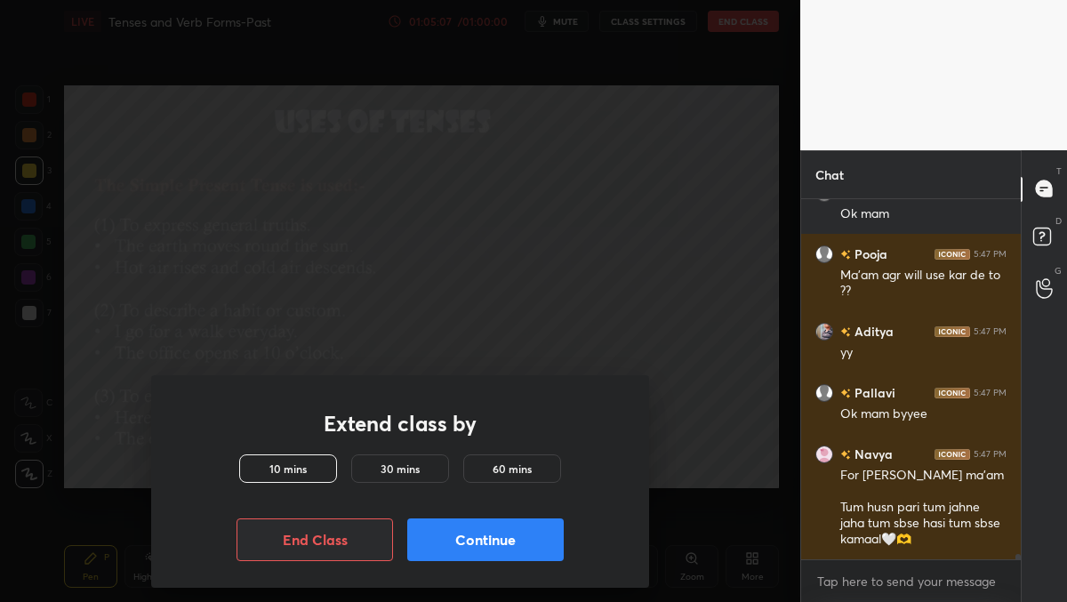
click at [520, 548] on button "Continue" at bounding box center [485, 539] width 156 height 43
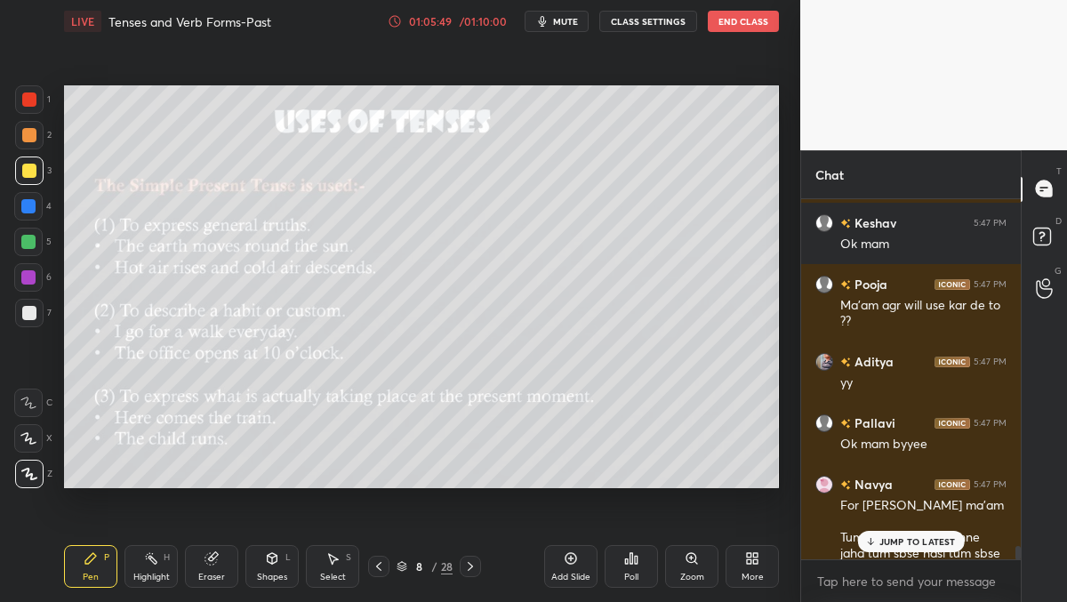
scroll to position [22859, 0]
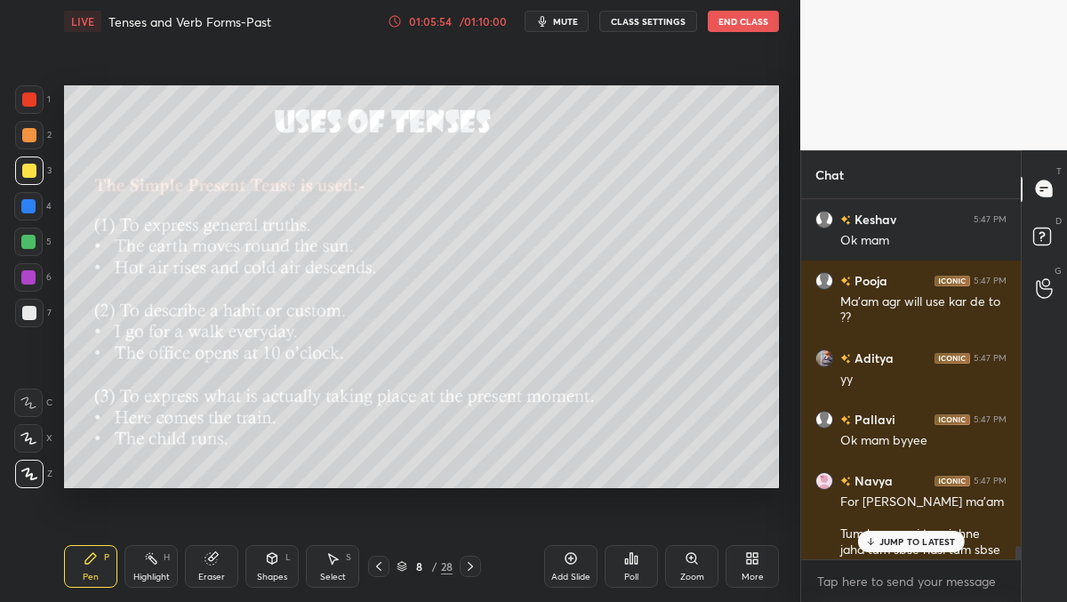
click at [910, 539] on p "JUMP TO LATEST" at bounding box center [917, 541] width 76 height 11
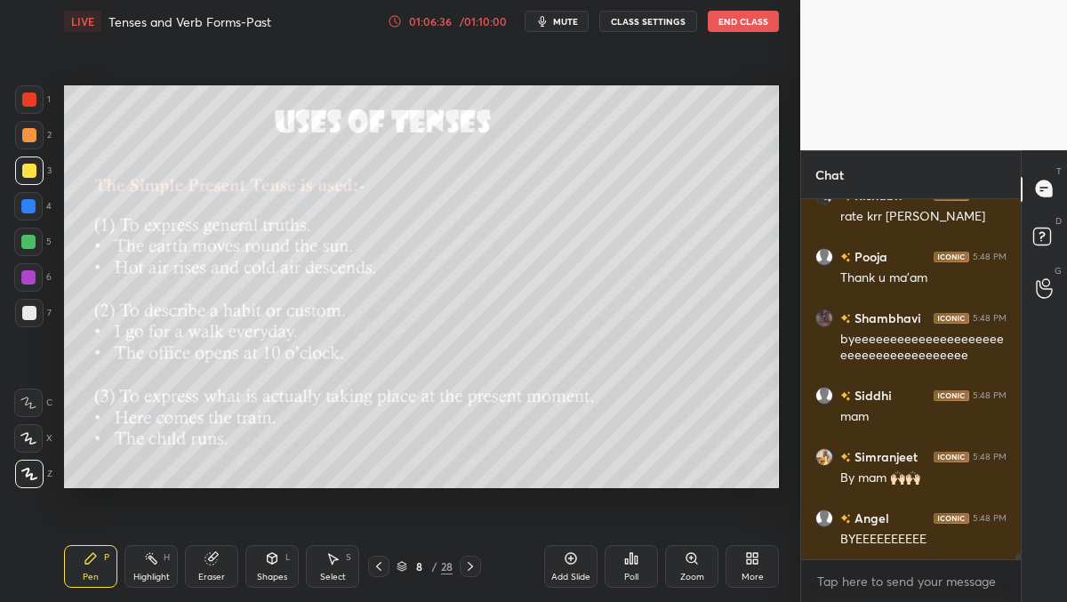
scroll to position [24888, 0]
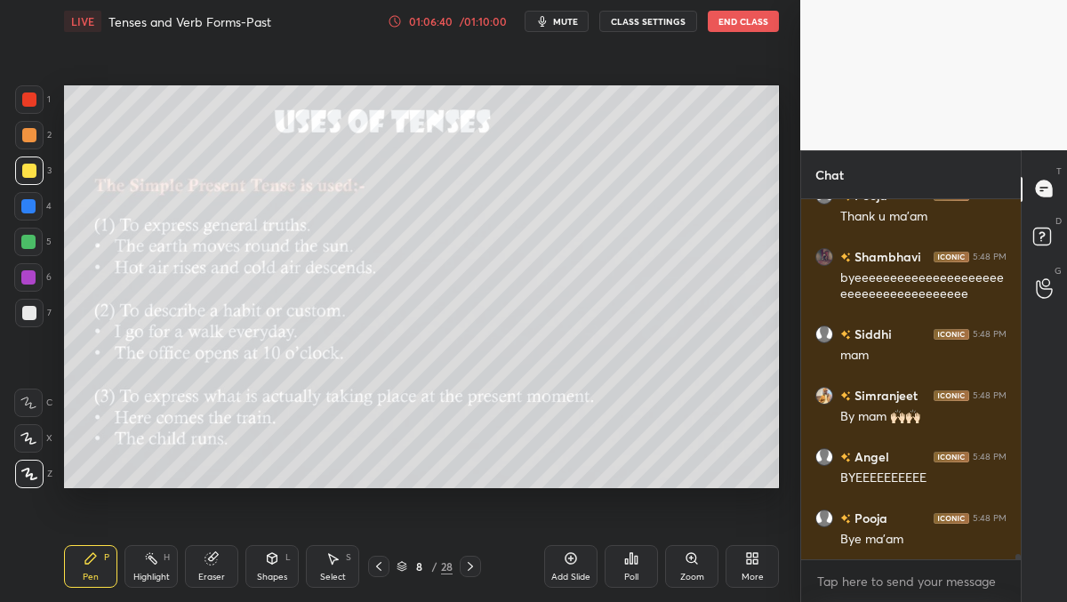
click at [743, 12] on button "End Class" at bounding box center [743, 21] width 71 height 21
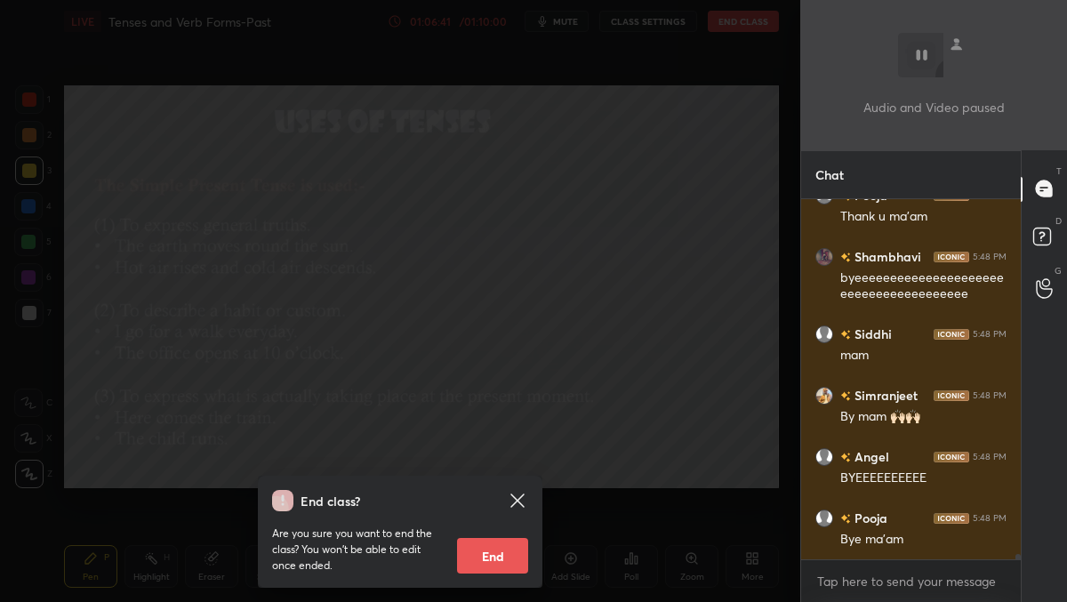
click at [494, 563] on button "End" at bounding box center [492, 556] width 71 height 36
type textarea "x"
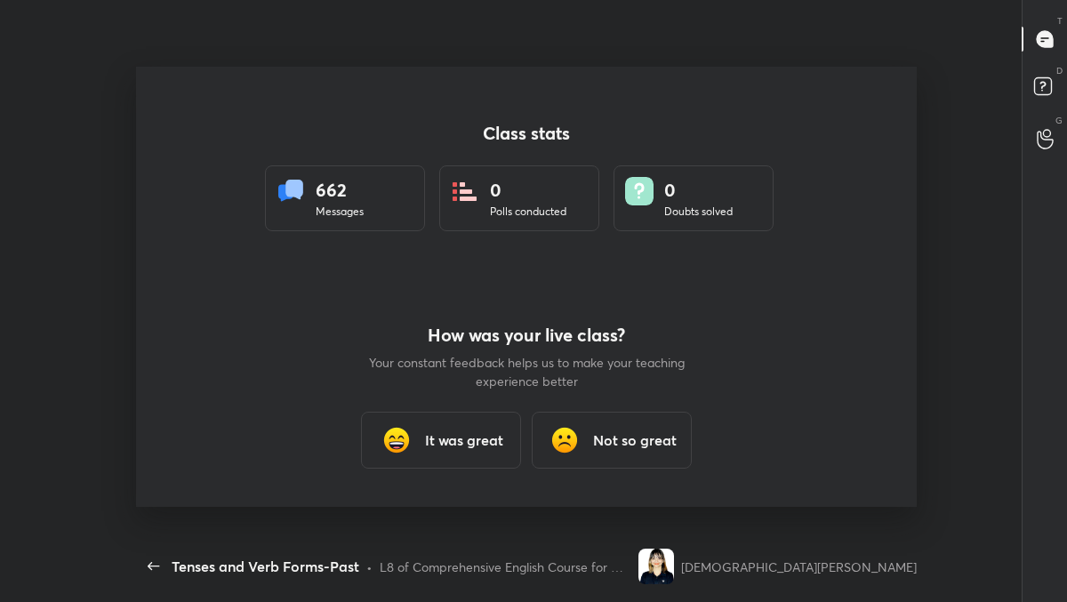
scroll to position [0, 0]
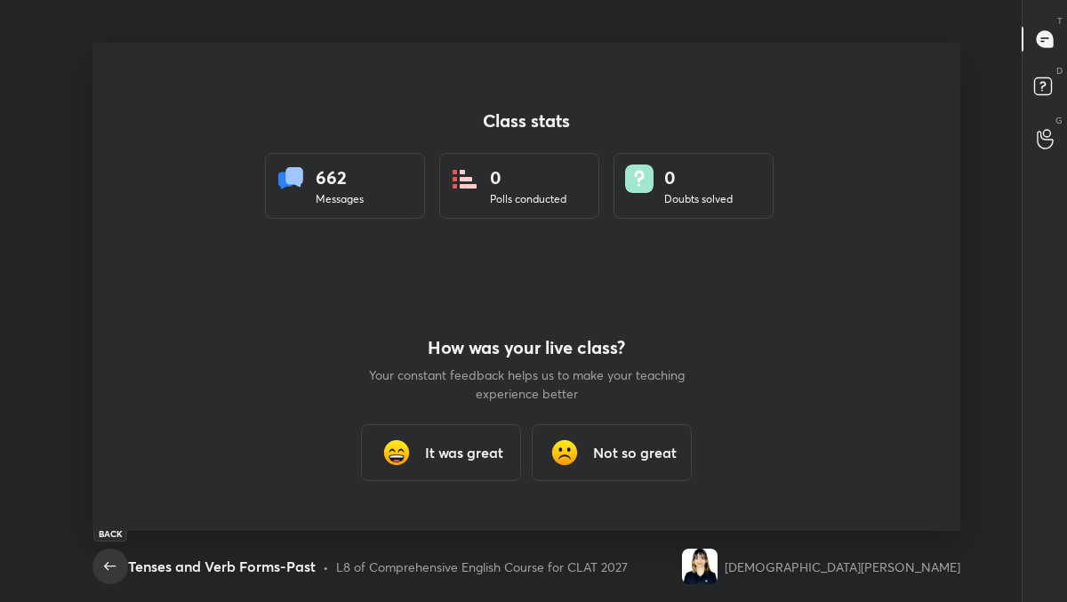
click at [107, 565] on icon "button" at bounding box center [110, 566] width 21 height 21
